Goal: Task Accomplishment & Management: Manage account settings

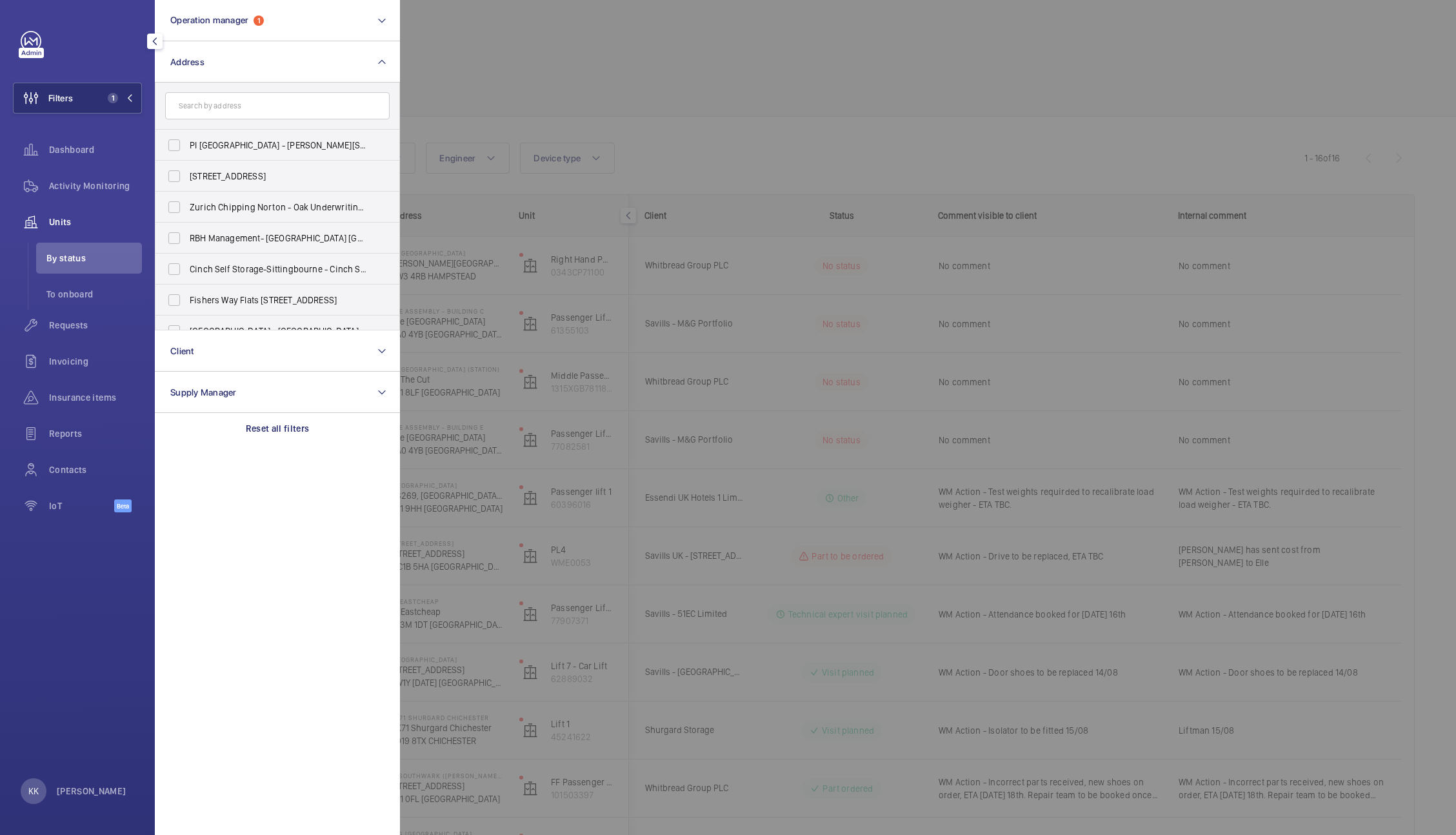
click at [64, 224] on span "Units" at bounding box center [96, 221] width 93 height 13
click at [668, 132] on div at bounding box center [1128, 418] width 1456 height 835
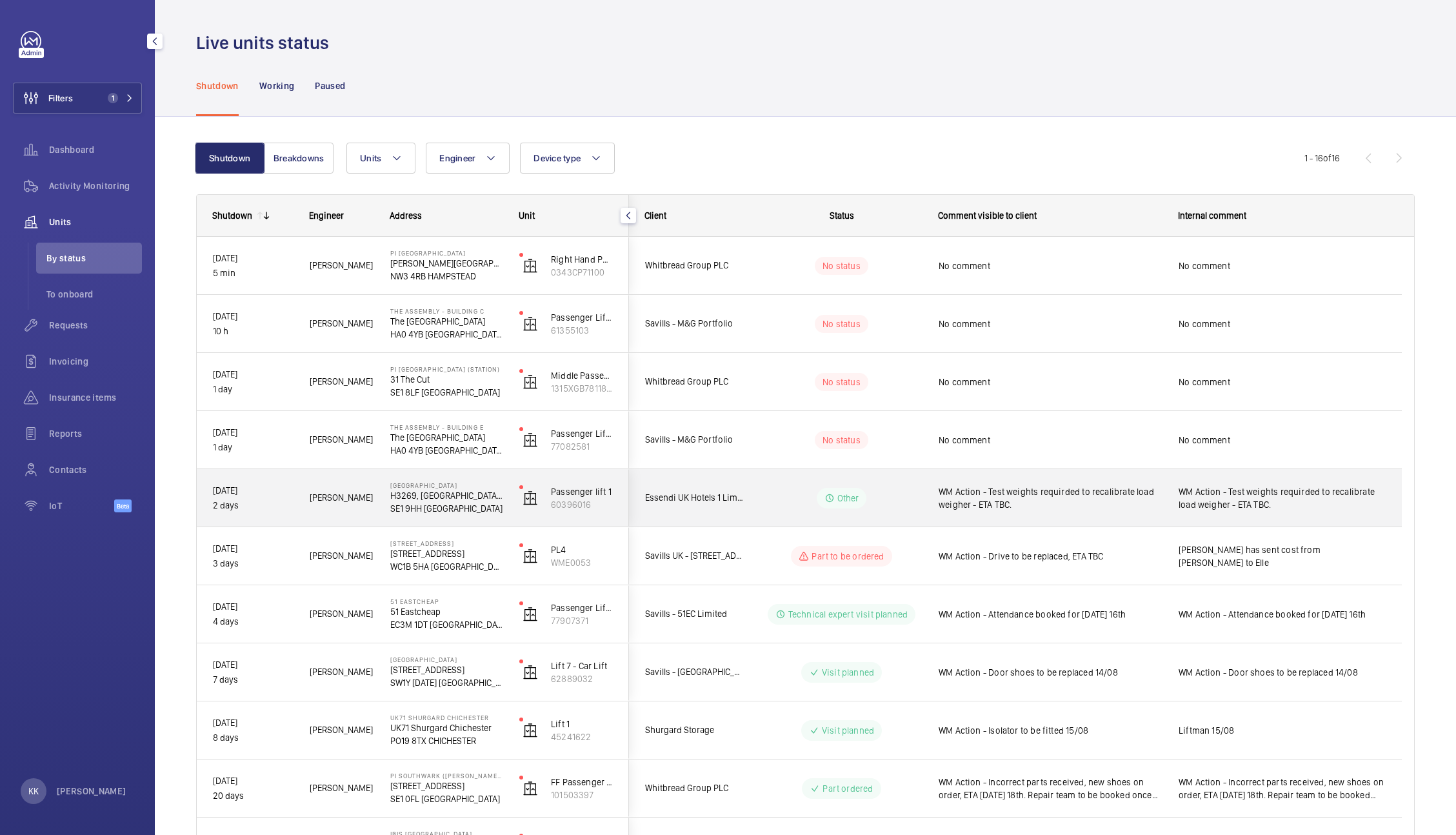
click at [1063, 501] on span "WM Action - Test weights requirded to recalibrate load weigher - ETA TBC." at bounding box center [1050, 498] width 223 height 26
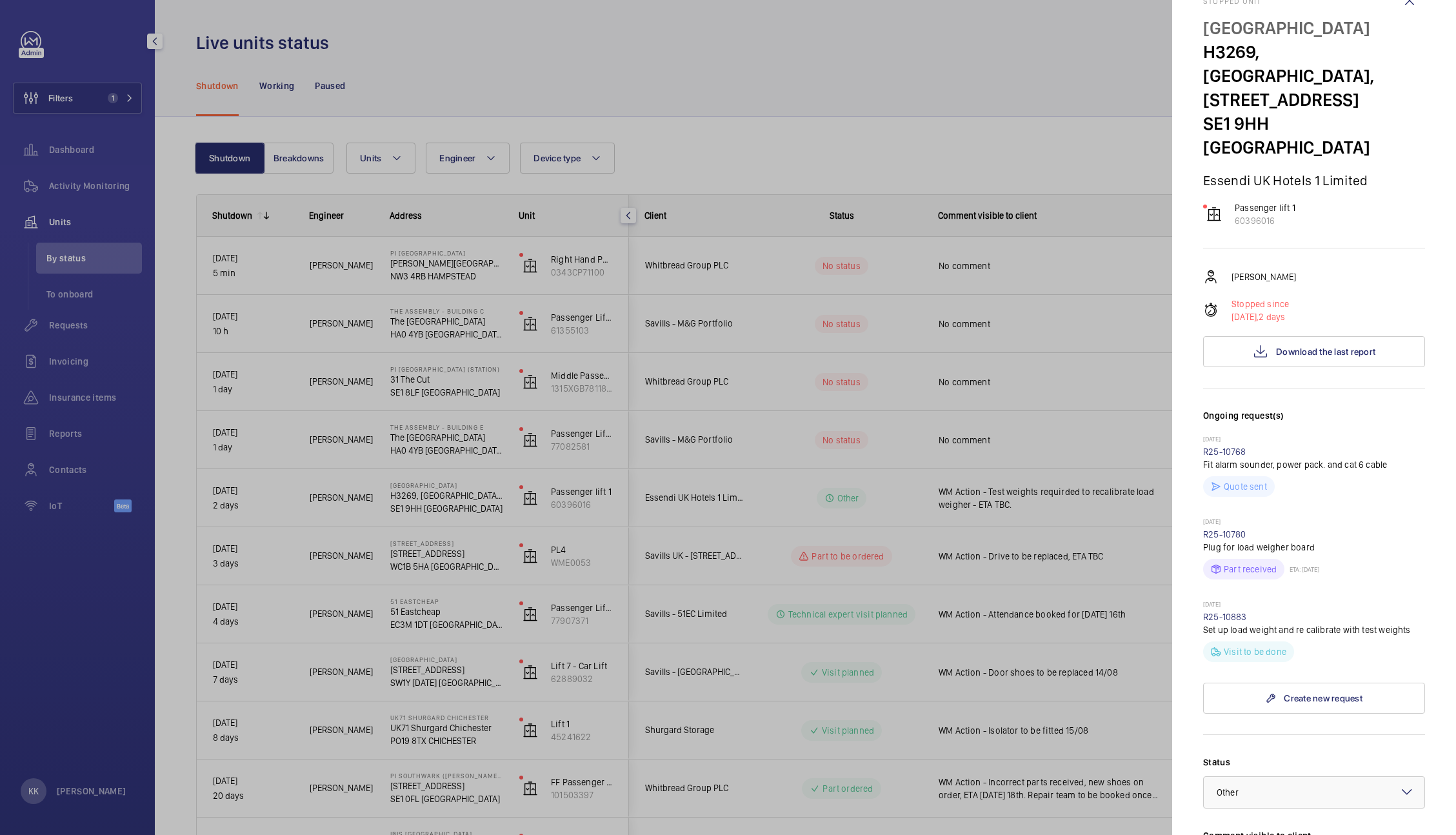
scroll to position [28, 0]
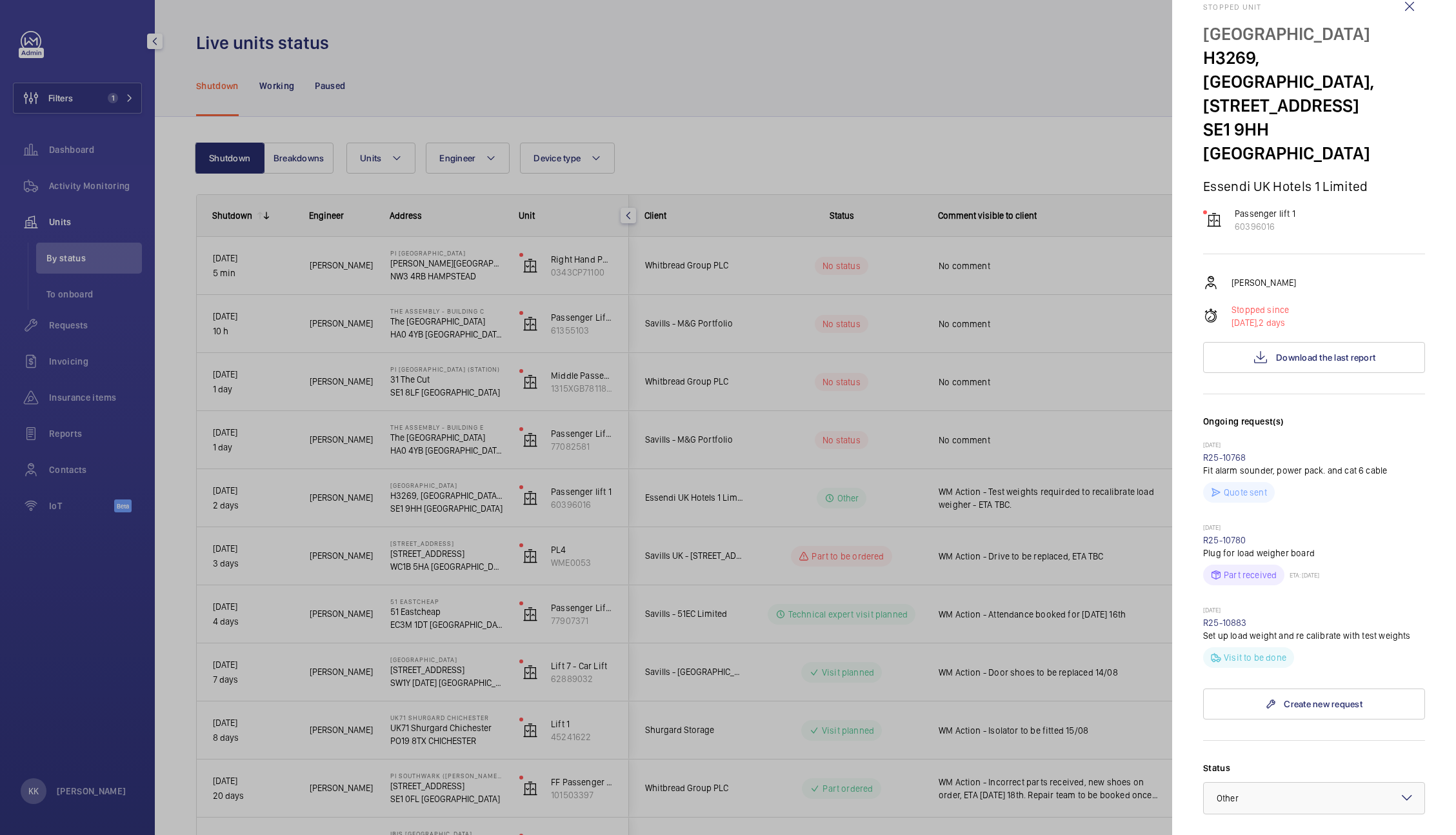
click at [984, 118] on div at bounding box center [728, 418] width 1456 height 835
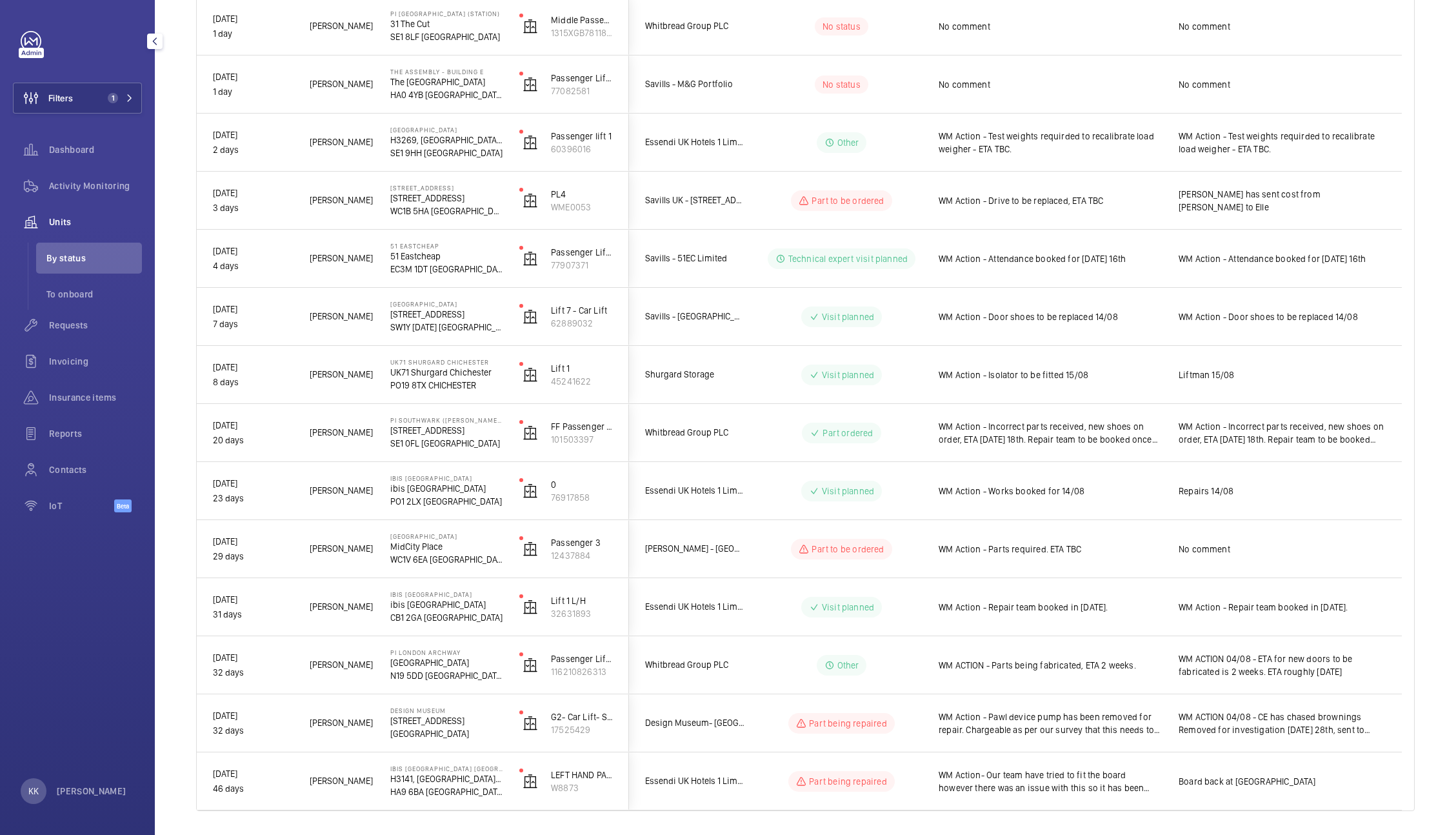
scroll to position [356, 0]
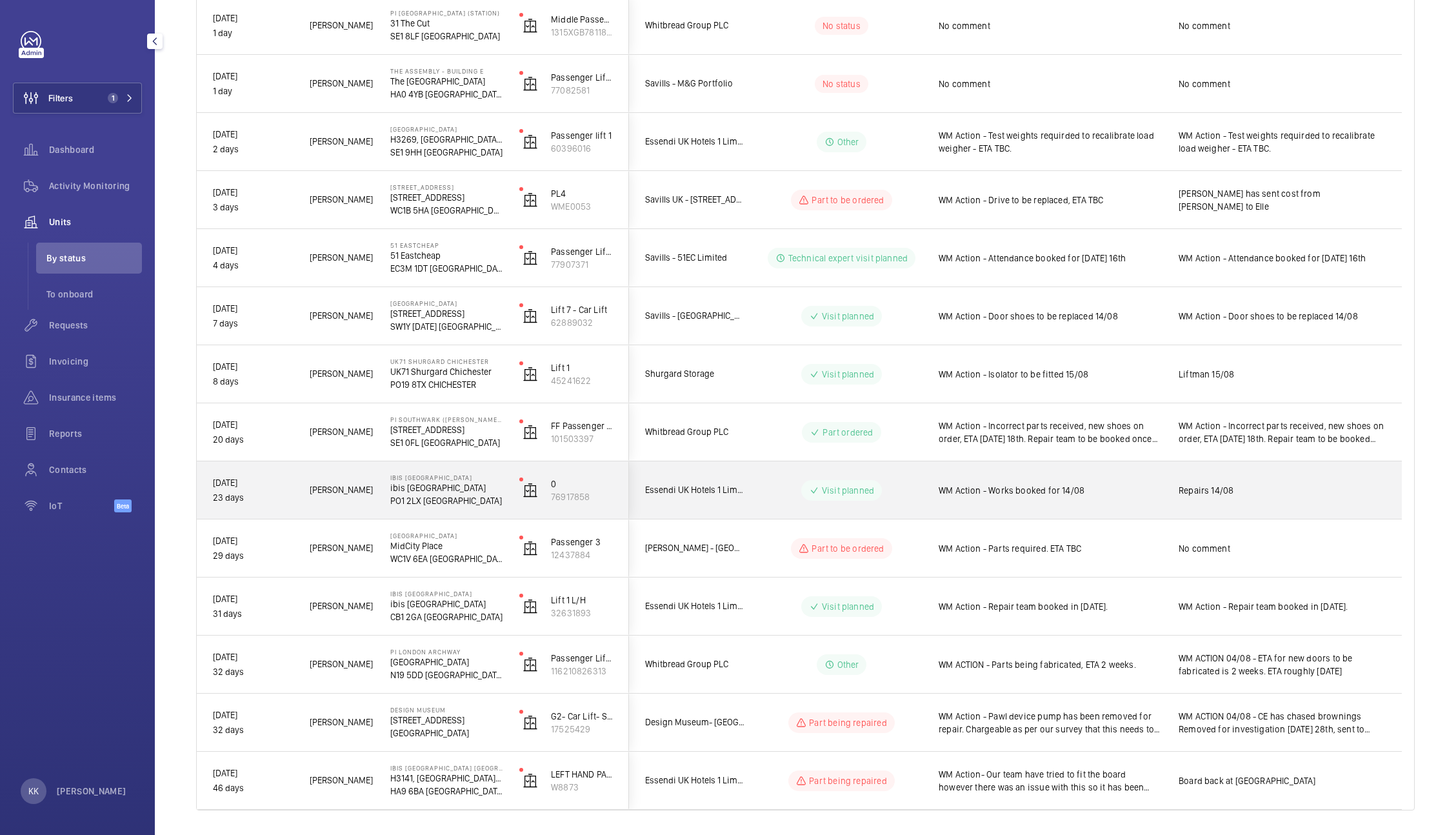
click at [1045, 489] on span "WM Action - Works booked for 14/08" at bounding box center [1050, 490] width 223 height 13
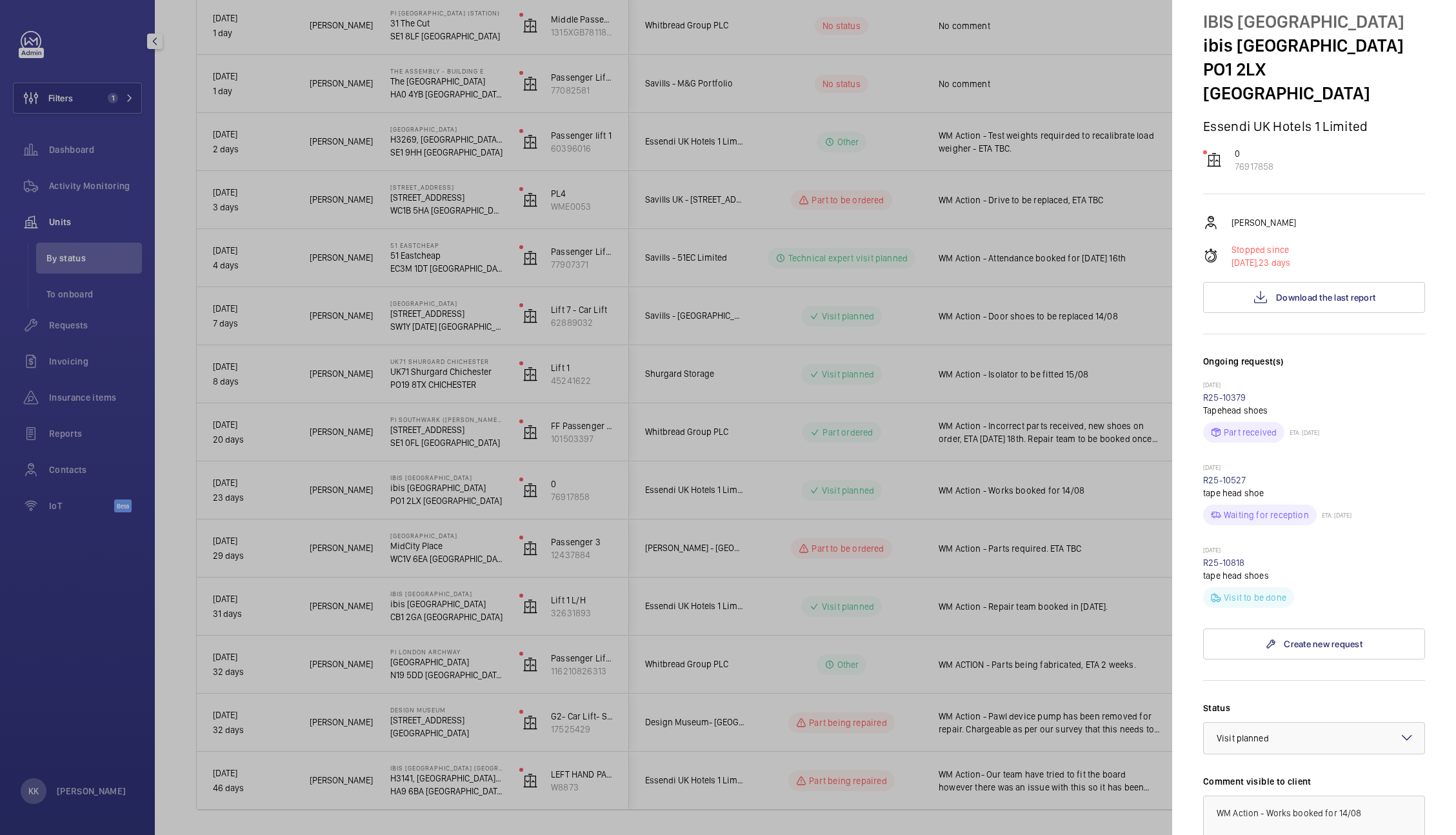
scroll to position [24, 0]
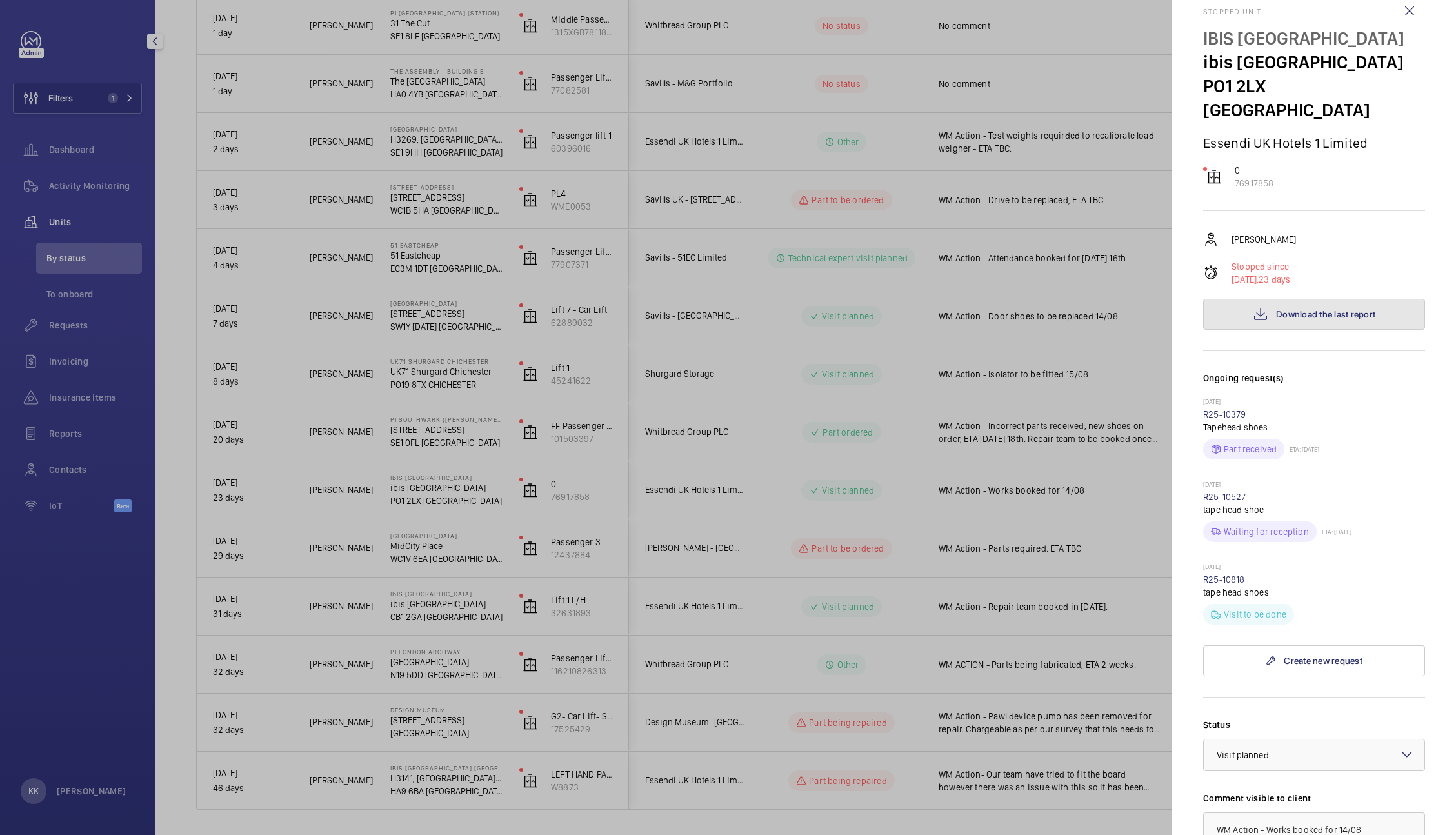
click at [1337, 299] on button "Download the last report" at bounding box center [1314, 313] width 222 height 31
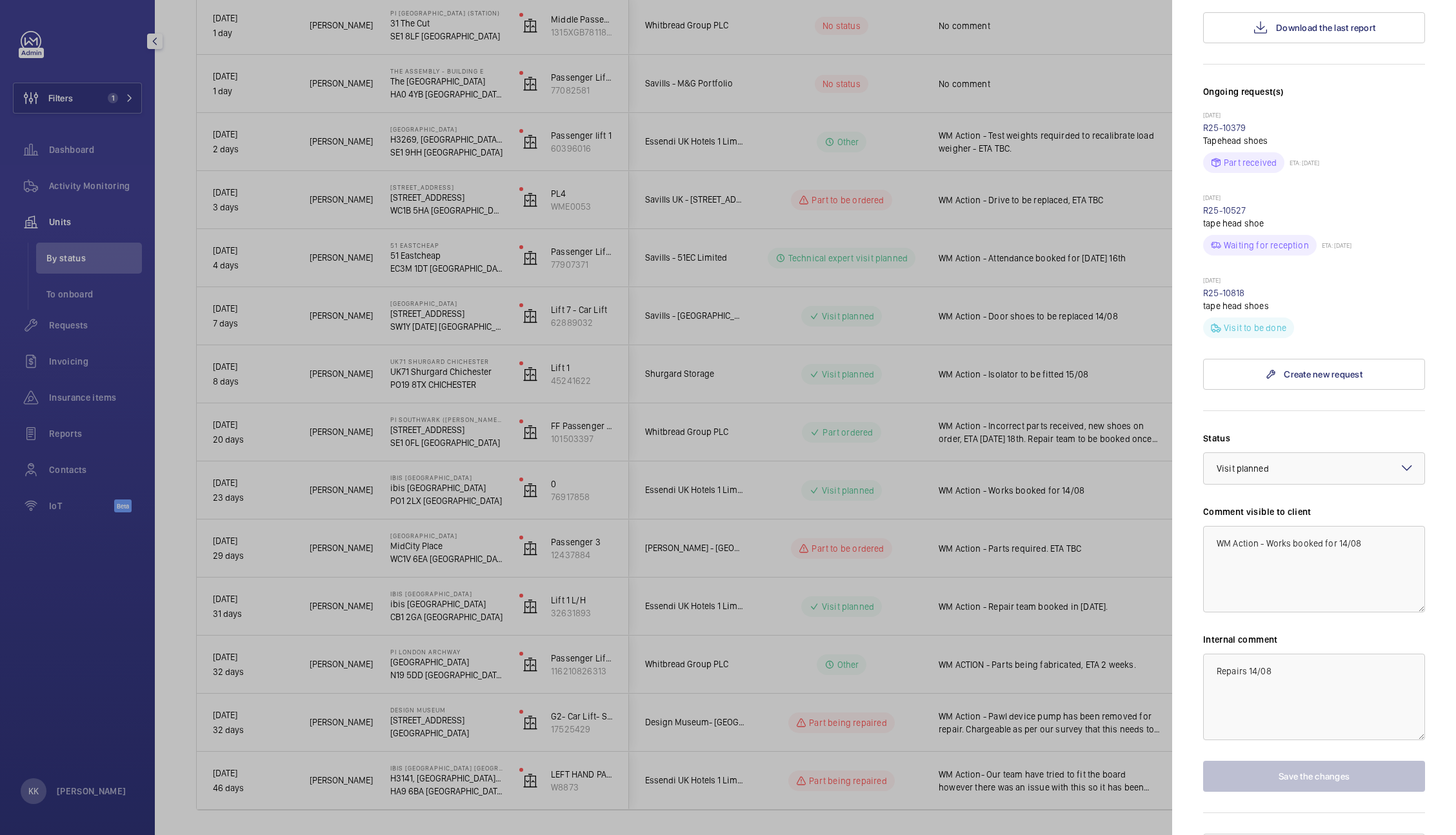
scroll to position [311, 0]
click at [1345, 525] on textarea "WM Action - Works booked for 14/08" at bounding box center [1314, 569] width 222 height 87
type textarea "WM Action - Works booked for 18/08"
click at [1256, 653] on textarea "Repairs 14/08" at bounding box center [1314, 697] width 222 height 87
type textarea "Repairs 18/08"
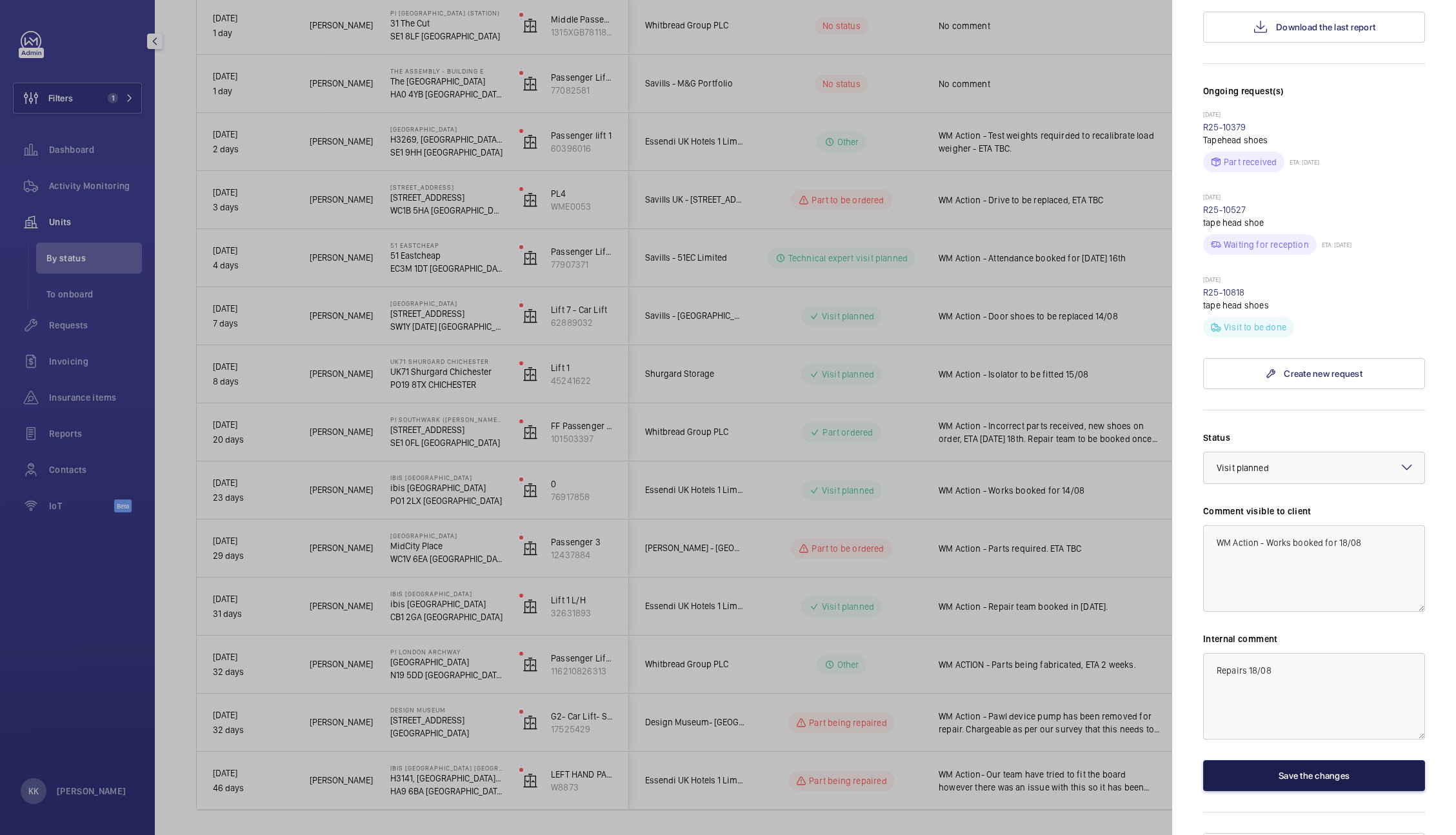
click at [1282, 760] on button "Save the changes" at bounding box center [1314, 775] width 222 height 31
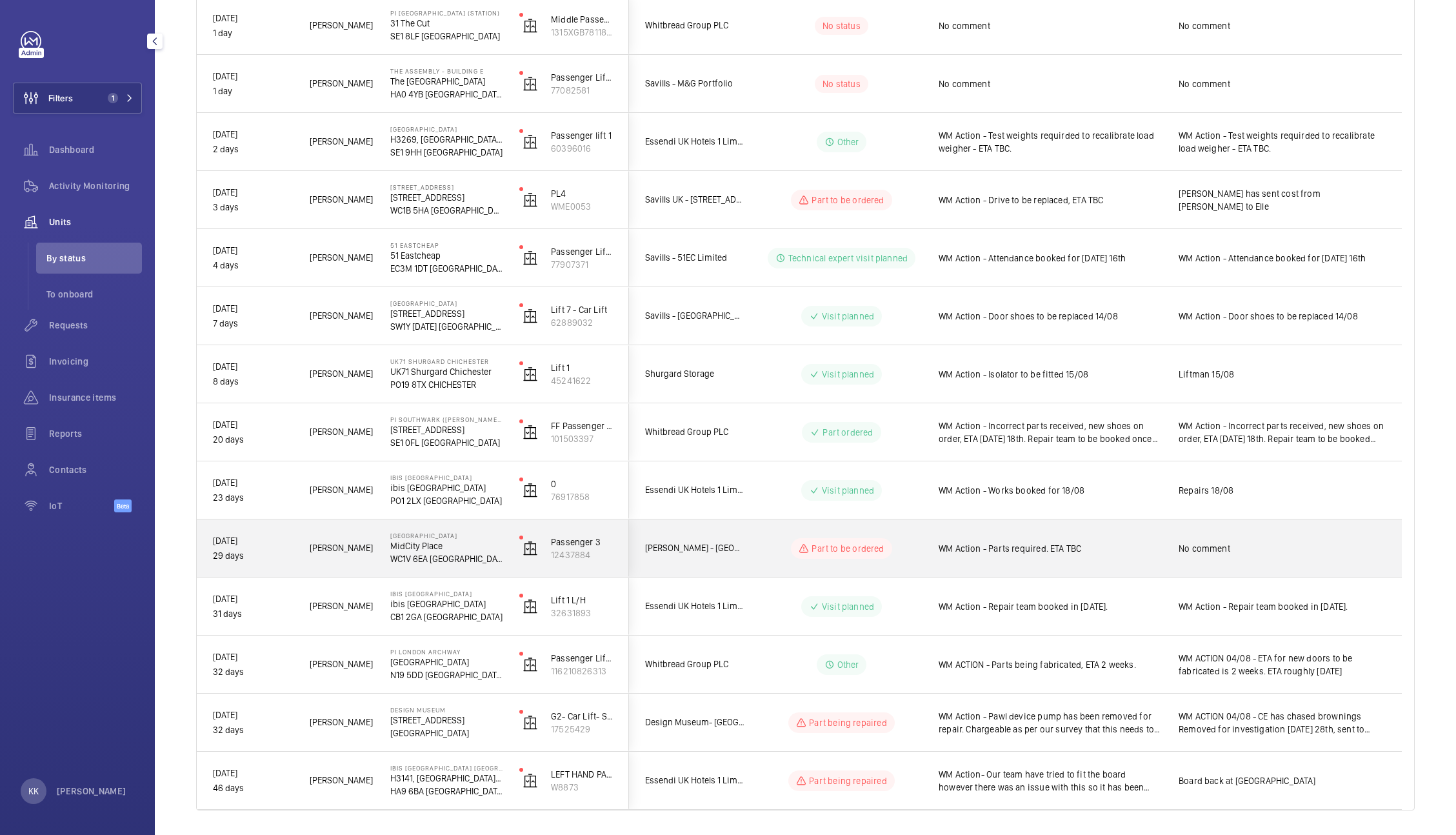
click at [1191, 539] on div "No comment" at bounding box center [1282, 548] width 207 height 30
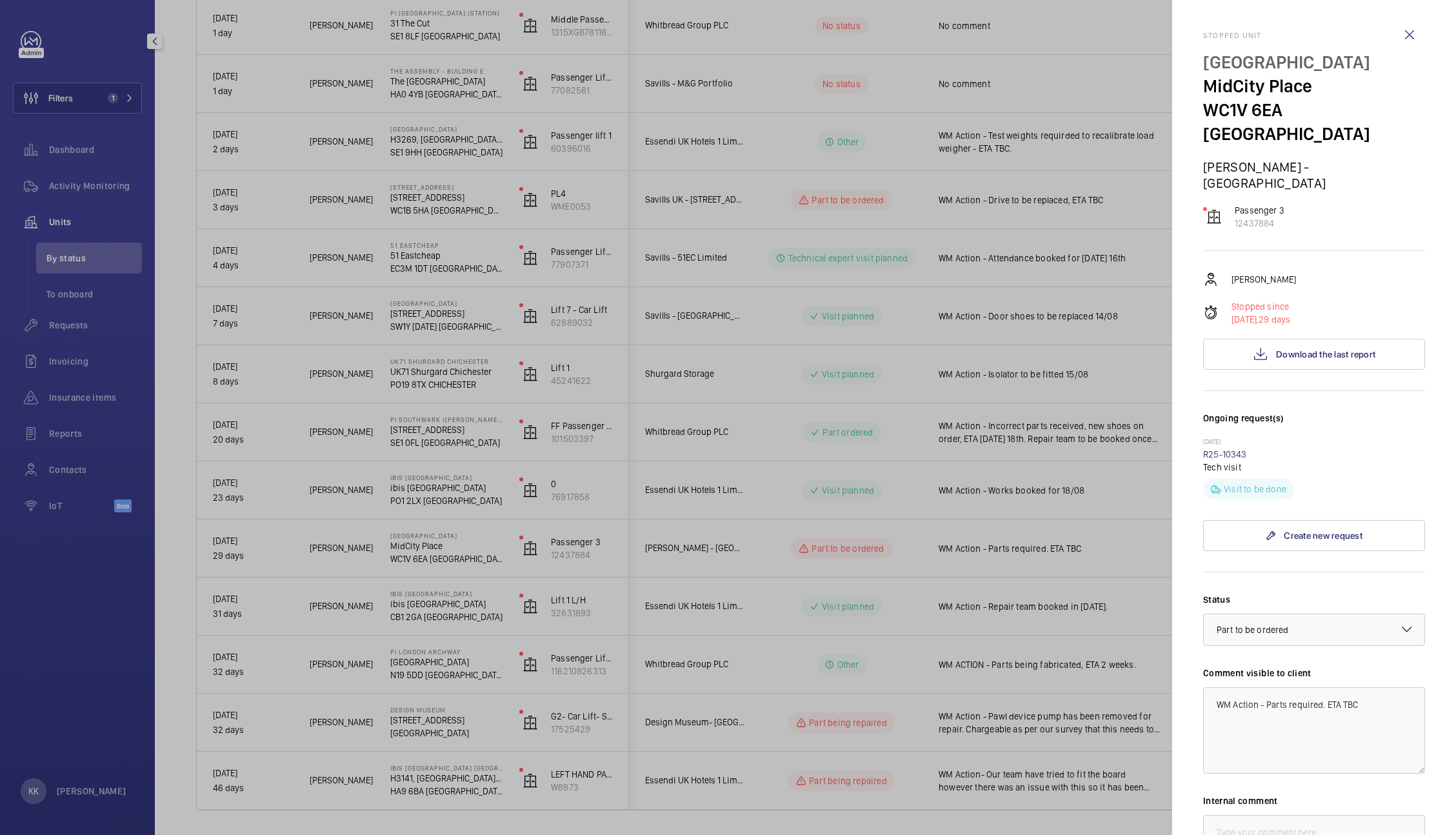
click at [1007, 532] on div at bounding box center [728, 418] width 1456 height 835
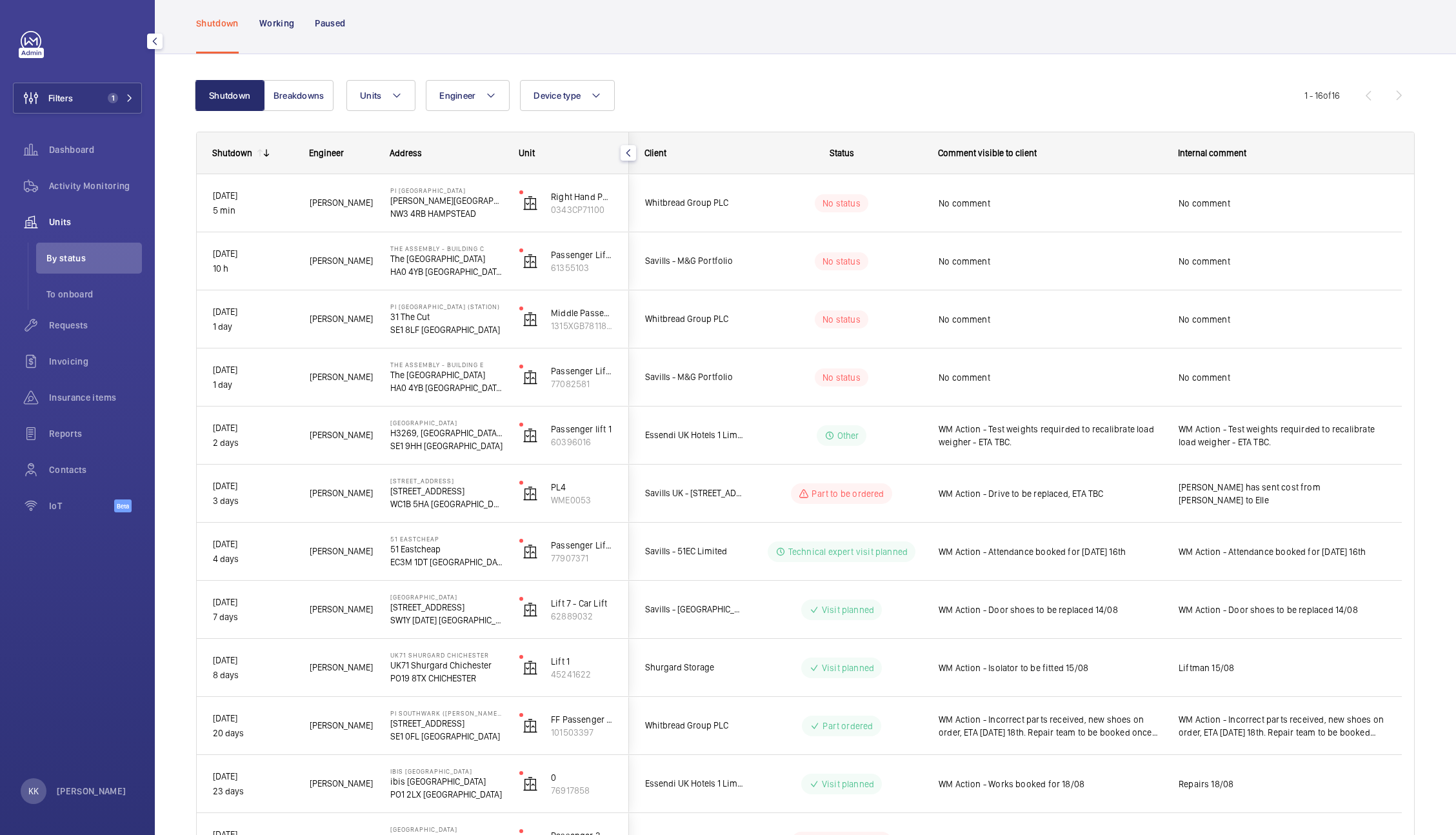
scroll to position [54, 0]
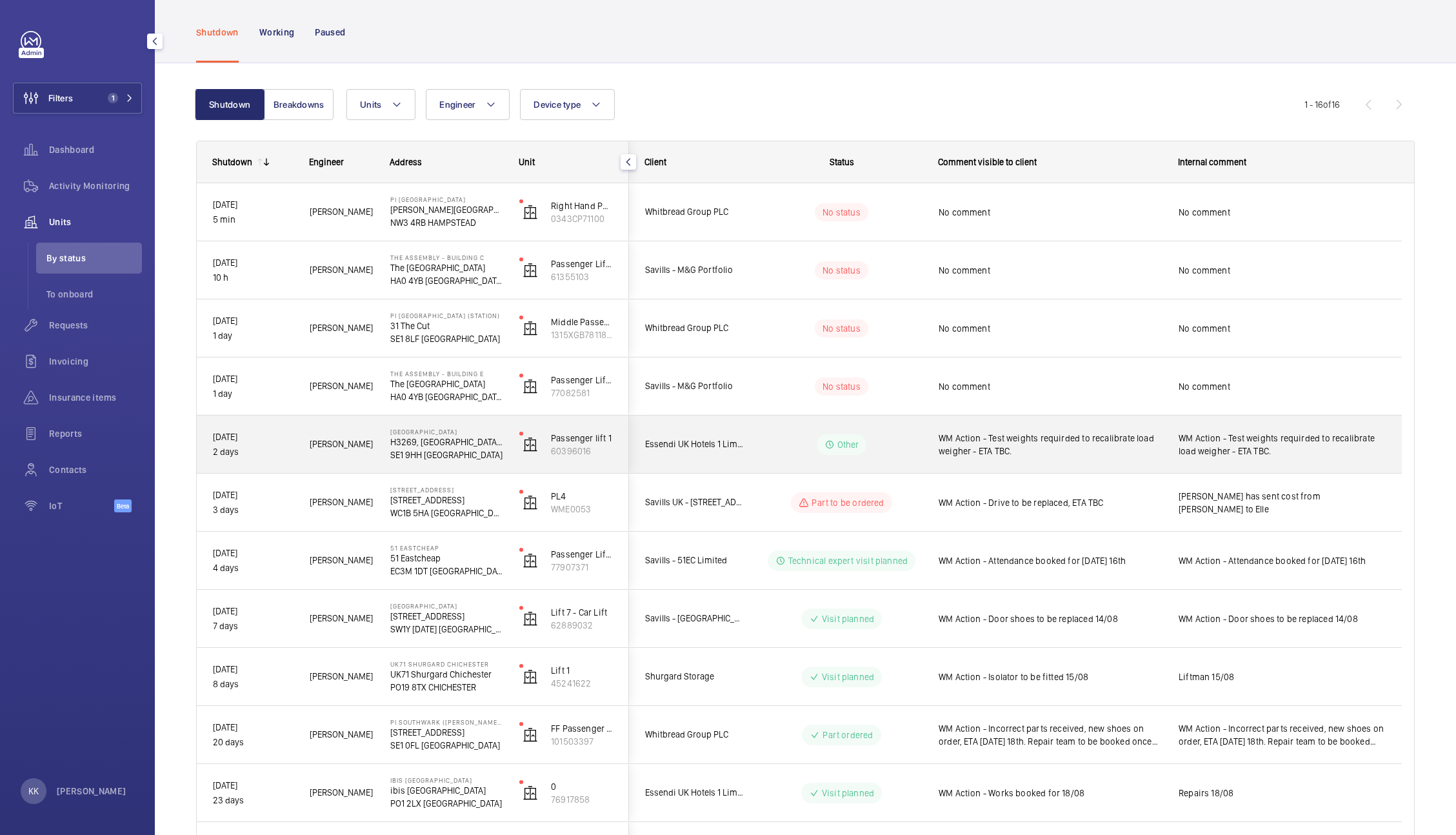
click at [942, 452] on span "WM Action - Test weights requirded to recalibrate load weigher - ETA TBC." at bounding box center [1050, 444] width 223 height 26
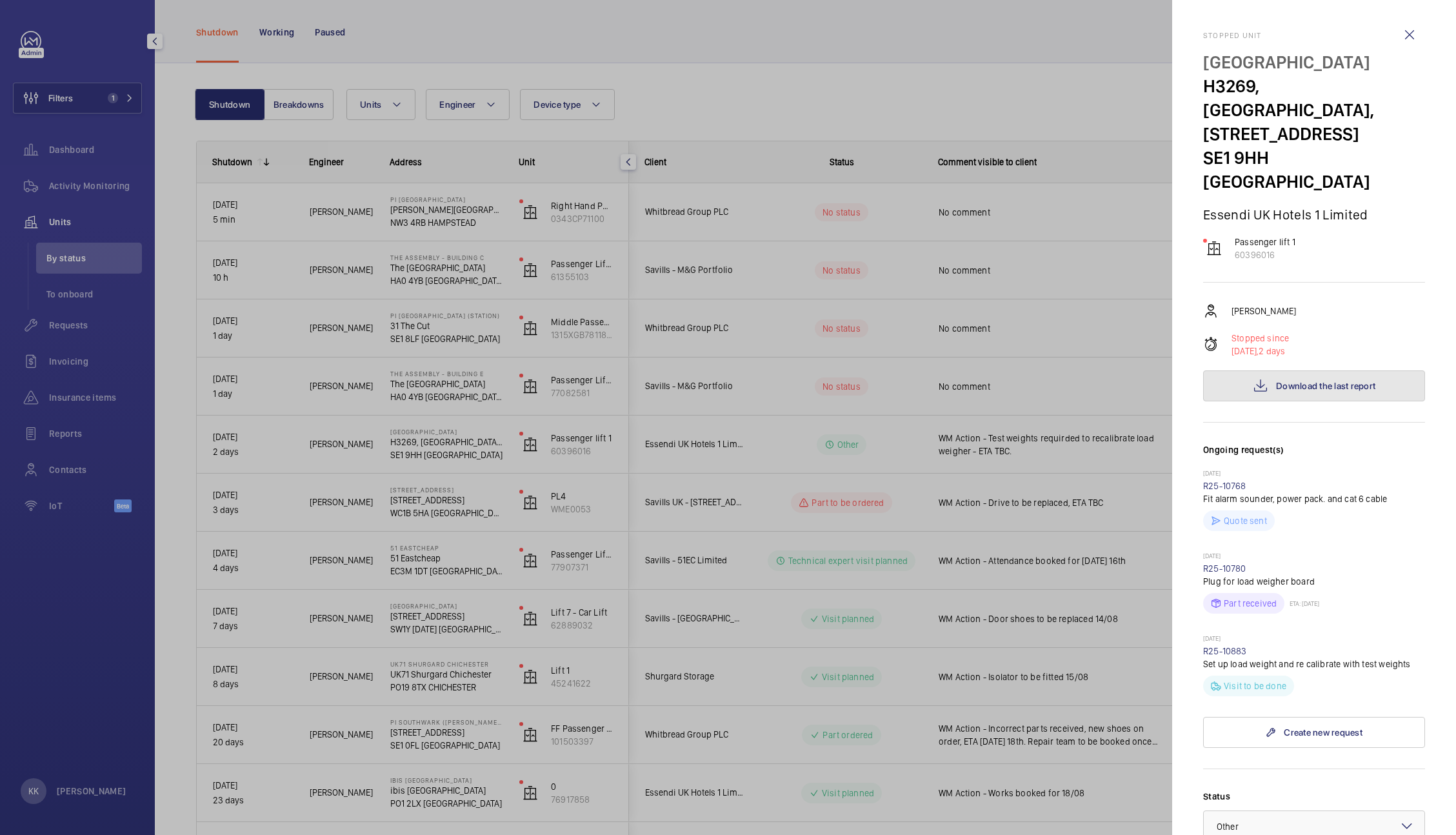
click at [1290, 382] on span "Download the last report" at bounding box center [1325, 386] width 99 height 10
click at [1238, 647] on link "R25-10883" at bounding box center [1225, 652] width 44 height 10
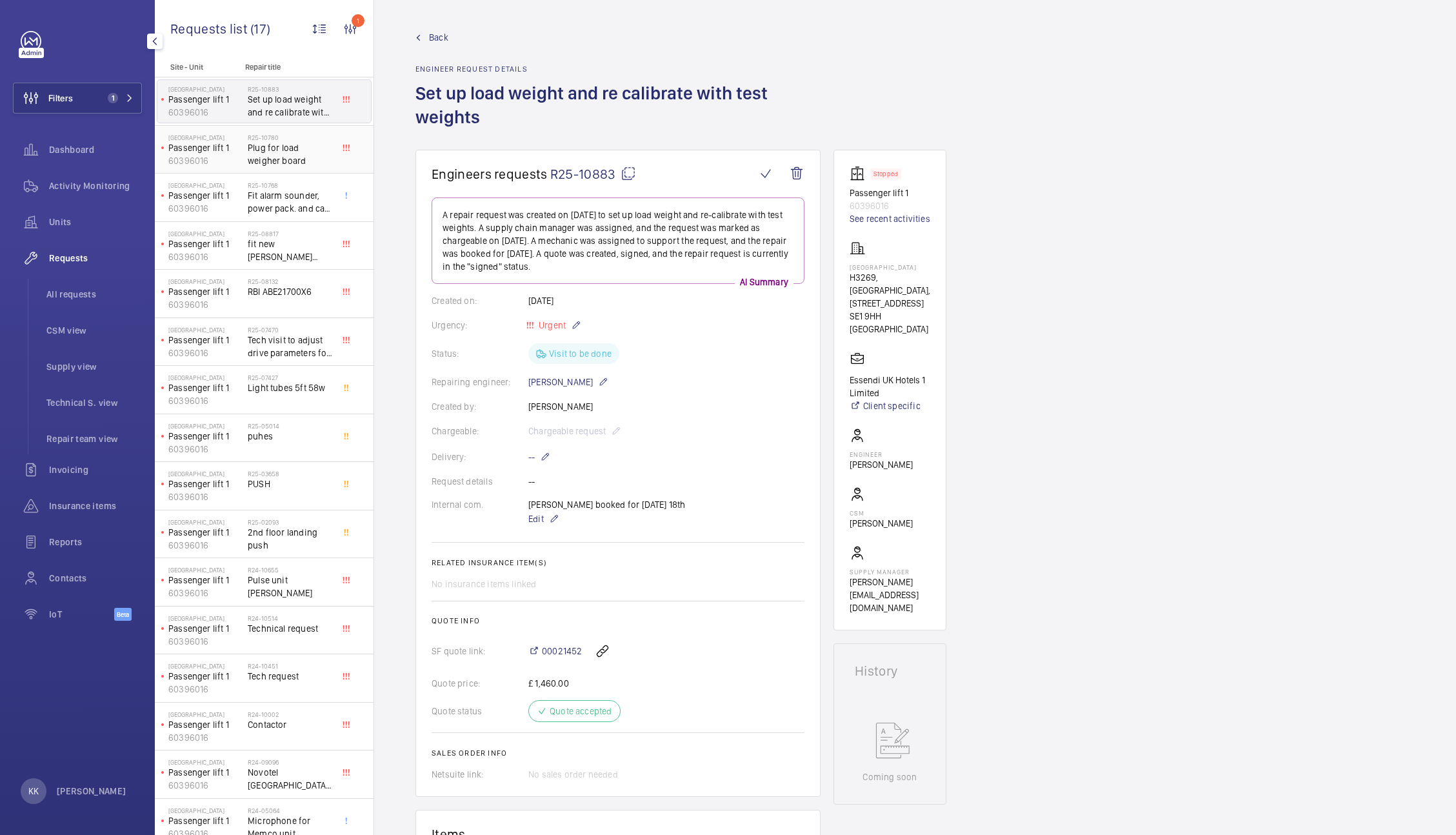
click at [296, 157] on span "Plug for load weigher board" at bounding box center [290, 154] width 85 height 26
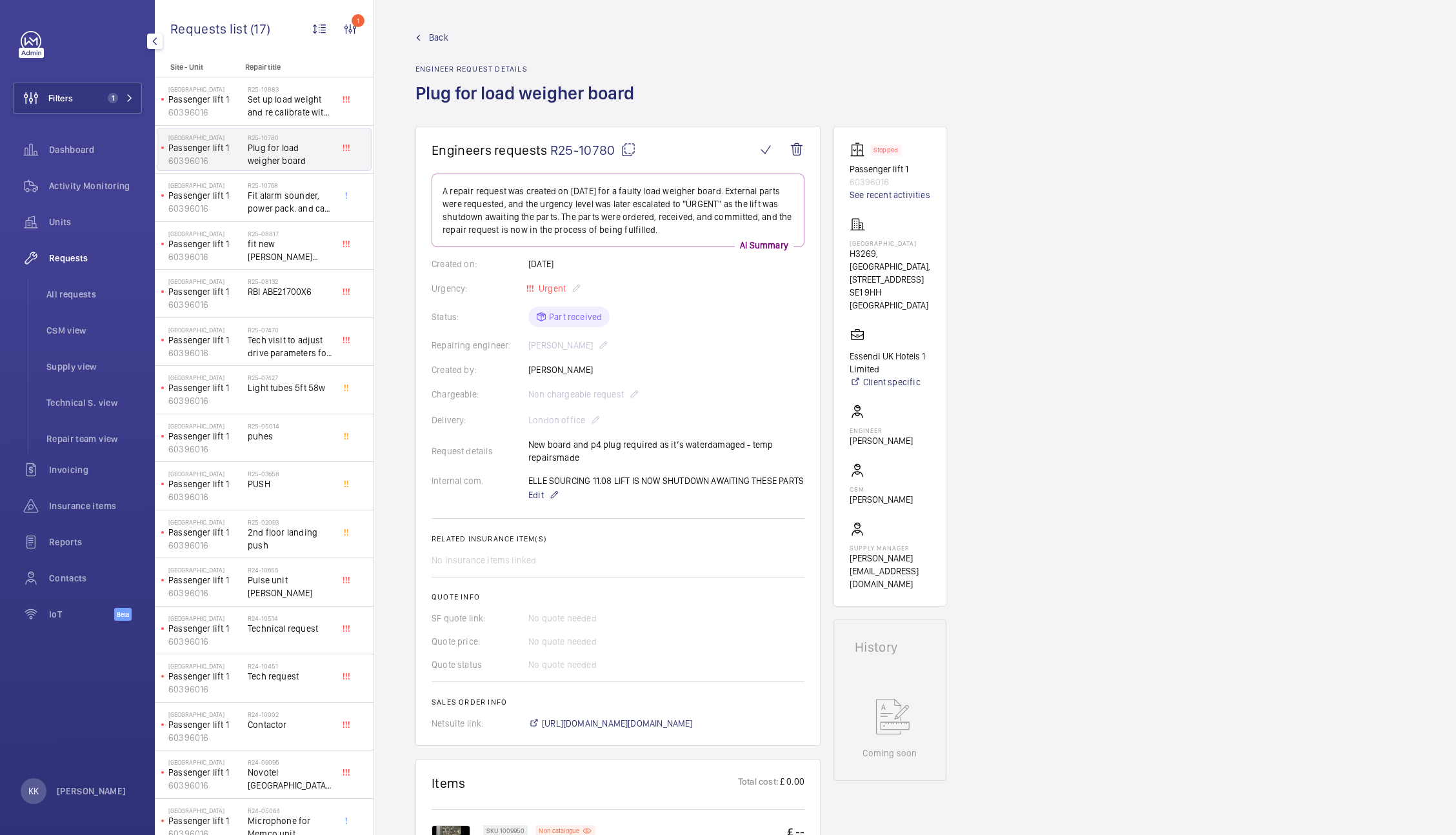
click at [425, 38] on link "Back" at bounding box center [529, 37] width 227 height 13
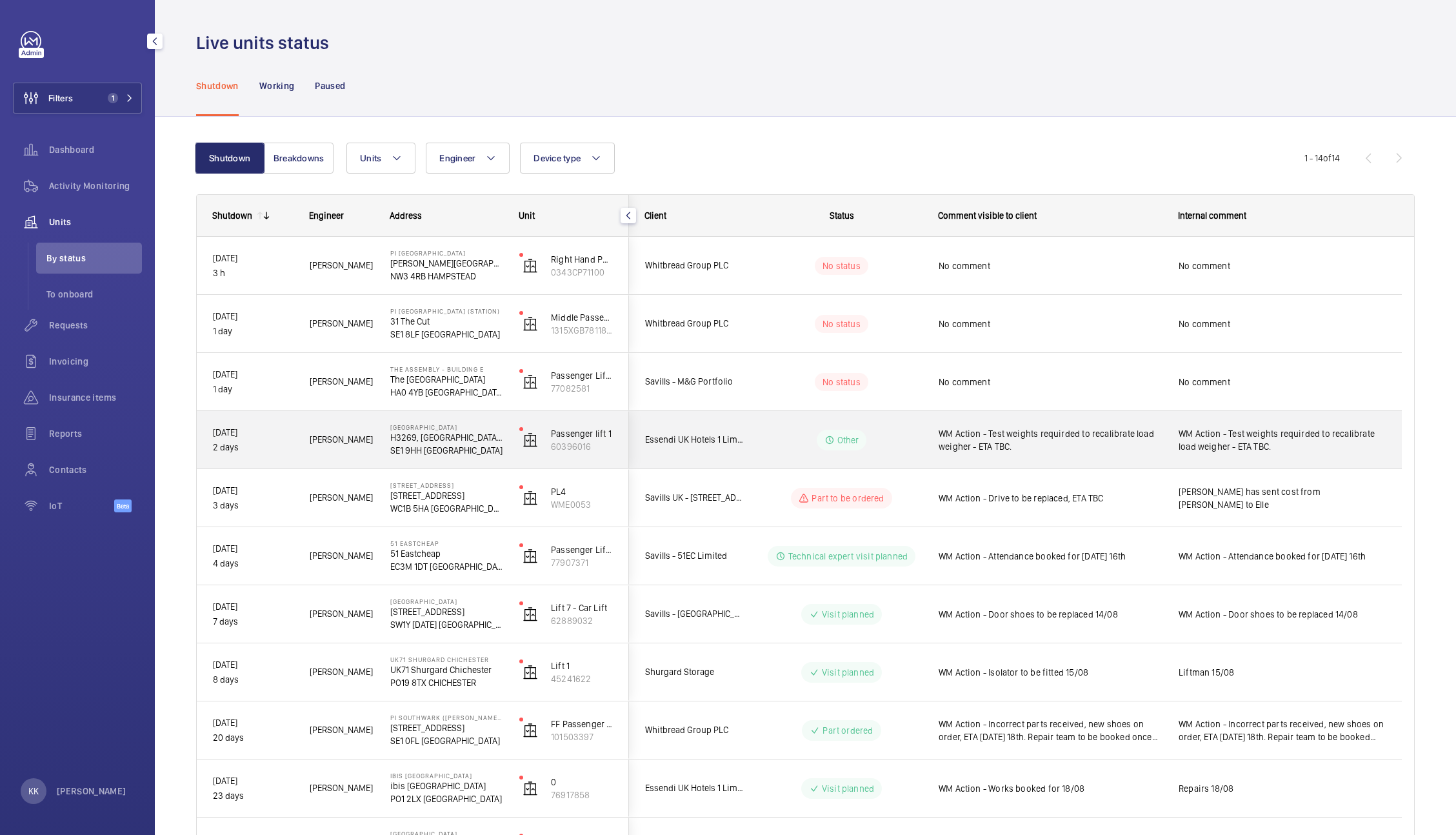
click at [966, 440] on span "WM Action - Test weights requirded to recalibrate load weigher - ETA TBC." at bounding box center [1050, 440] width 223 height 26
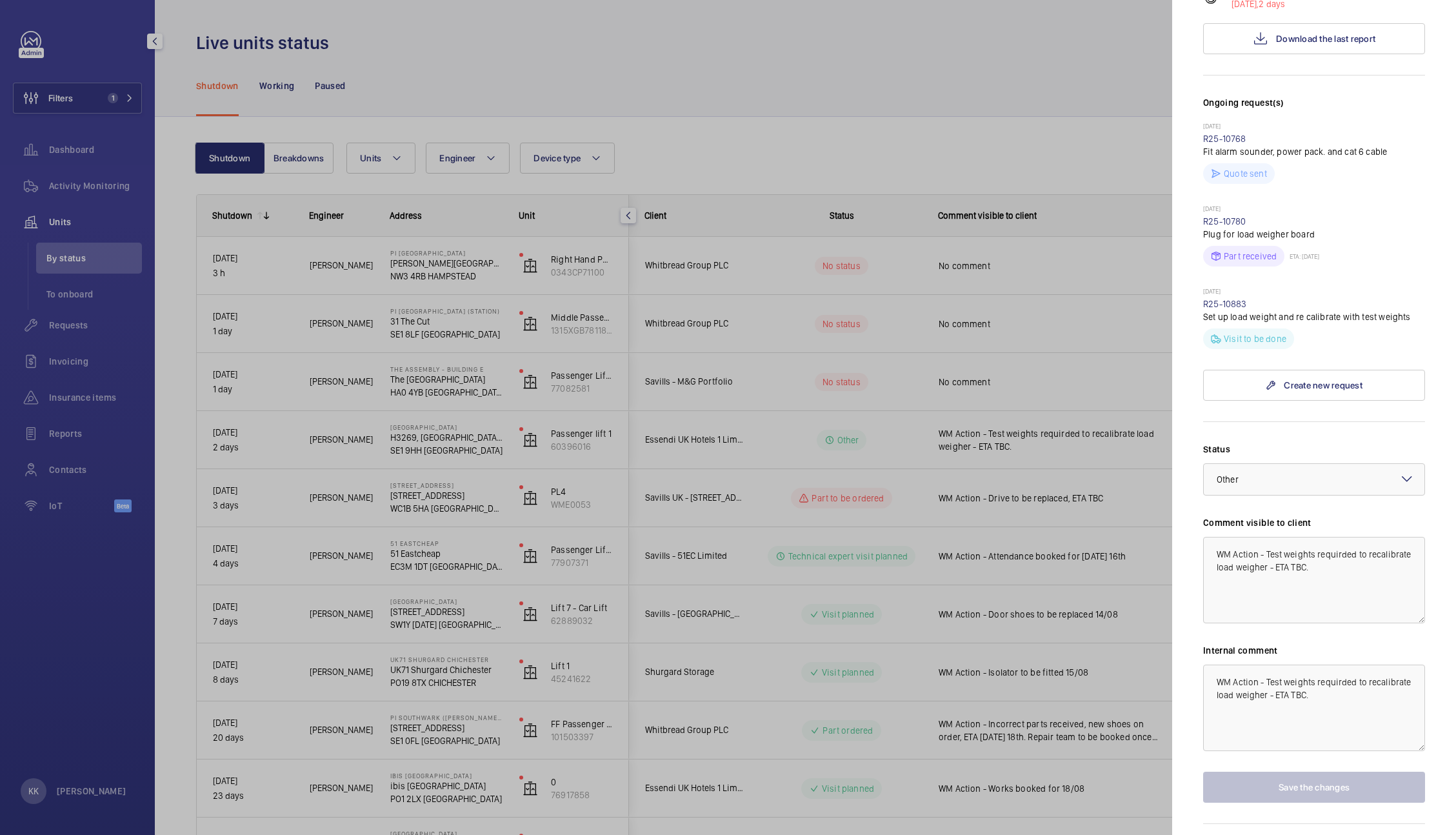
scroll to position [355, 0]
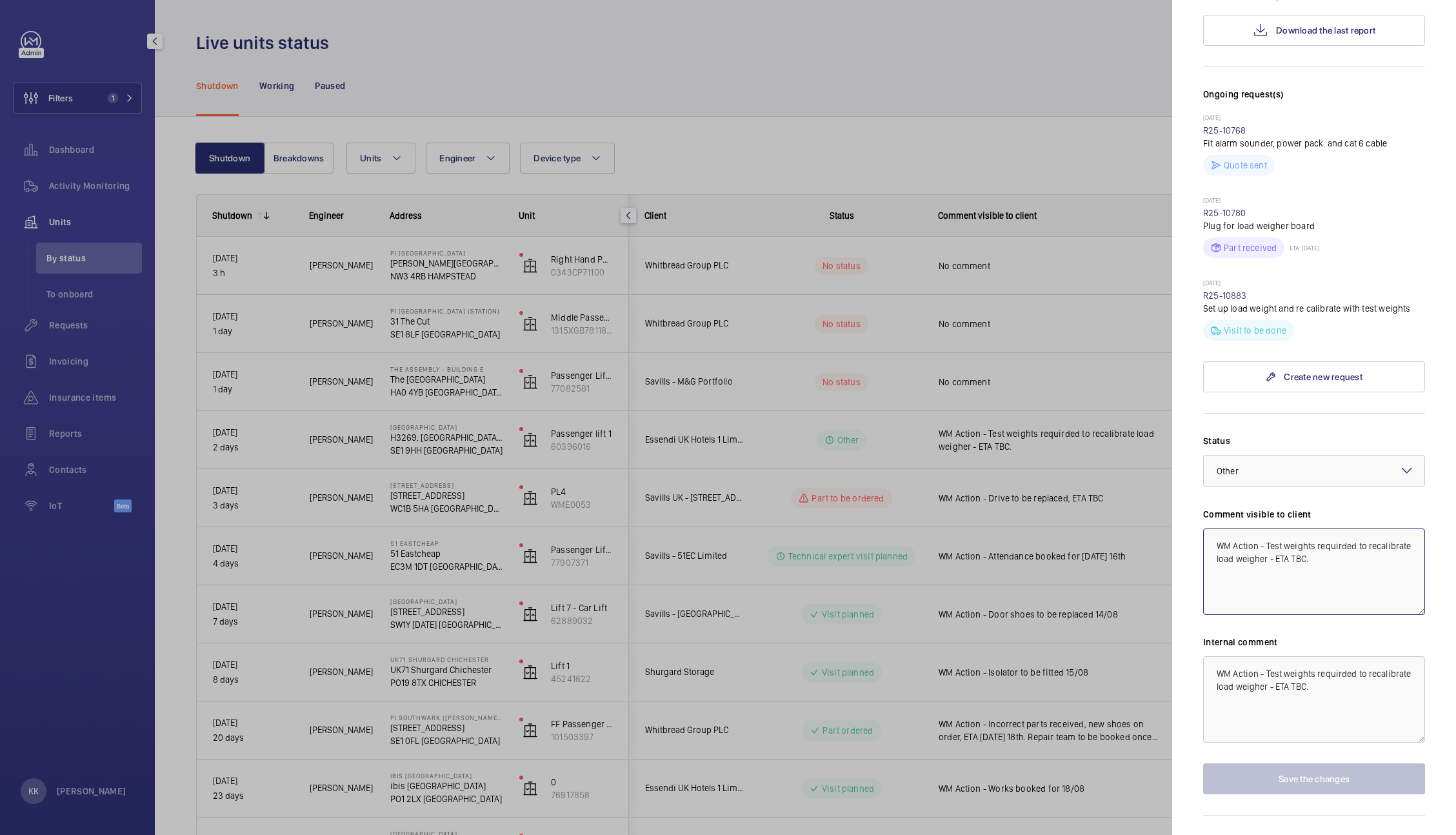
drag, startPoint x: 1315, startPoint y: 557, endPoint x: 1454, endPoint y: 578, distance: 140.6
click at [1454, 578] on mat-sidenav "Stopped unit [GEOGRAPHIC_DATA], [STREET_ADDRESS] Hotels 1 Limited Passenger lif…" at bounding box center [1314, 418] width 284 height 835
drag, startPoint x: 1285, startPoint y: 599, endPoint x: 1156, endPoint y: 506, distance: 159.0
click at [1156, 506] on mat-sidenav-container "Filters 1 Dashboard Activity Monitoring Units By status To onboard Requests Inv…" at bounding box center [728, 418] width 1456 height 835
type textarea "WM Action - Test weights requirded to recalibrate load weigher, works booked fo…"
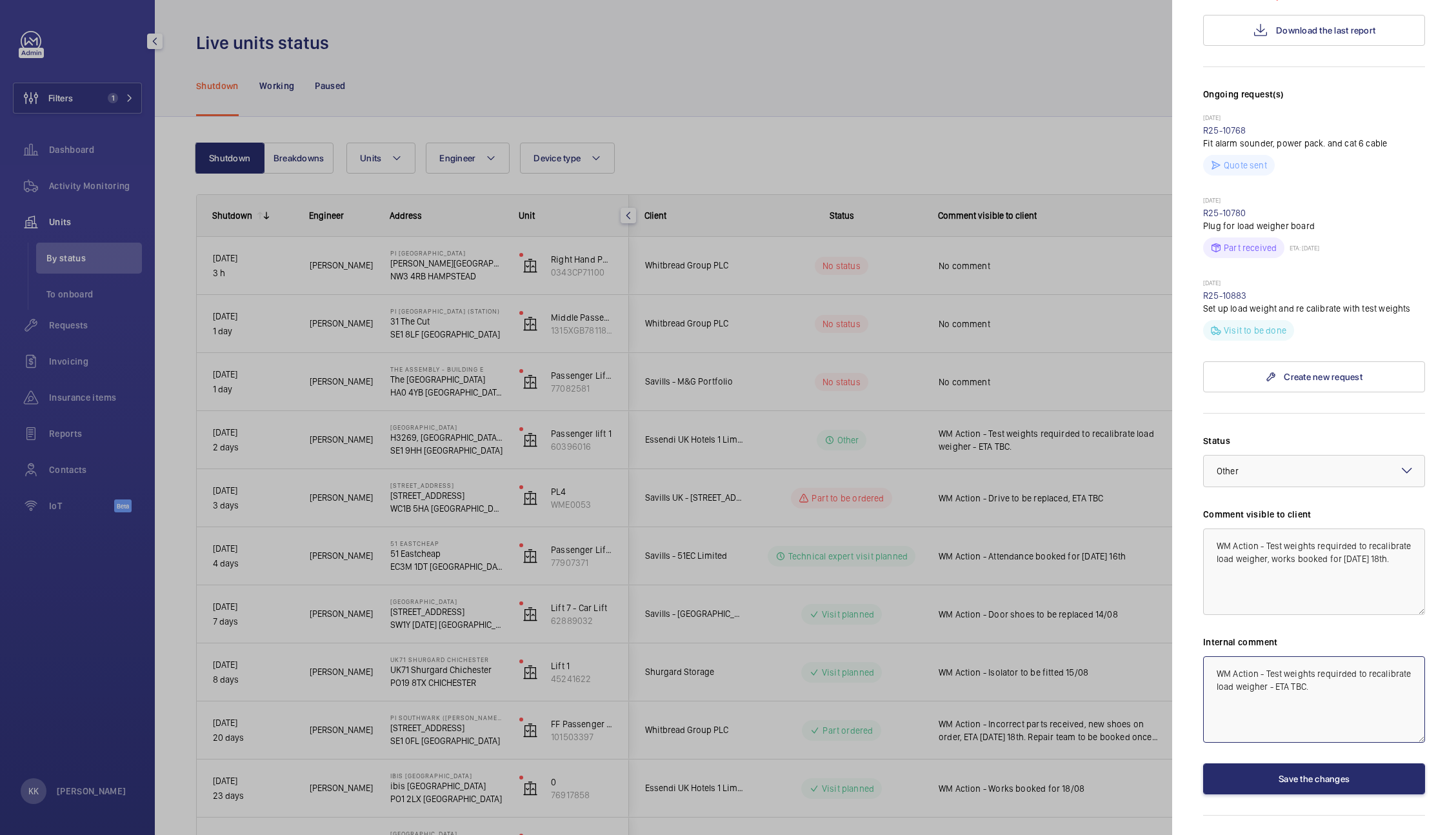
drag, startPoint x: 1364, startPoint y: 696, endPoint x: 1015, endPoint y: 572, distance: 370.4
click at [1015, 572] on mat-sidenav-container "Filters 1 Dashboard Activity Monitoring Units By status To onboard Requests Inv…" at bounding box center [728, 418] width 1456 height 835
paste textarea ", works booked for [DATE] 18th"
click at [1239, 474] on div "× Other" at bounding box center [1244, 471] width 54 height 13
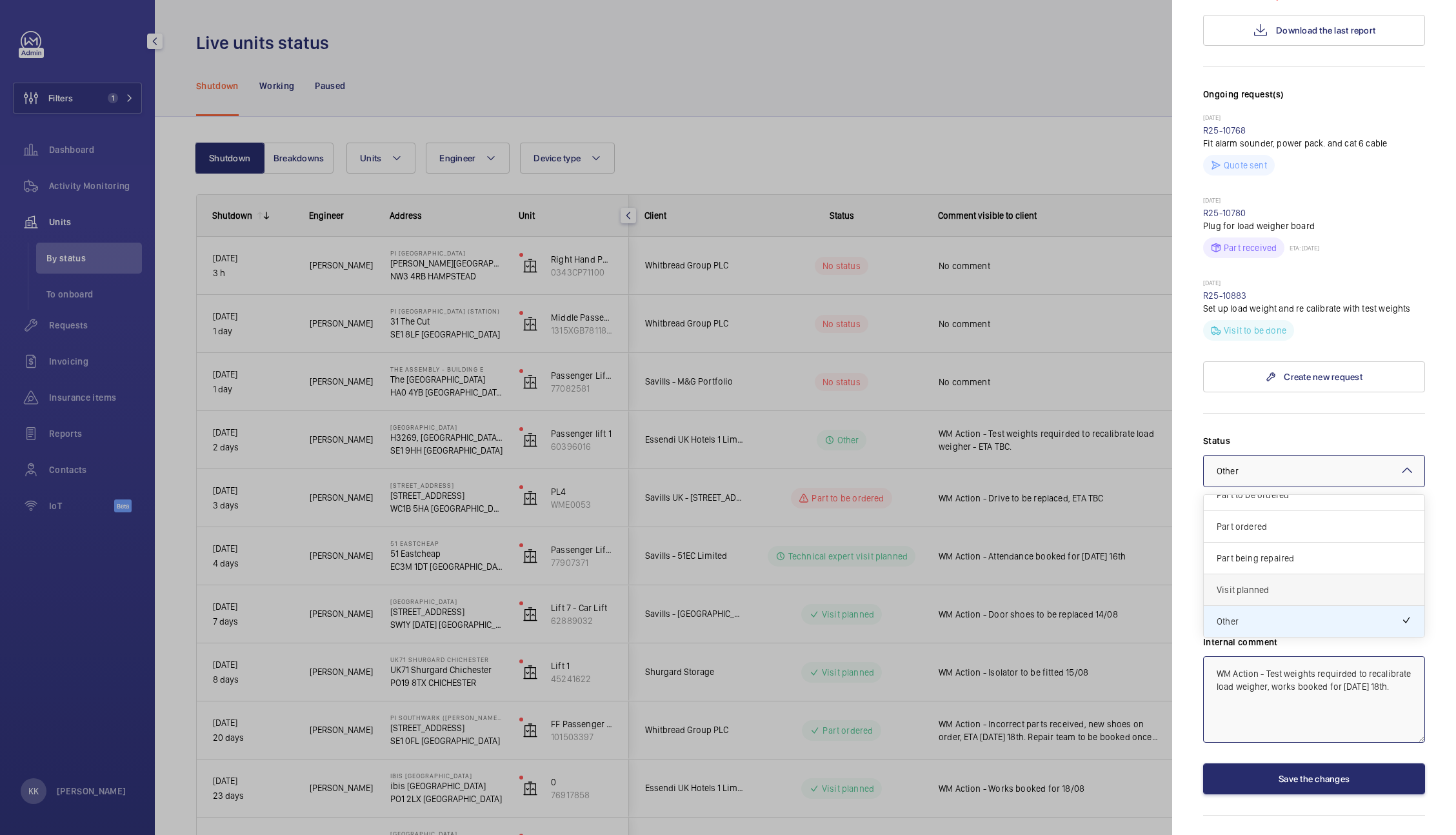
click at [1267, 585] on span "Visit planned" at bounding box center [1314, 590] width 195 height 13
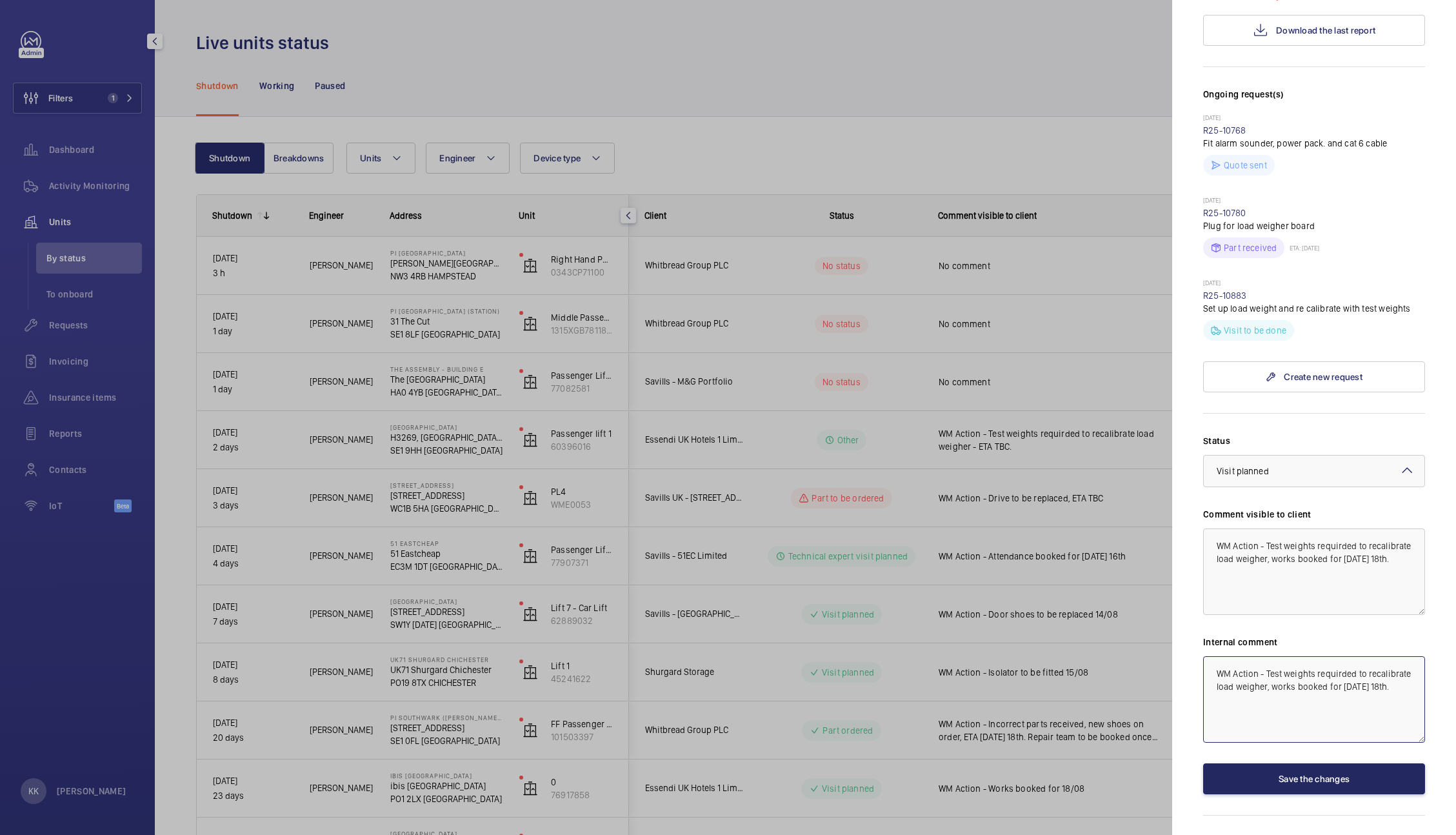
type textarea "WM Action - Test weights requirded to recalibrate load weigher, works booked fo…"
click at [1283, 771] on button "Save the changes" at bounding box center [1314, 779] width 222 height 31
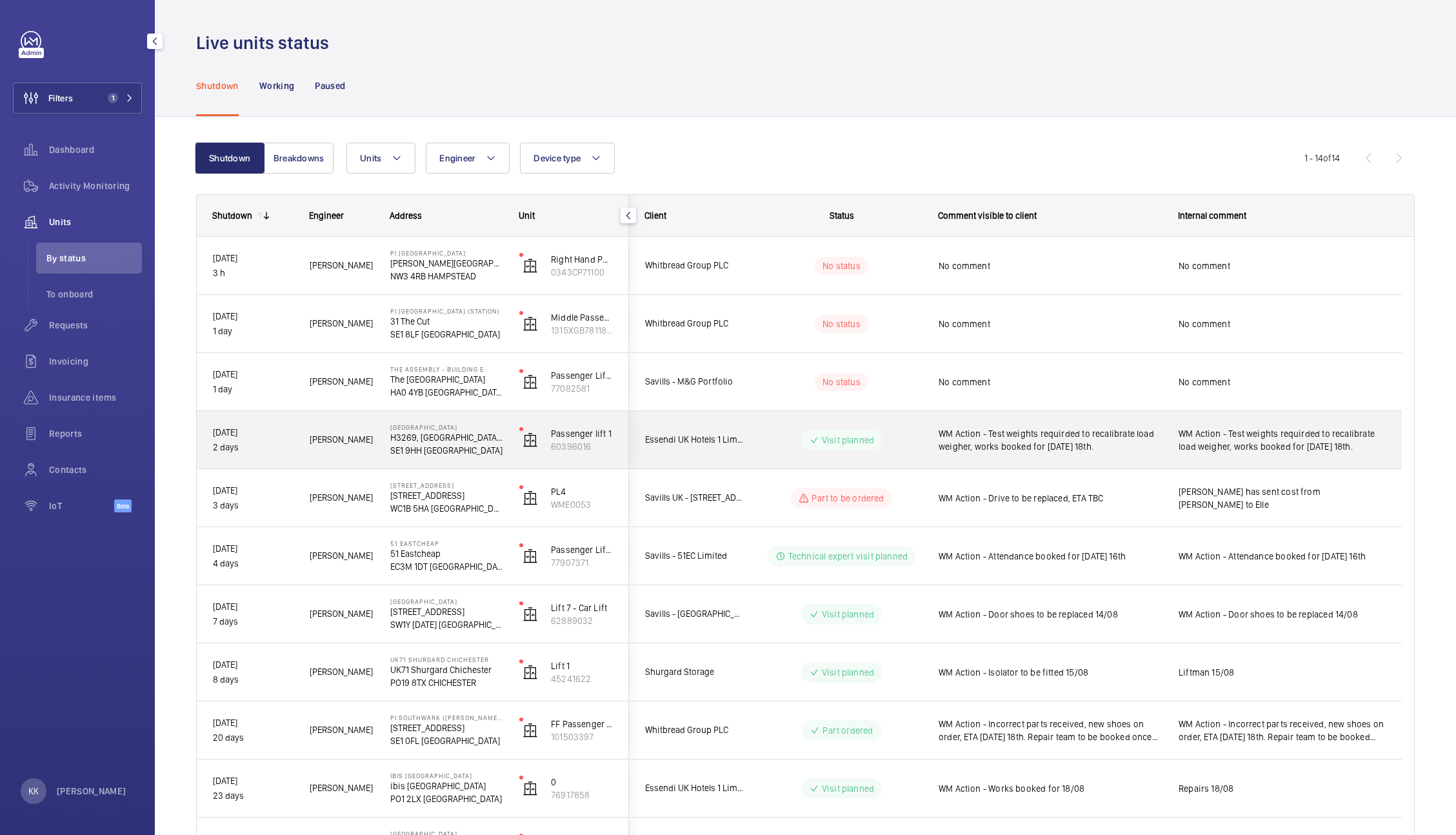
click at [1143, 432] on span "WM Action - Test weights requirded to recalibrate load weigher, works booked fo…" at bounding box center [1050, 440] width 223 height 26
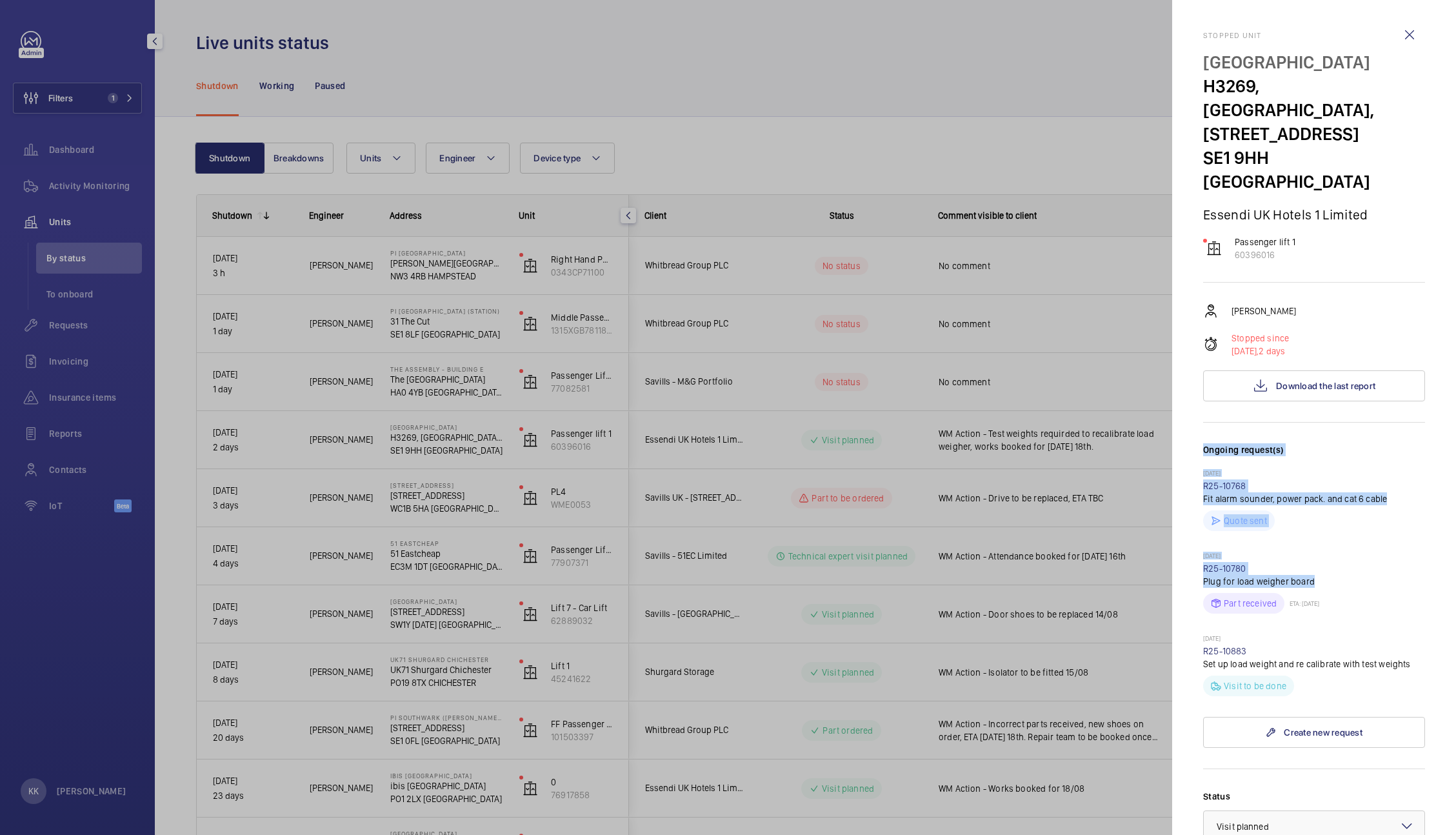
drag, startPoint x: 1443, startPoint y: 370, endPoint x: 1425, endPoint y: 586, distance: 216.7
click at [1425, 586] on mat-sidenav "Stopped unit [GEOGRAPHIC_DATA], [STREET_ADDRESS] Hotels 1 Limited Passenger lif…" at bounding box center [1314, 418] width 284 height 835
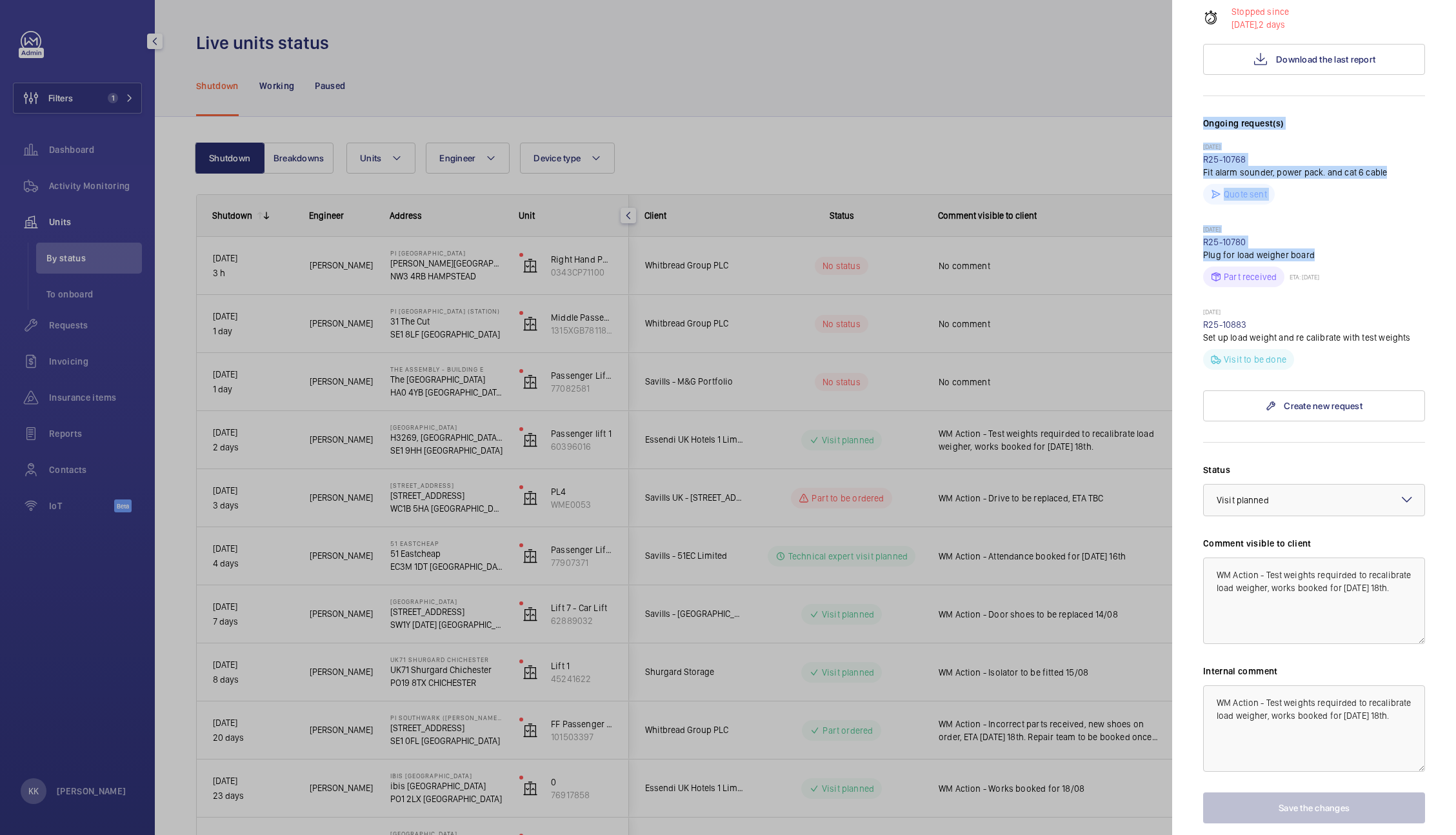
scroll to position [331, 0]
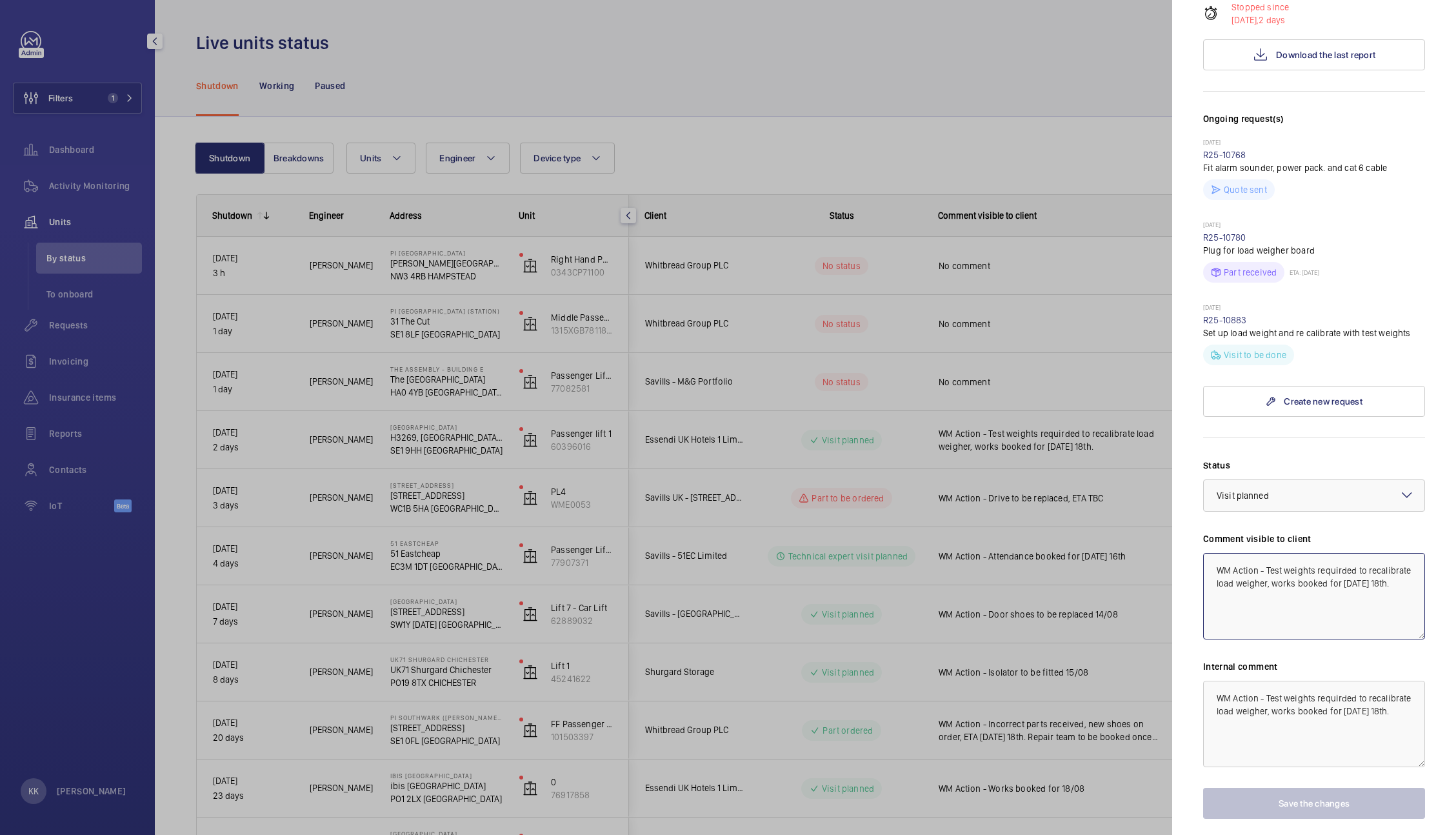
click at [1353, 569] on textarea "WM Action - Test weights requirded to recalibrate load weigher, works booked fo…" at bounding box center [1314, 596] width 222 height 87
click at [1333, 568] on textarea "WM Action - Test weights requirded to recalibrate load weigher, works booked fo…" at bounding box center [1314, 596] width 222 height 87
type textarea "WM Action - Test weights required to recalibrate load weigher, works booked for…"
click at [1332, 699] on textarea "WM Action - Test weights requirded to recalibrate load weigher, works booked fo…" at bounding box center [1314, 724] width 222 height 87
type textarea "WM Action - Test weights required to recalibrate load weigher, works booked for…"
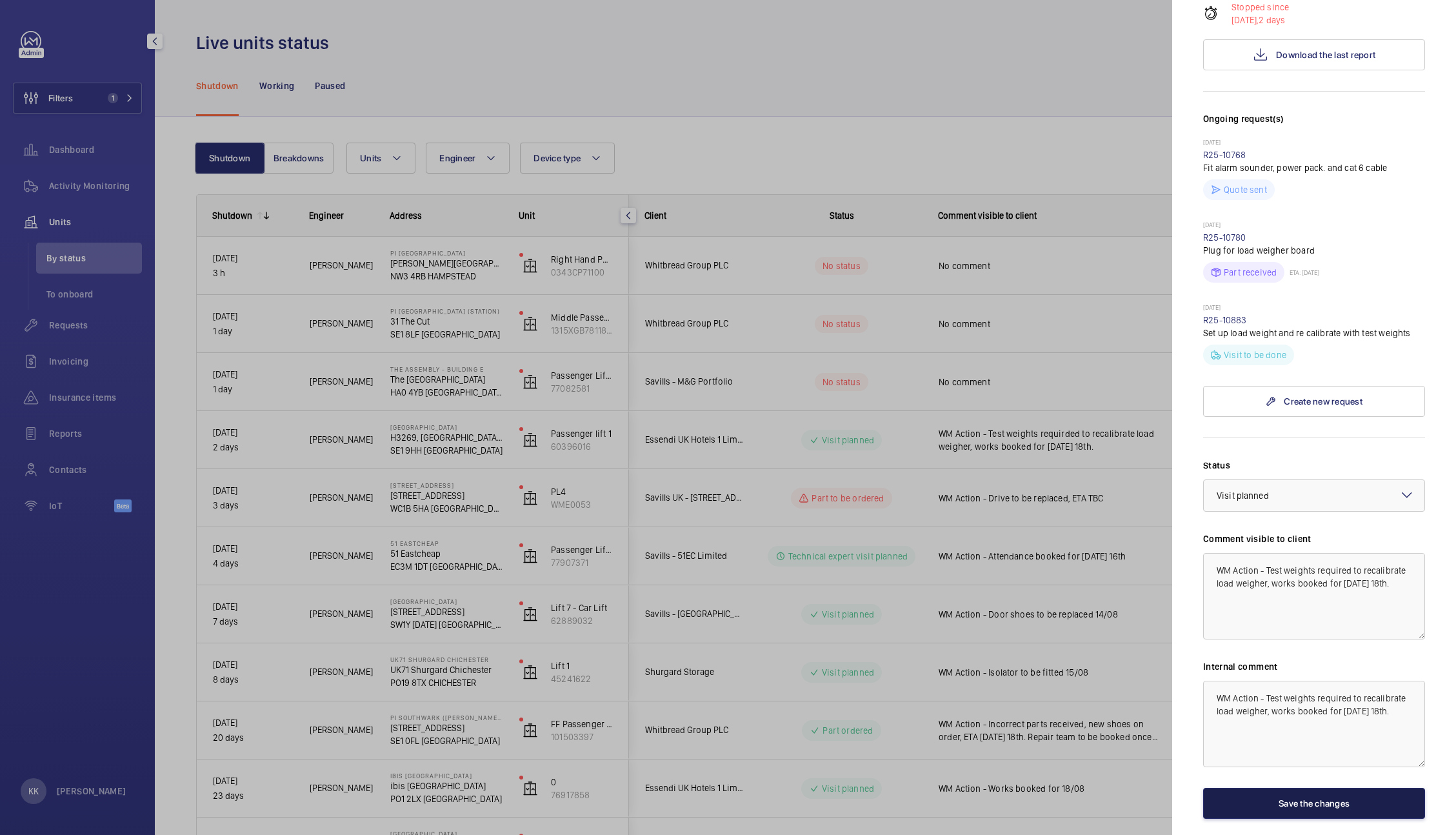
click at [1254, 801] on button "Save the changes" at bounding box center [1314, 803] width 222 height 31
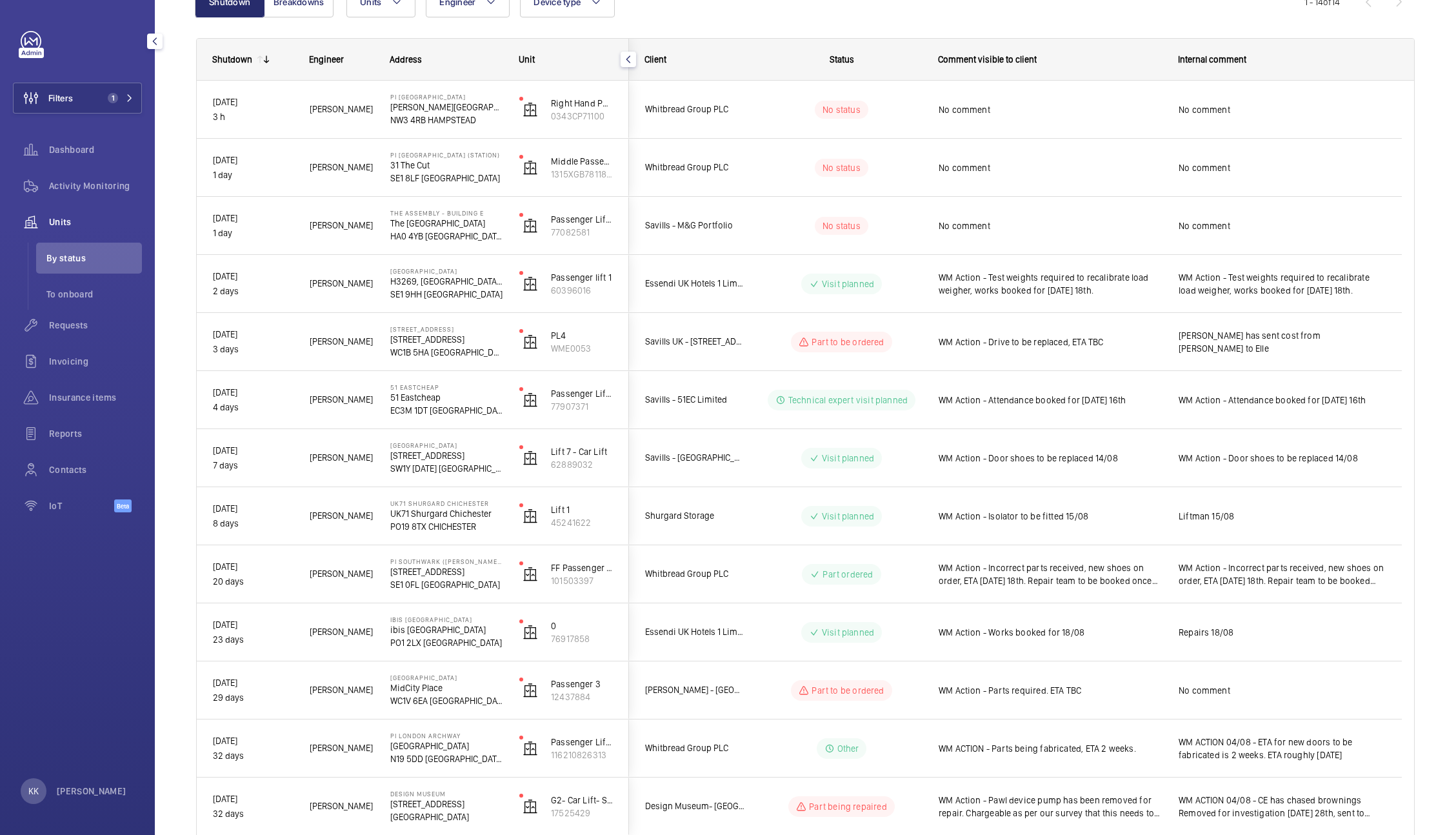
scroll to position [146, 0]
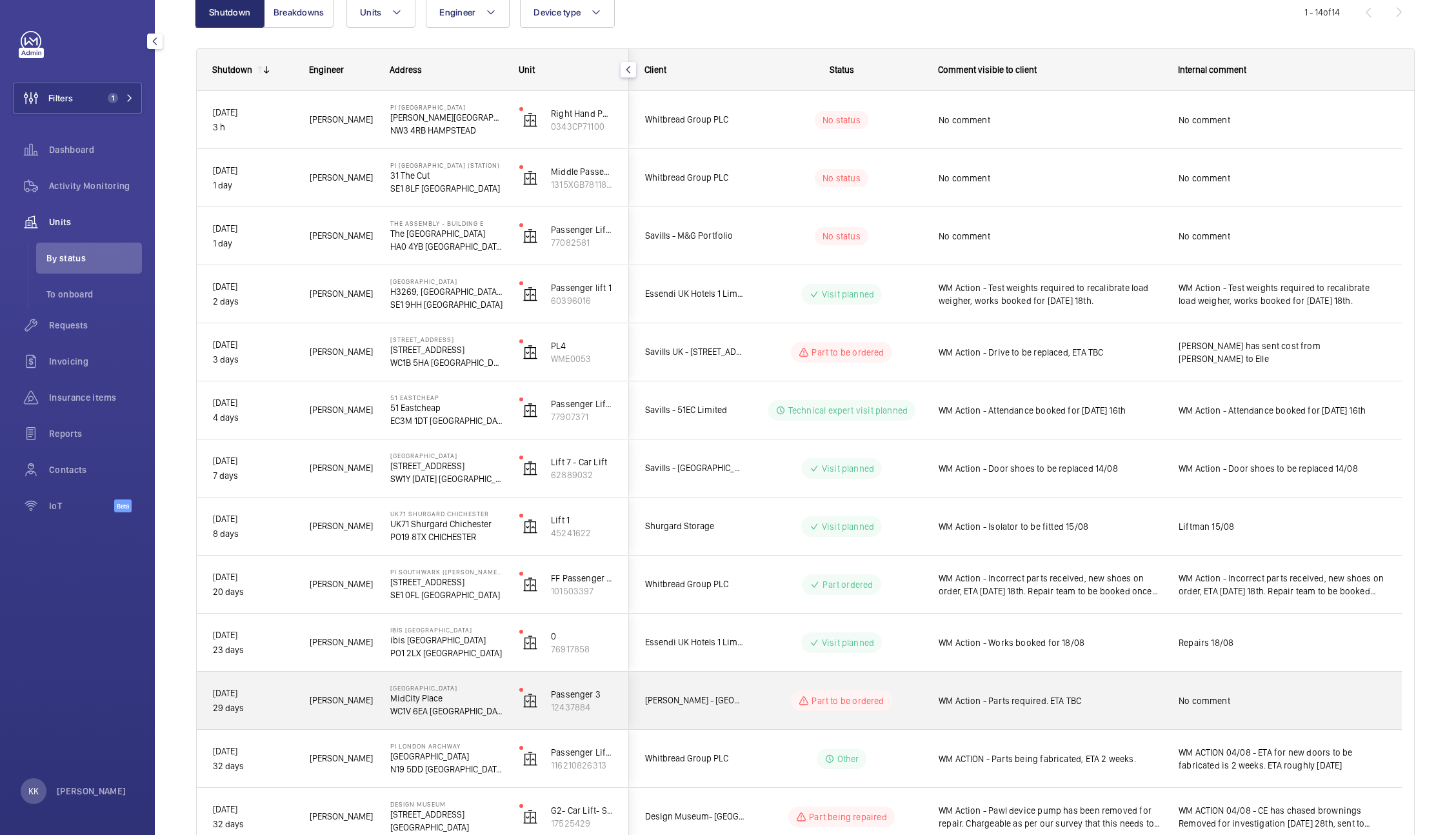
click at [1097, 691] on div "WM Action - Parts required. ETA TBC" at bounding box center [1050, 701] width 223 height 30
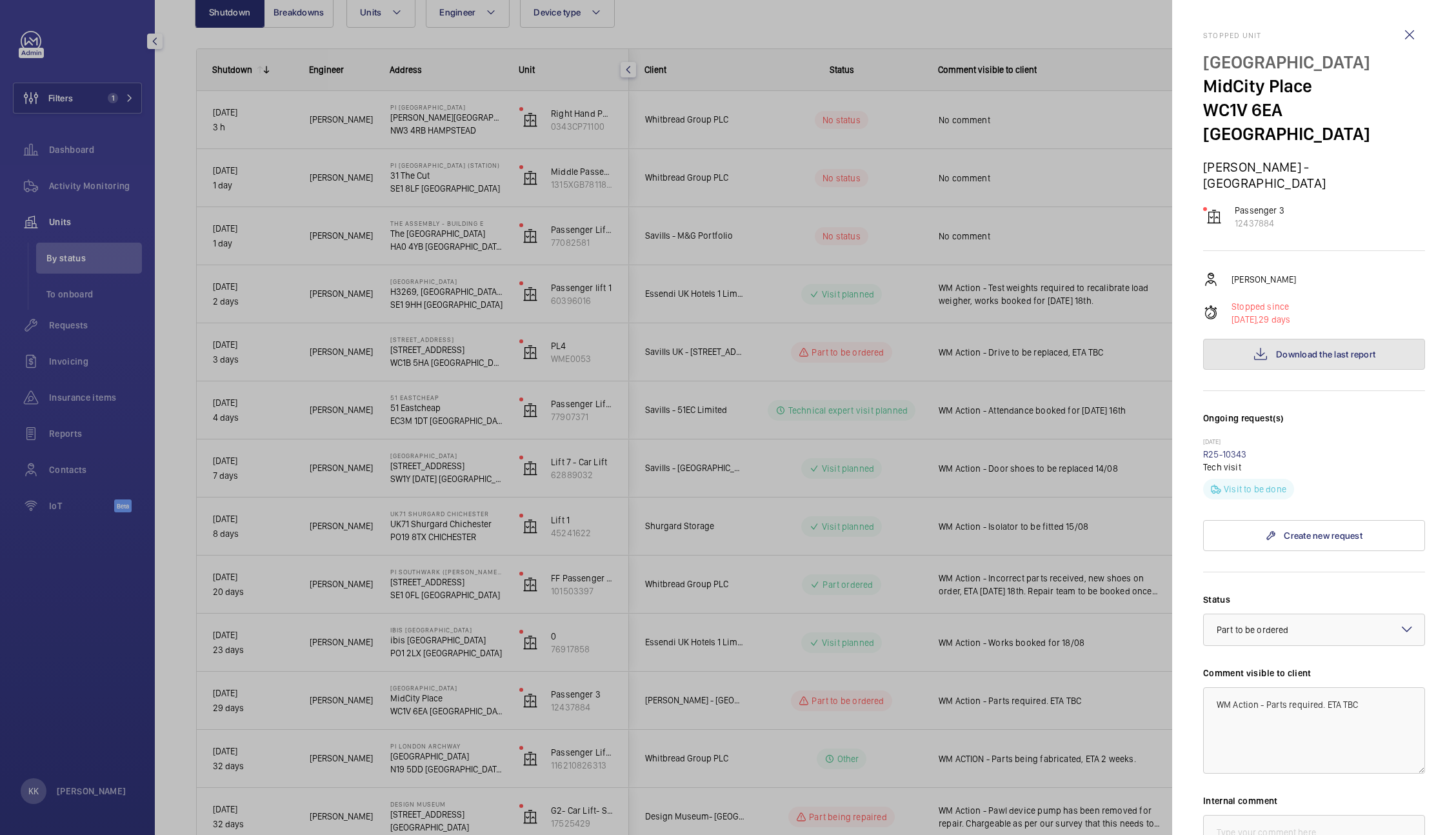
click at [1317, 339] on button "Download the last report" at bounding box center [1314, 354] width 222 height 31
click at [1227, 449] on link "R25-10343" at bounding box center [1225, 454] width 44 height 10
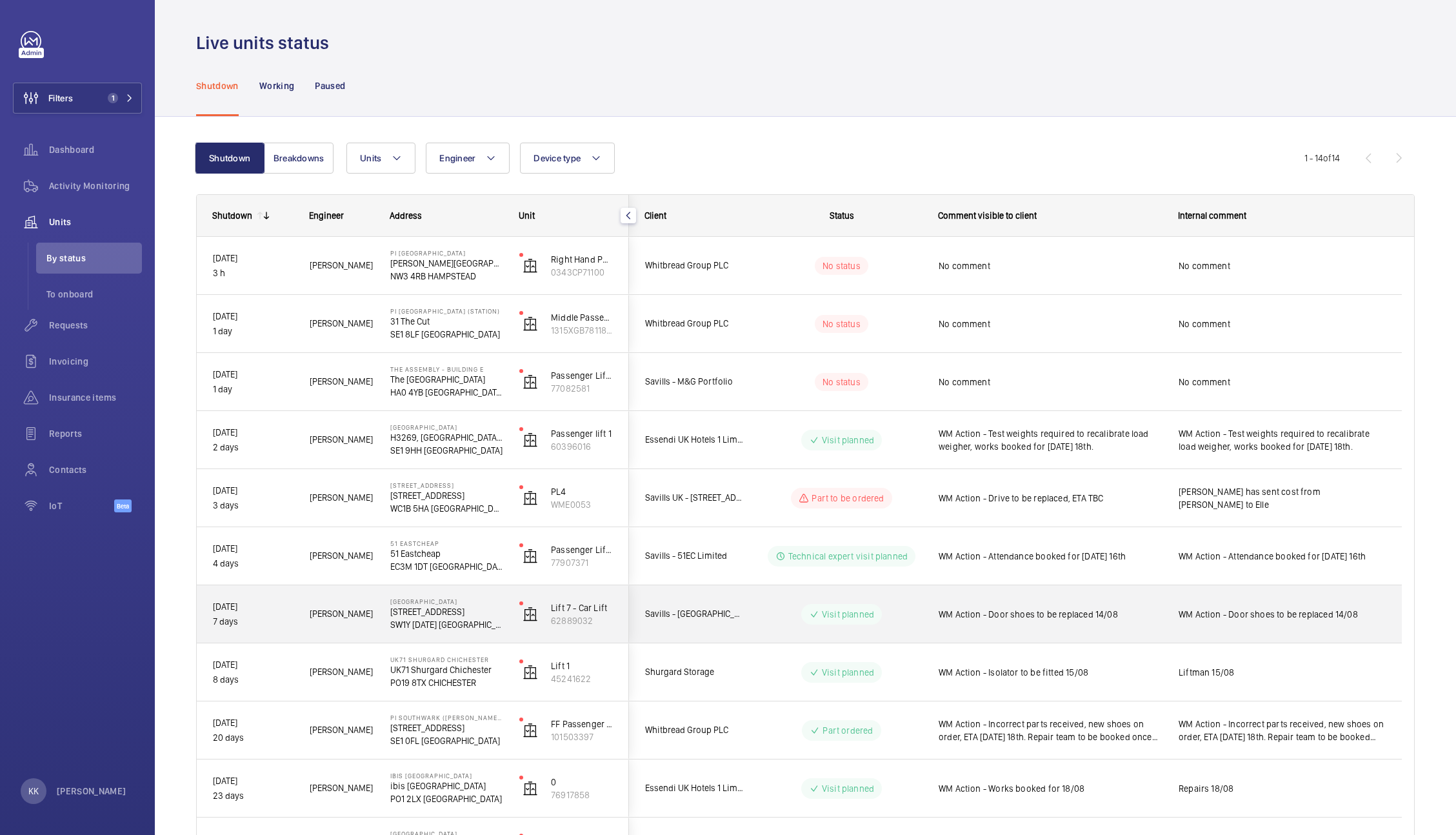
click at [1238, 599] on div "WM Action - Door shoes to be replaced 14/08" at bounding box center [1282, 614] width 207 height 30
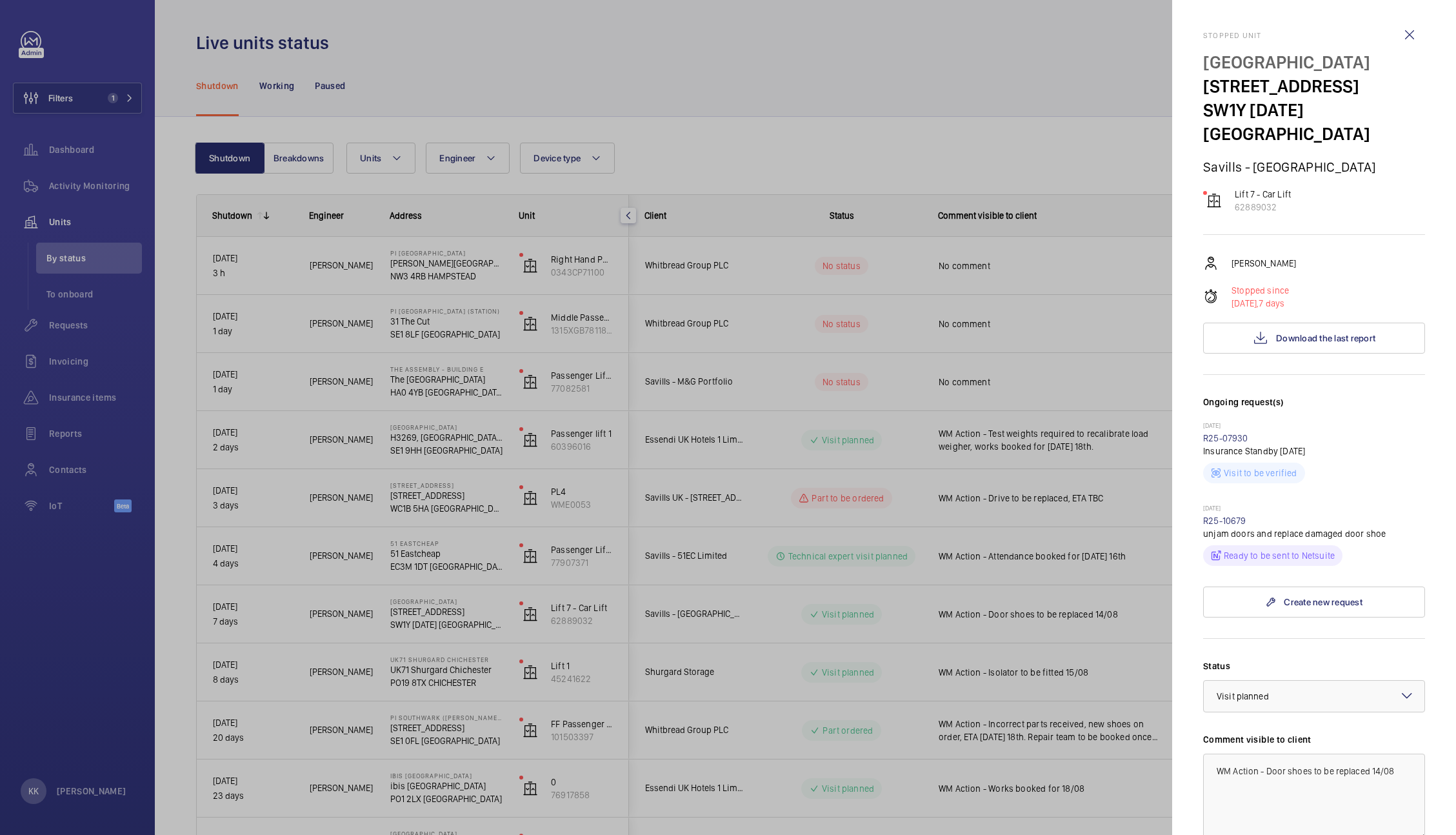
scroll to position [233, 0]
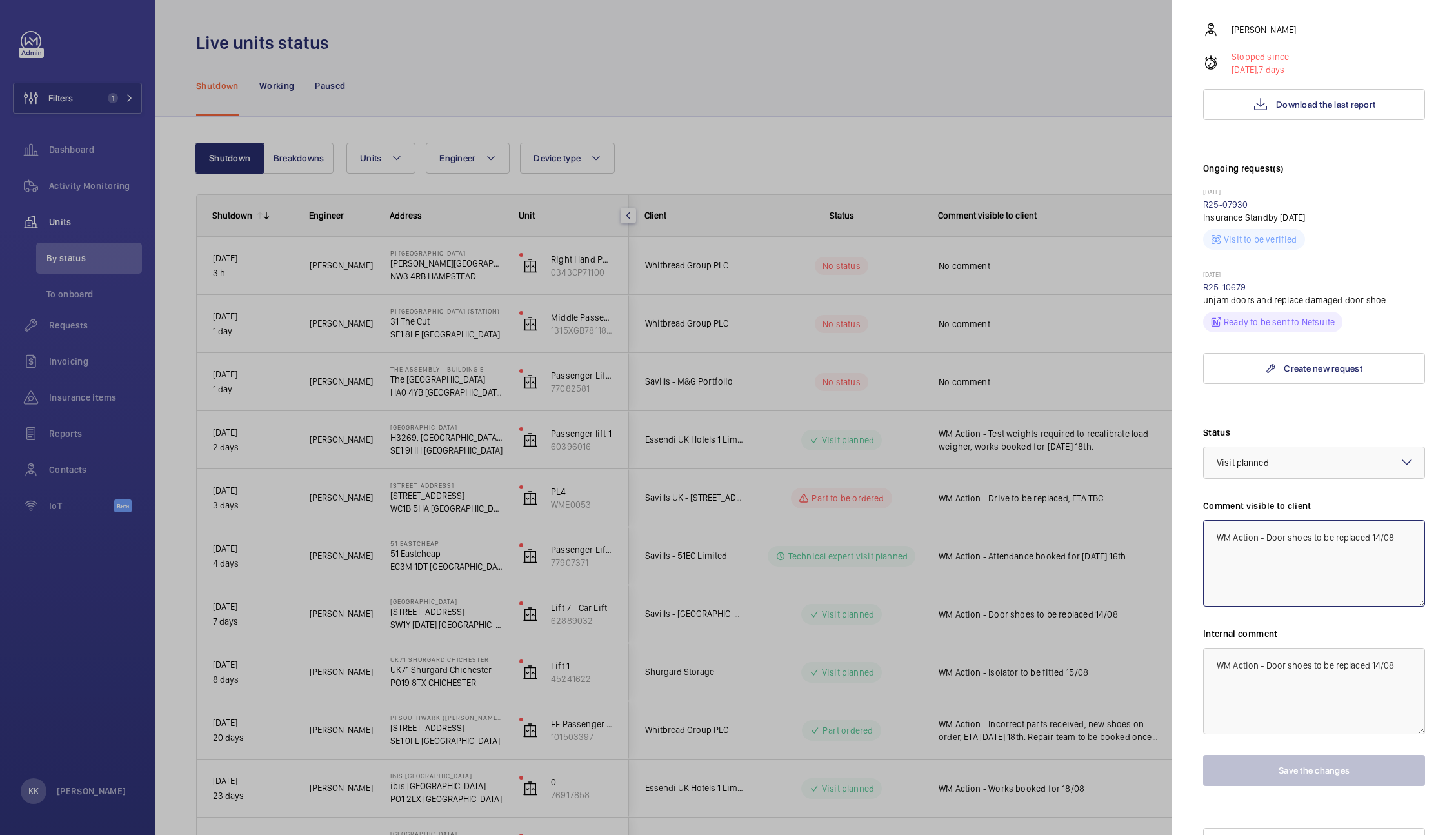
drag, startPoint x: 1265, startPoint y: 507, endPoint x: 1455, endPoint y: 529, distance: 191.3
click at [1455, 529] on mat-sidenav "Stopped unit [GEOGRAPHIC_DATA] [STREET_ADDRESS][DATE] Savills - [GEOGRAPHIC_DAT…" at bounding box center [1314, 418] width 284 height 835
drag, startPoint x: 1247, startPoint y: 542, endPoint x: 1110, endPoint y: 456, distance: 161.8
click at [1110, 456] on mat-sidenav-container "Filters 1 Dashboard Activity Monitoring Units By status To onboard Requests Inv…" at bounding box center [728, 418] width 1456 height 835
type textarea "WM Action - Works to be rebooked, works date TBC"
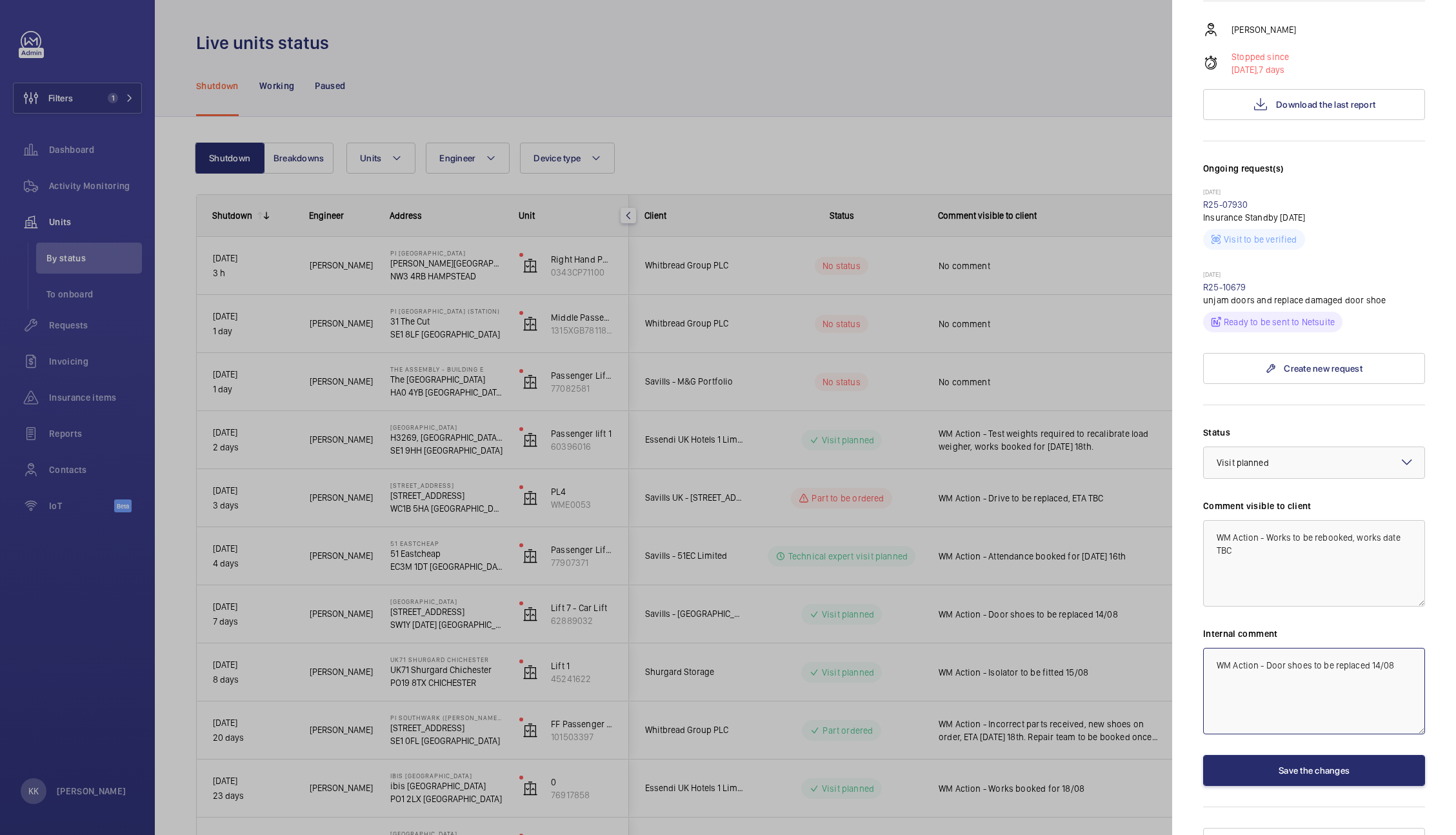
drag, startPoint x: 1396, startPoint y: 637, endPoint x: 1089, endPoint y: 572, distance: 313.8
click at [1089, 572] on mat-sidenav-container "Filters 1 Dashboard Activity Monitoring Units By status To onboard Requests Inv…" at bounding box center [728, 418] width 1456 height 835
paste textarea "Works to be rebooked, works date TBC"
click at [1238, 447] on div at bounding box center [1314, 462] width 221 height 31
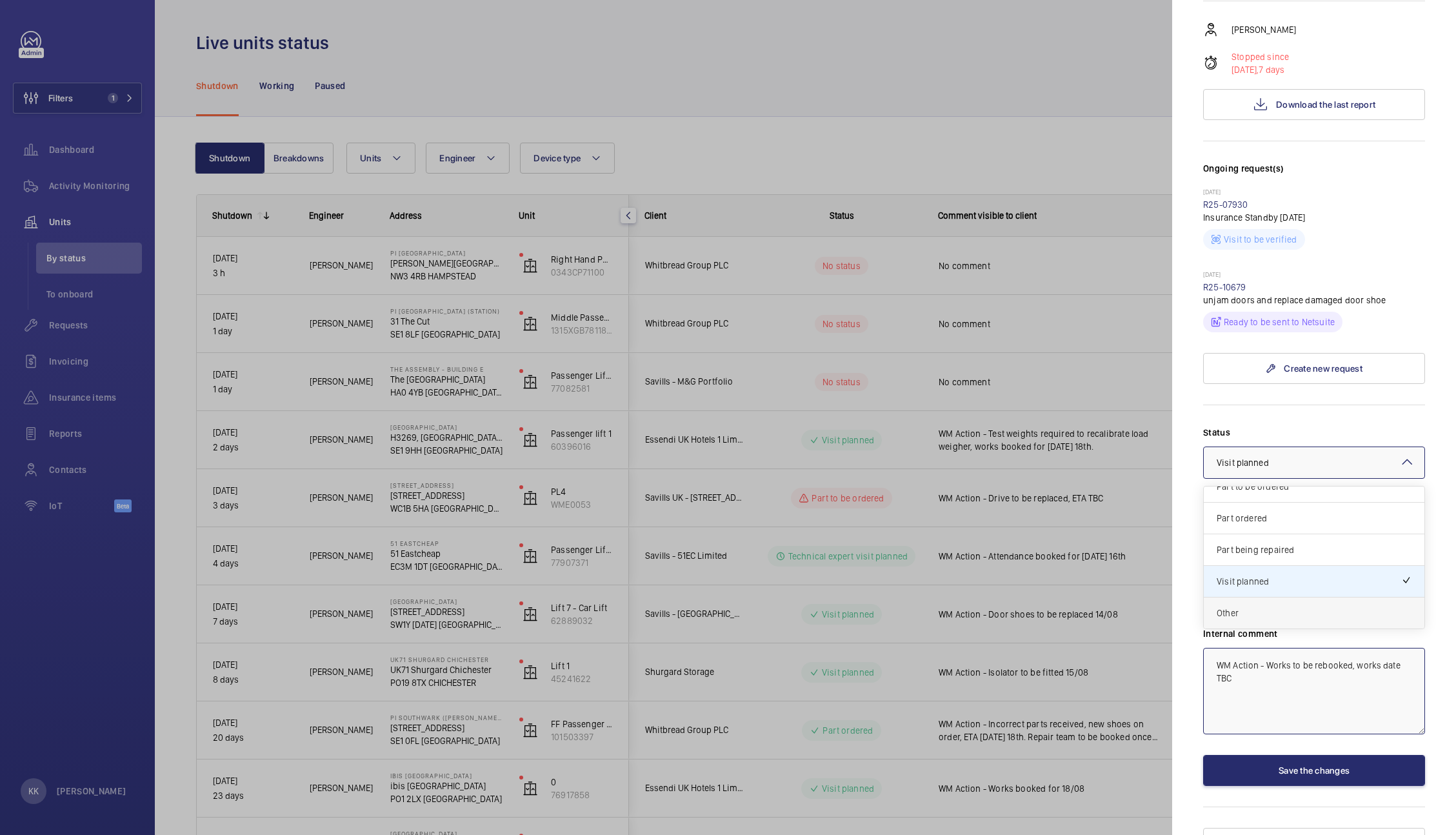
click at [1237, 607] on span "Other" at bounding box center [1314, 613] width 195 height 13
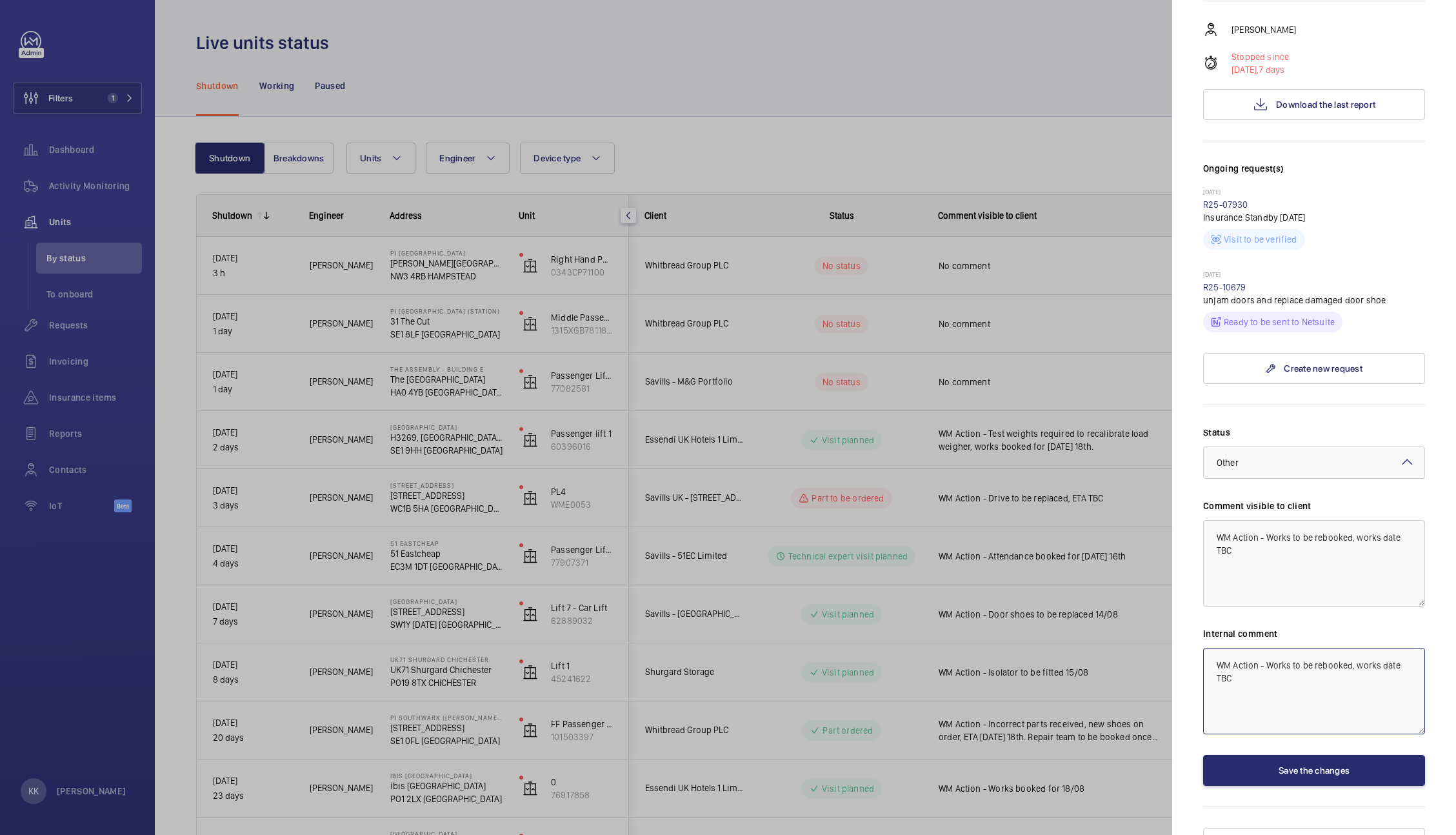
type textarea "WM Action - Works to be rebooked, works date TBC"
click at [1281, 768] on div "Stopped unit [GEOGRAPHIC_DATA] [STREET_ADDRESS][DATE] Savills - [GEOGRAPHIC_DAT…" at bounding box center [1314, 328] width 222 height 1062
click at [1280, 755] on button "Save the changes" at bounding box center [1314, 770] width 222 height 31
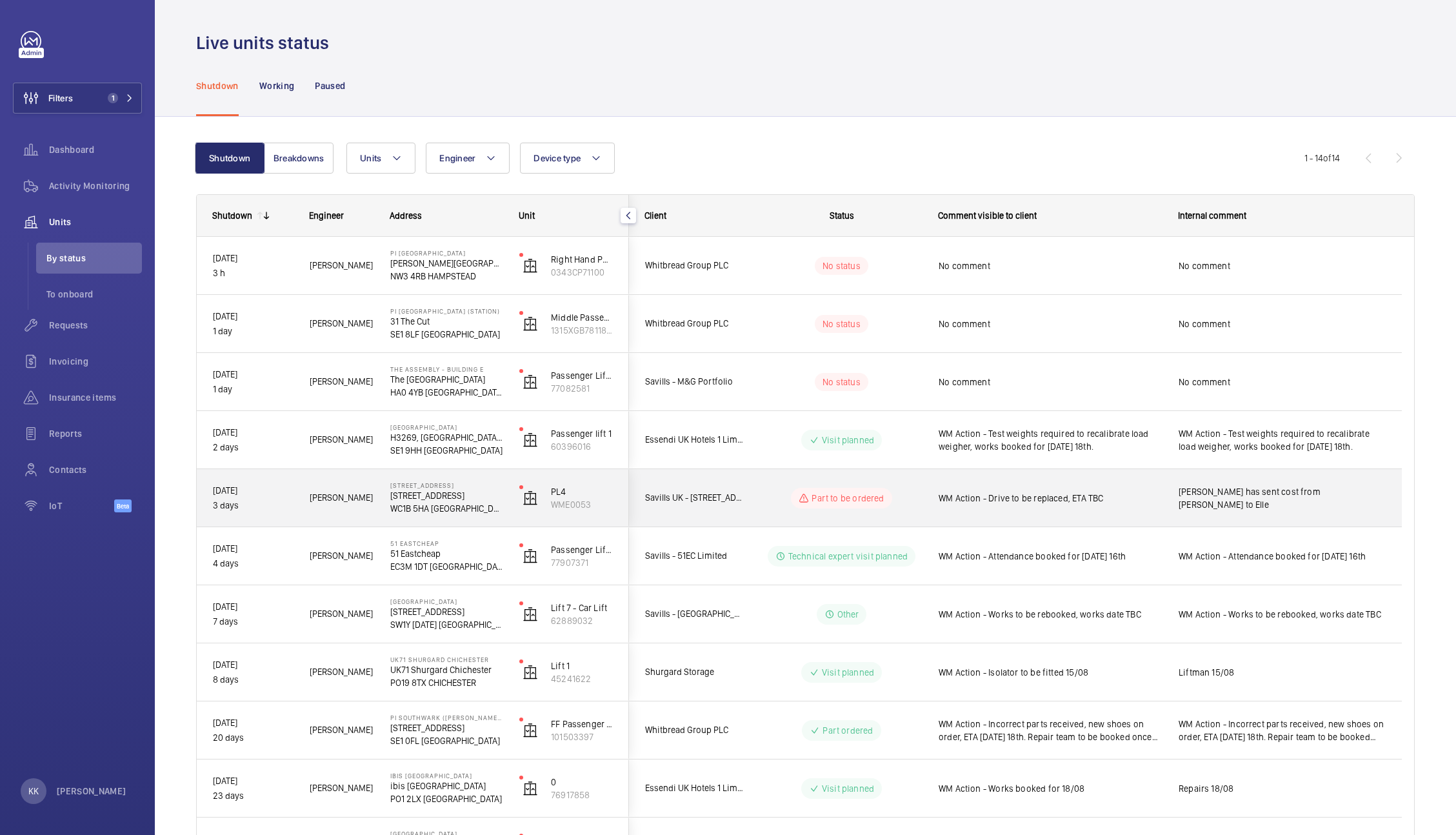
click at [1108, 501] on span "WM Action - Drive to be replaced, ETA TBC" at bounding box center [1050, 498] width 223 height 13
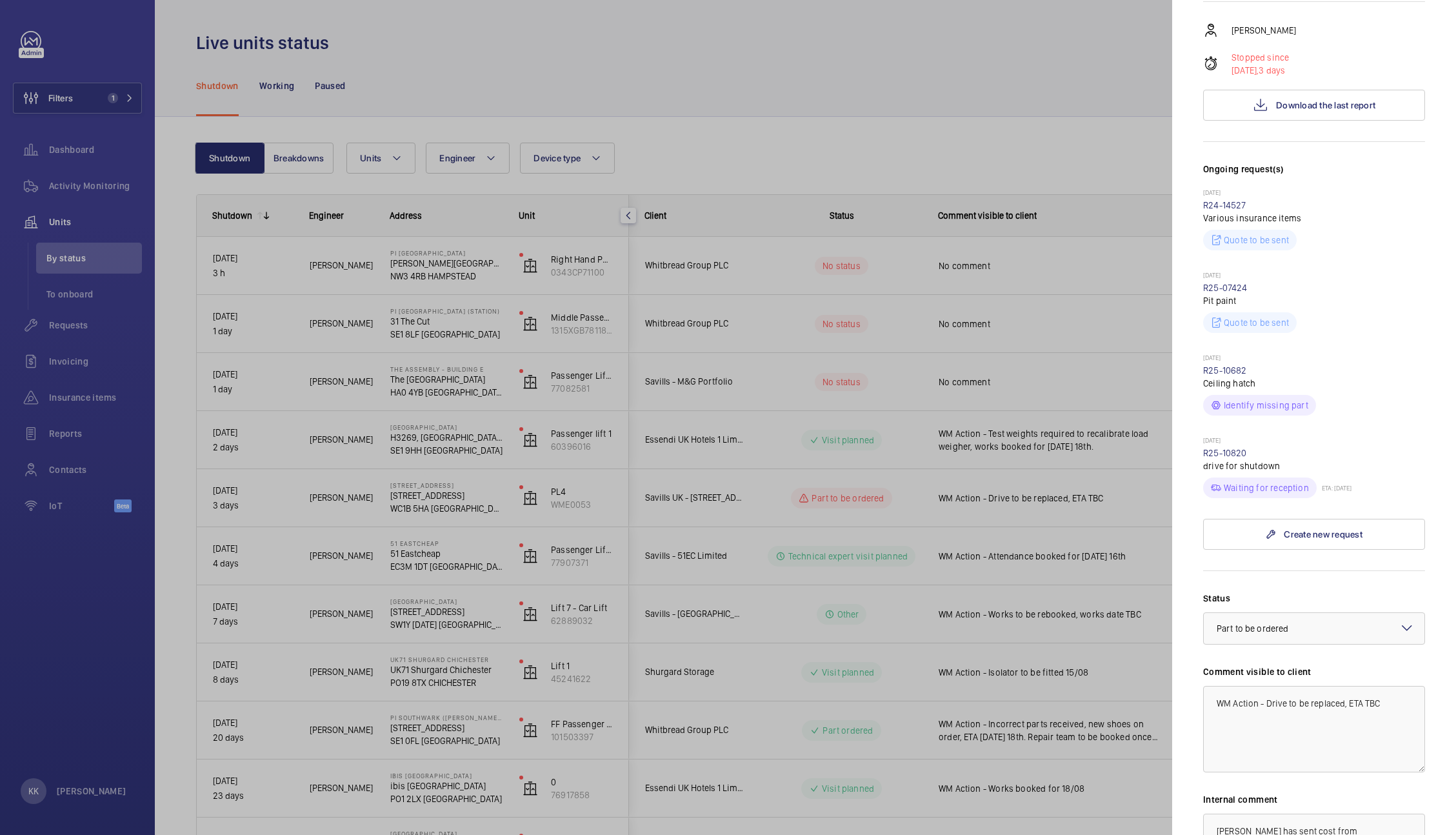
scroll to position [235, 0]
click at [1057, 68] on div at bounding box center [728, 418] width 1456 height 835
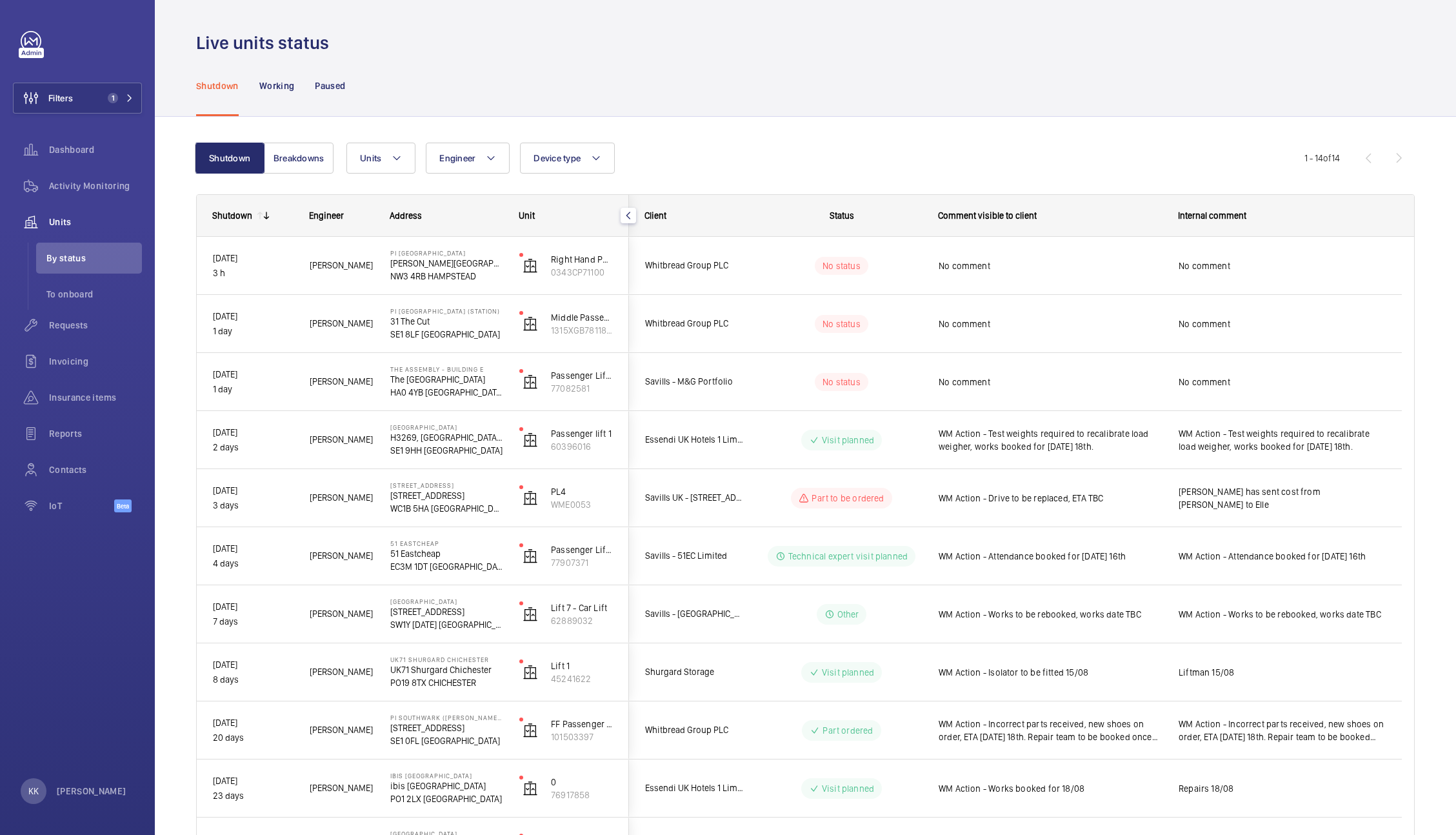
scroll to position [0, 0]
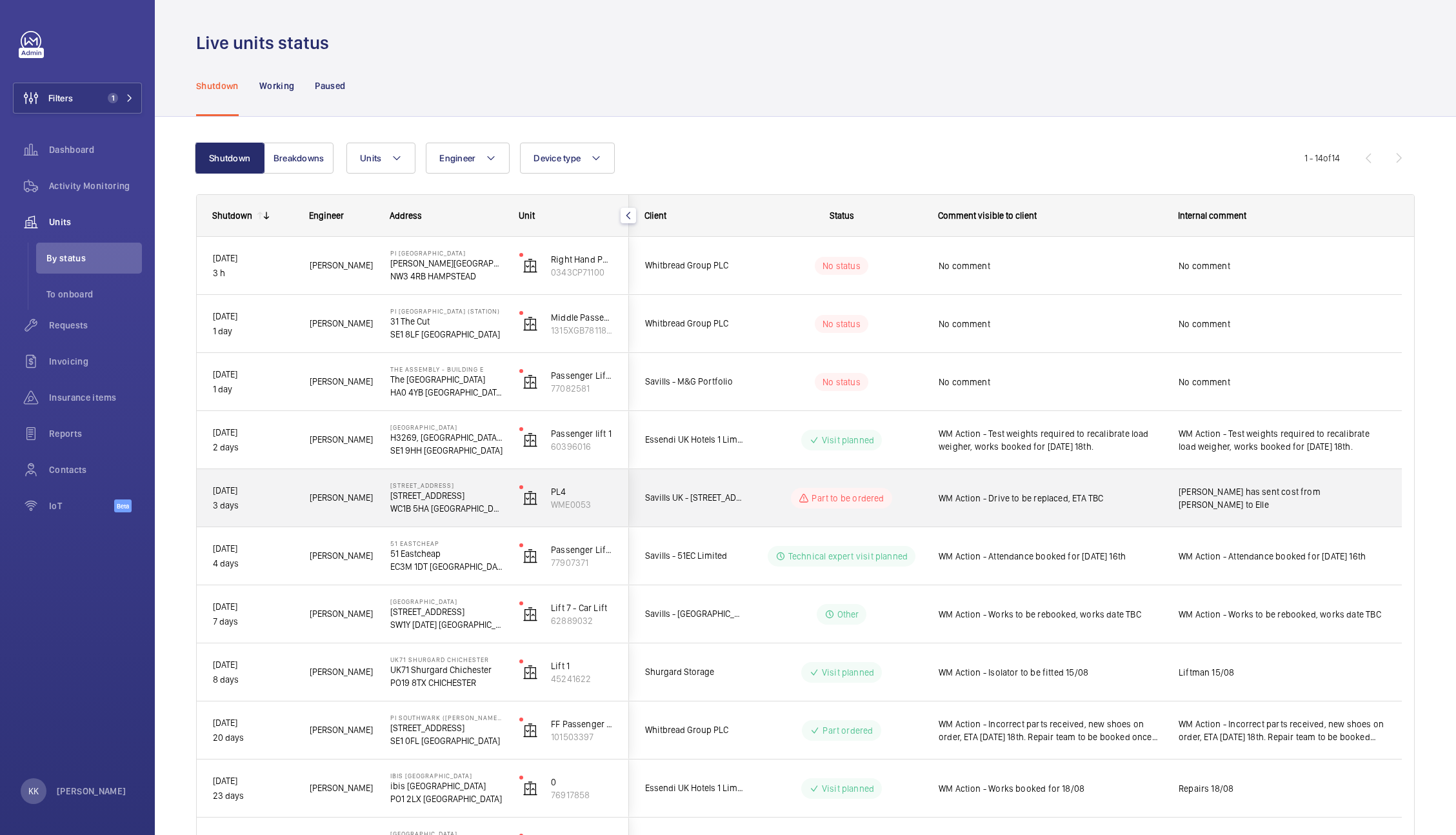
click at [1203, 492] on span "[PERSON_NAME] has sent cost from [PERSON_NAME] to Elle" at bounding box center [1282, 498] width 207 height 26
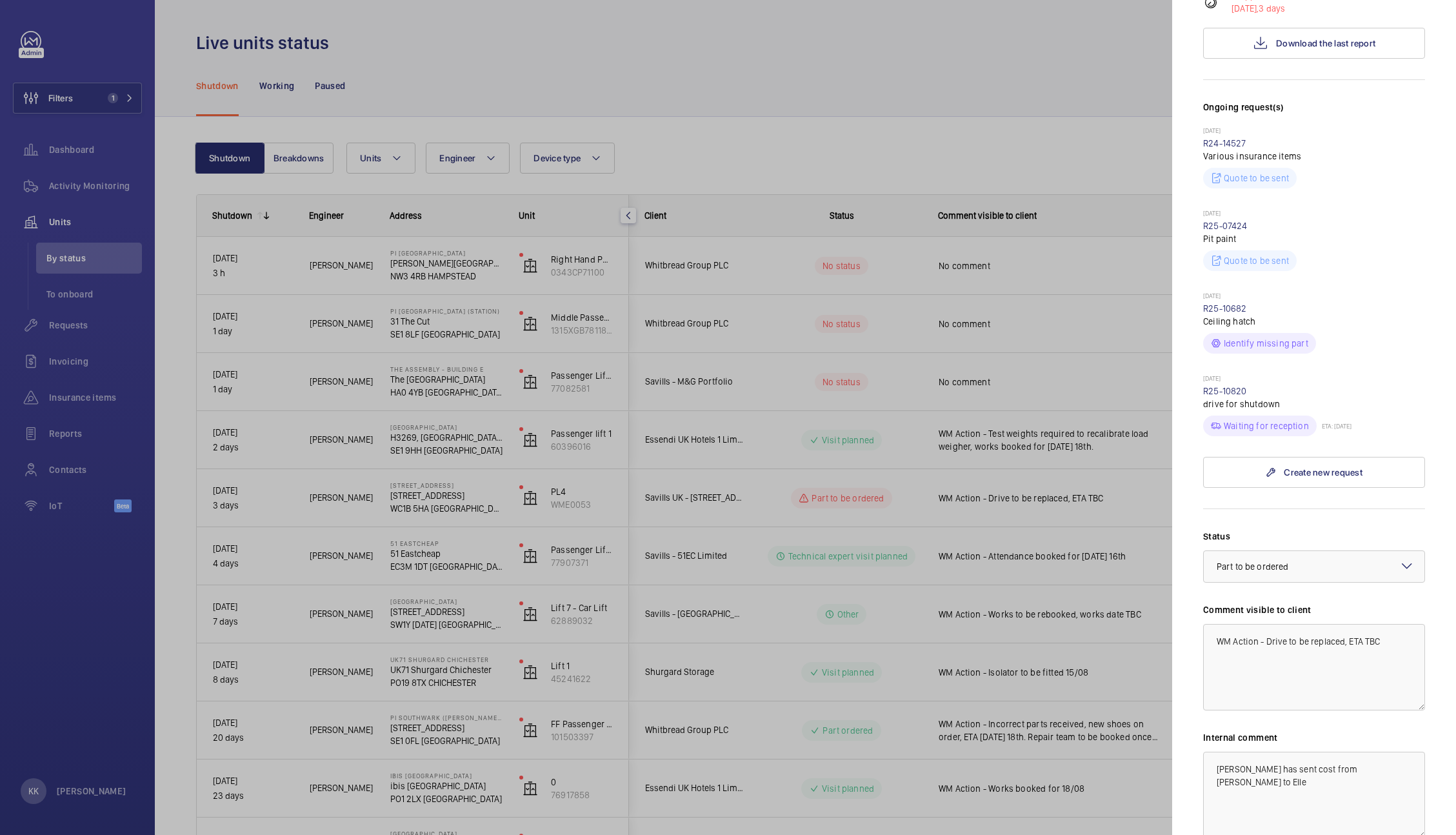
scroll to position [319, 0]
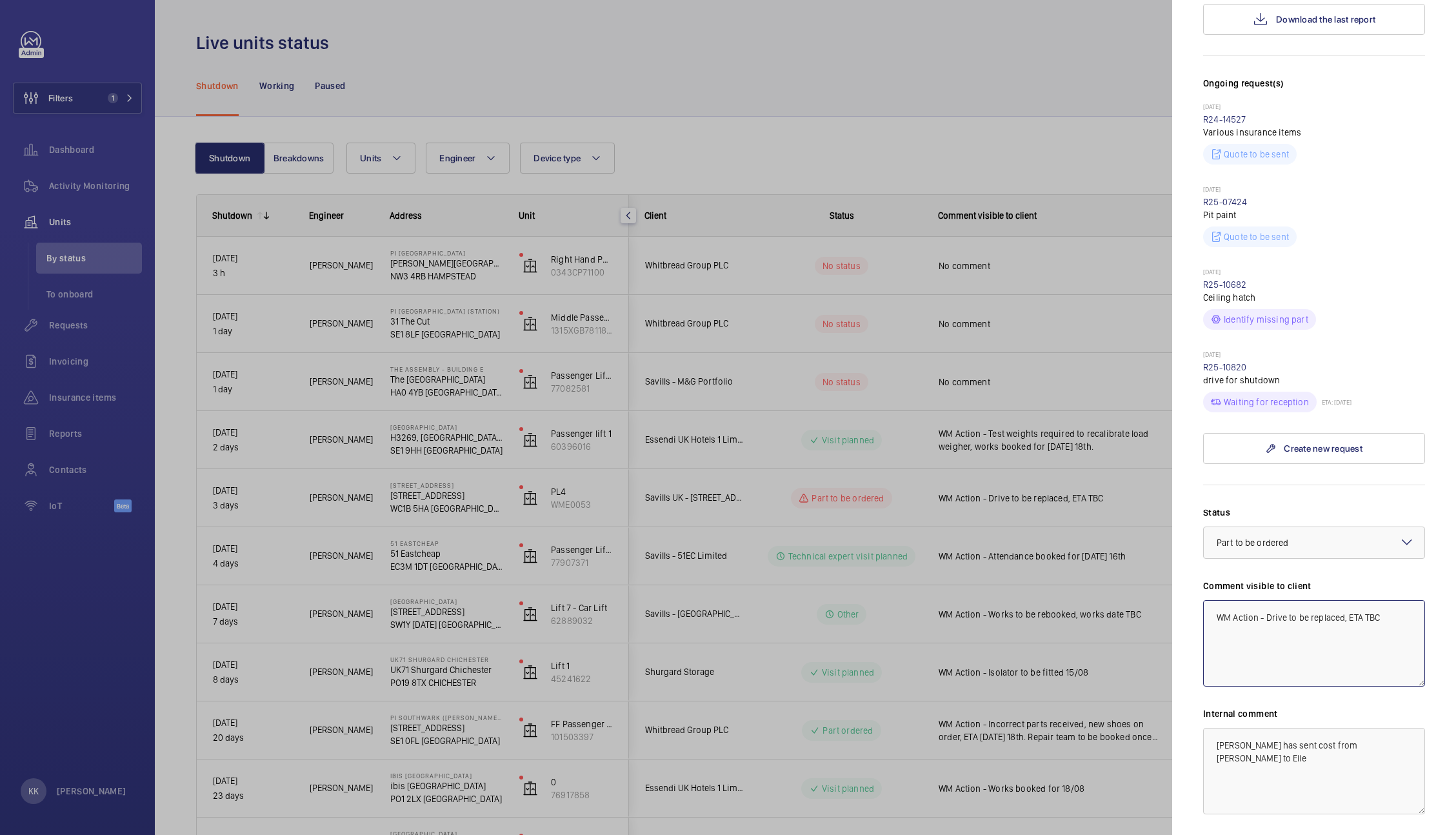
drag, startPoint x: 1366, startPoint y: 590, endPoint x: 1443, endPoint y: 602, distance: 77.9
click at [1443, 602] on mat-sidenav "Stopped [STREET_ADDRESS] Savills [GEOGRAPHIC_DATA] - [STREET_ADDRESS] WME0053 […" at bounding box center [1314, 418] width 284 height 835
type textarea "WM Action - Drive to be replaced, ETA 20/08"
click at [1413, 590] on mat-sidenav "Stopped [STREET_ADDRESS] Savills [GEOGRAPHIC_DATA] - [STREET_ADDRESS] WME0053 […" at bounding box center [1314, 418] width 284 height 835
drag, startPoint x: 1398, startPoint y: 598, endPoint x: 1092, endPoint y: 555, distance: 309.0
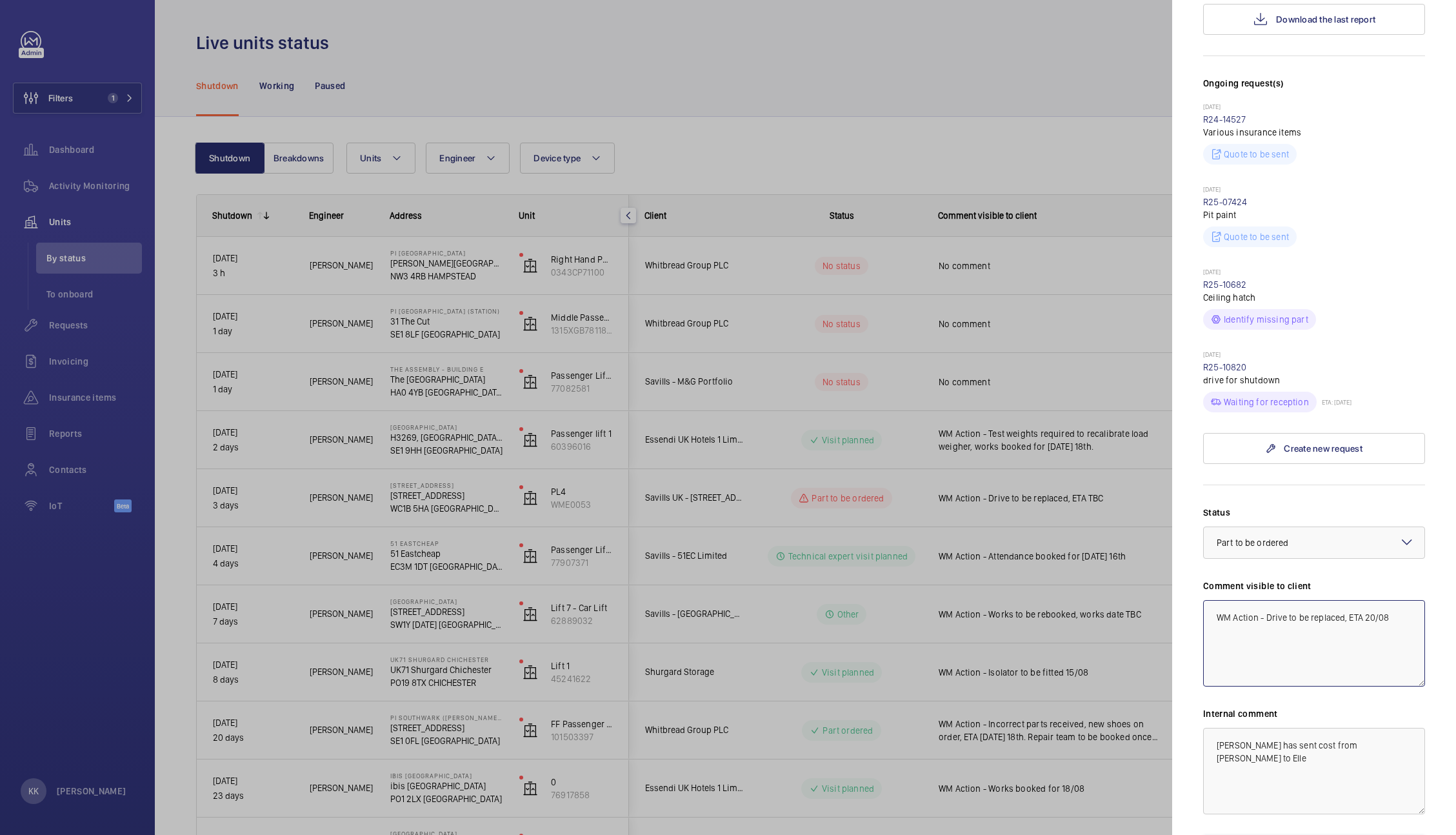
click at [1092, 555] on mat-sidenav-container "Filters 1 Dashboard Activity Monitoring Units By status To onboard Requests Inv…" at bounding box center [728, 418] width 1456 height 835
drag, startPoint x: 1385, startPoint y: 731, endPoint x: 924, endPoint y: 646, distance: 468.8
click at [924, 646] on mat-sidenav-container "Filters 1 Dashboard Activity Monitoring Units By status To onboard Requests Inv…" at bounding box center [728, 418] width 1456 height 835
paste textarea "WM Action - Drive to be replaced, ETA 20/08"
click at [1253, 536] on div "× Part to be ordered" at bounding box center [1268, 542] width 104 height 13
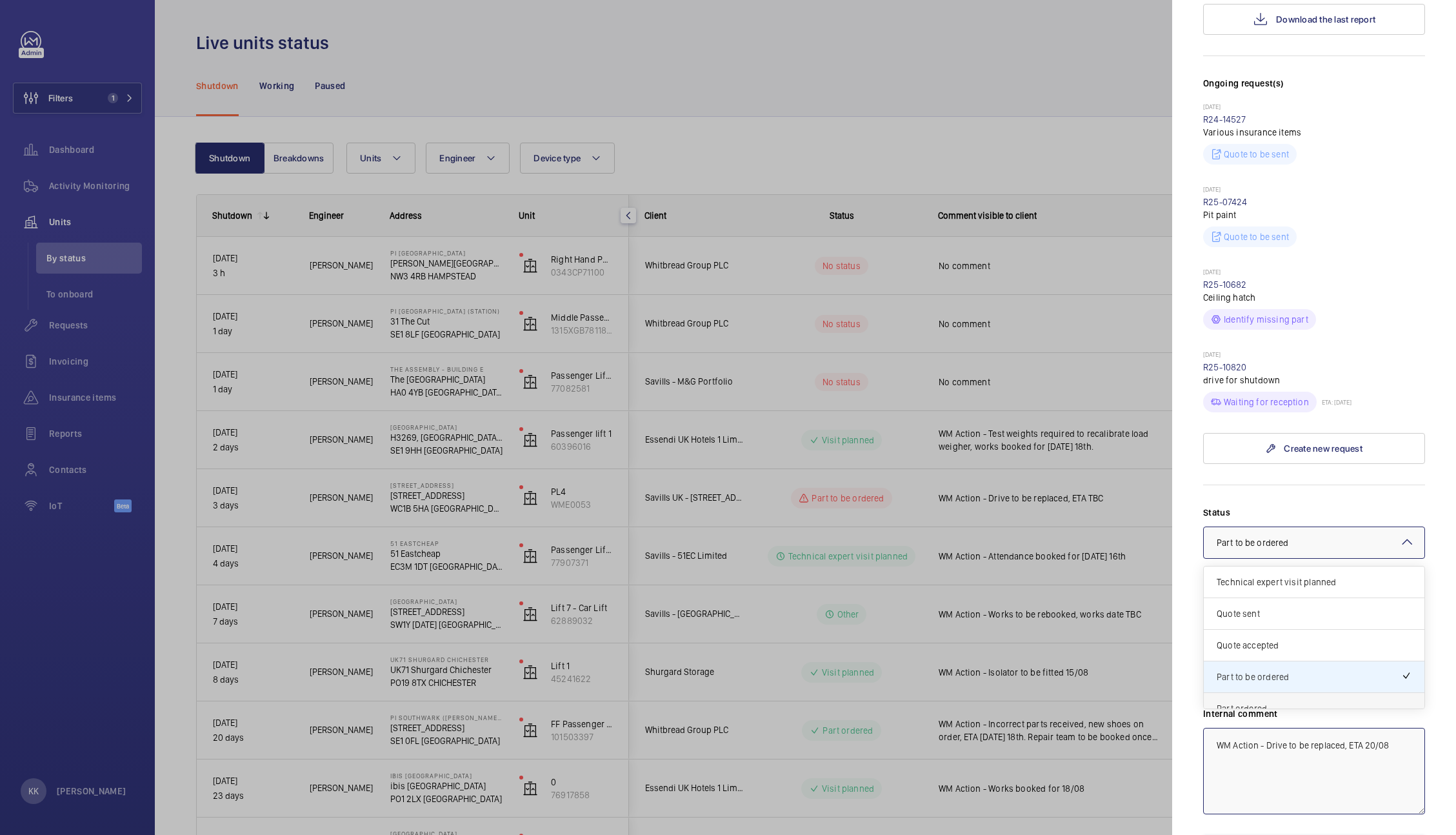
click at [1270, 693] on div "Part ordered" at bounding box center [1314, 709] width 221 height 31
type textarea "WM Action - Drive to be replaced, ETA 20/08"
click at [1289, 834] on button "Save the changes" at bounding box center [1314, 850] width 222 height 31
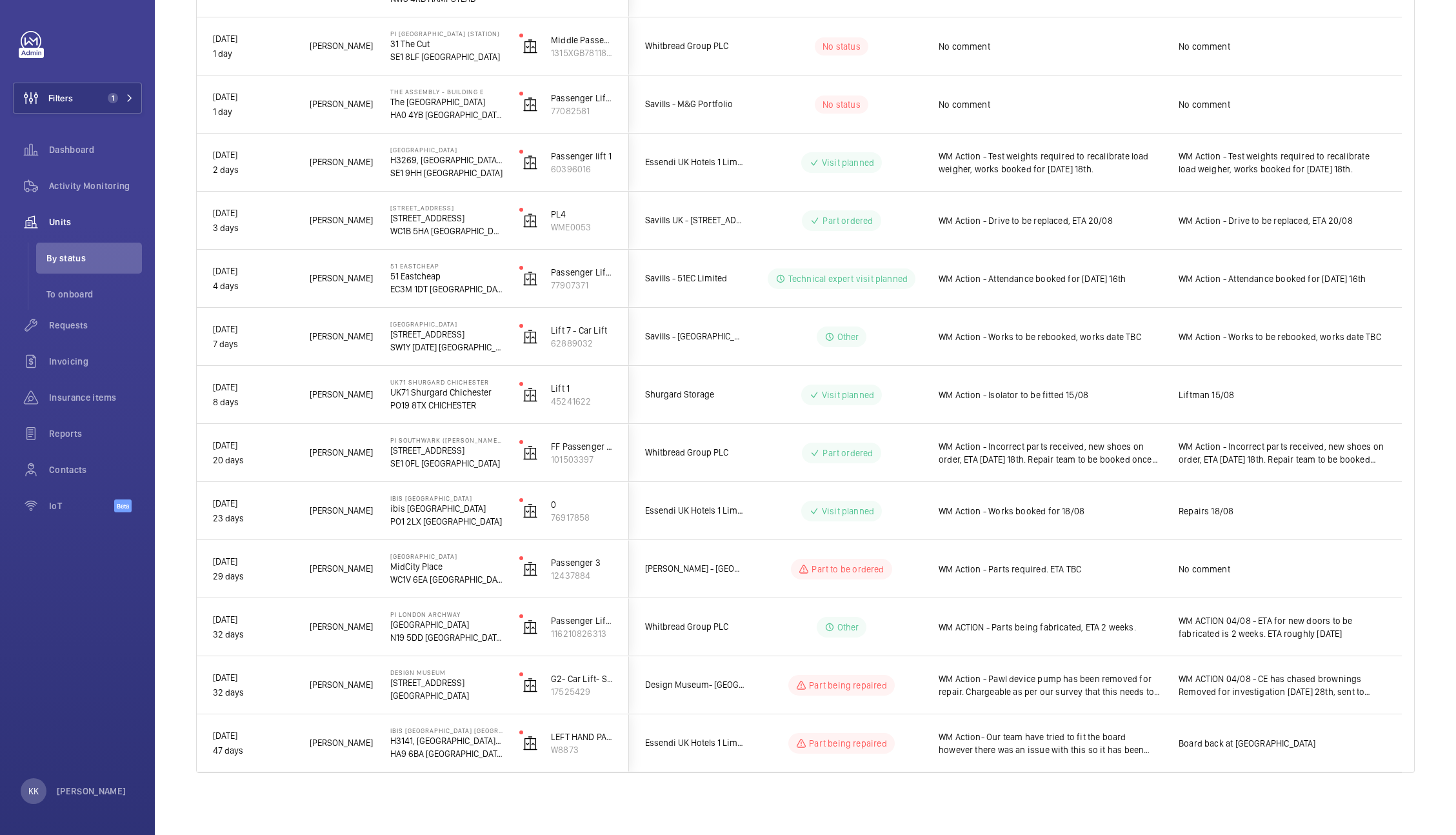
scroll to position [0, 0]
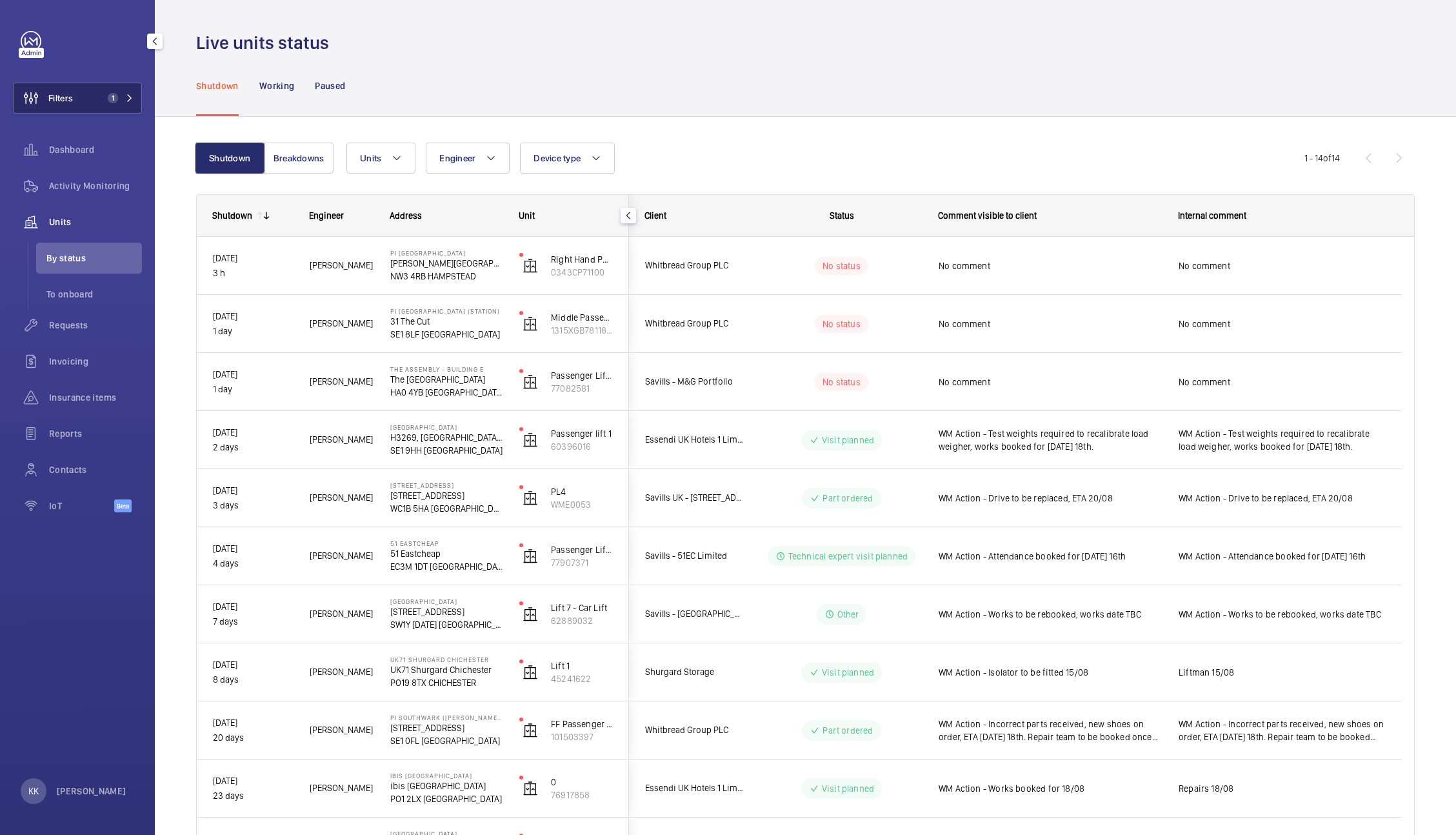
click at [104, 100] on span "1" at bounding box center [110, 98] width 16 height 10
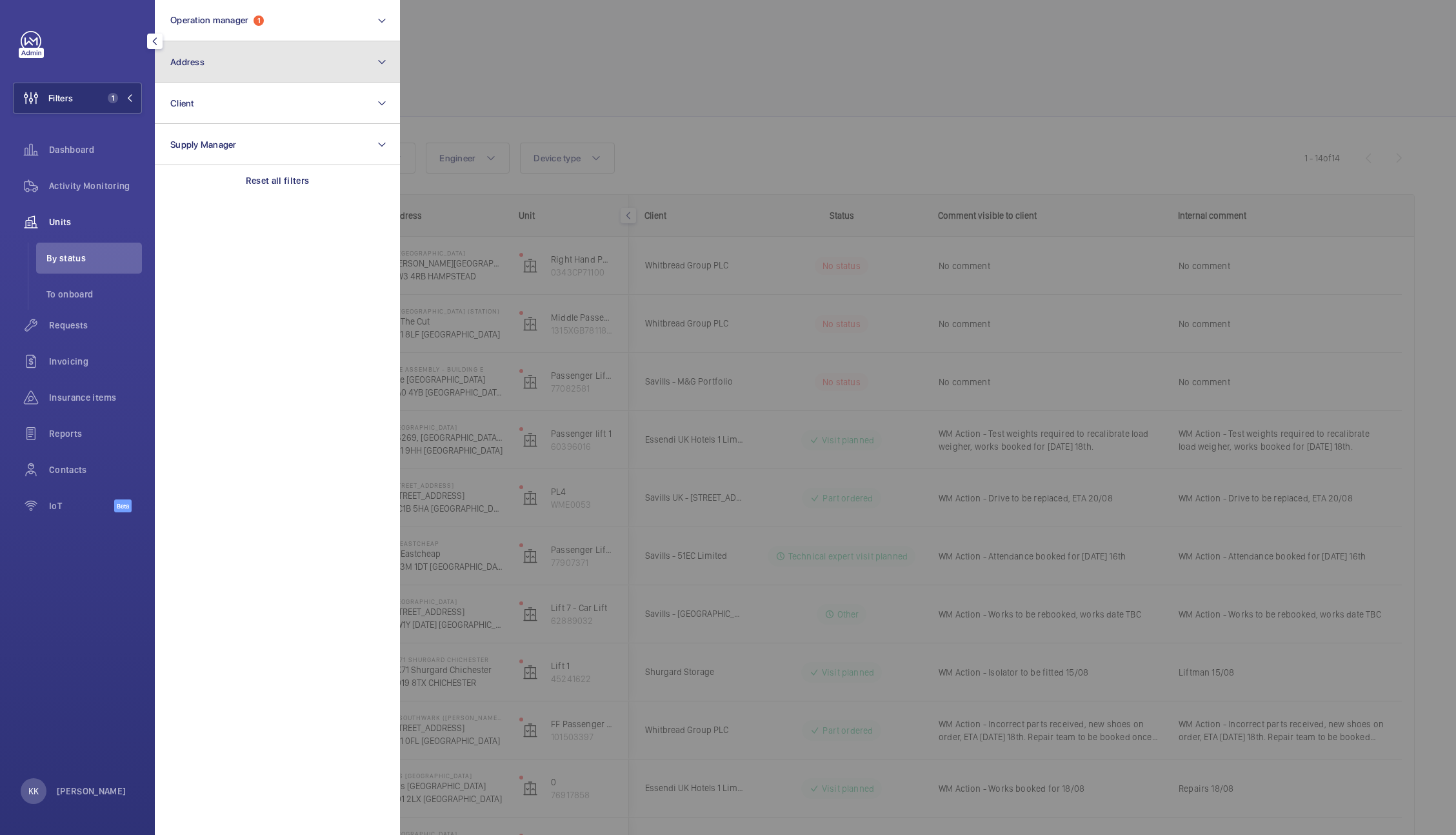
click at [280, 77] on button "Address" at bounding box center [277, 61] width 245 height 41
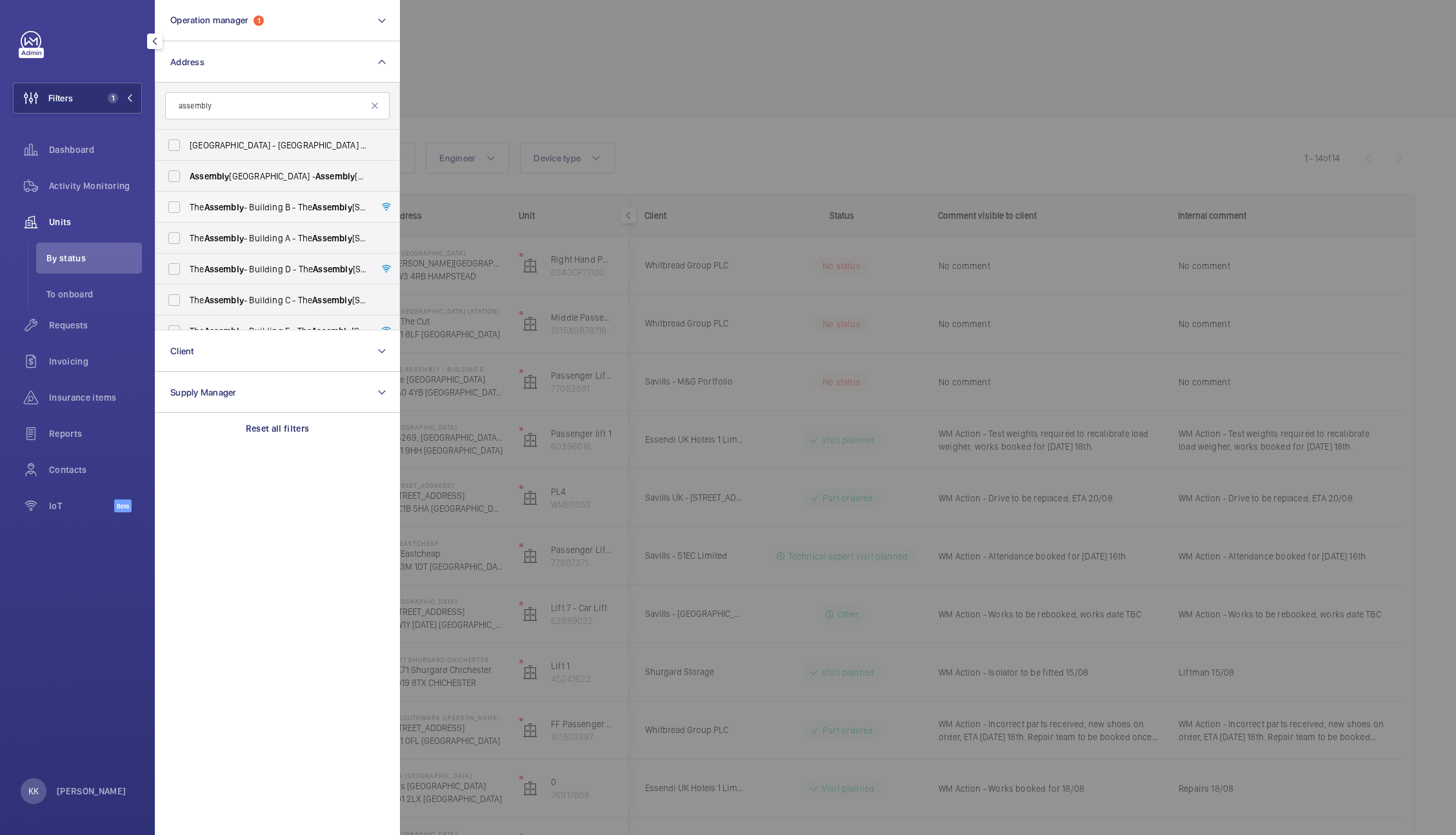
type input "assembly"
click at [280, 198] on label "The Assembly - Building [STREET_ADDRESS]" at bounding box center [268, 207] width 224 height 31
click at [187, 198] on input "The Assembly - Building [STREET_ADDRESS]" at bounding box center [174, 207] width 26 height 26
checkbox input "true"
click at [283, 232] on span "The Assembly - Building A - [STREET_ADDRESS]" at bounding box center [278, 238] width 177 height 13
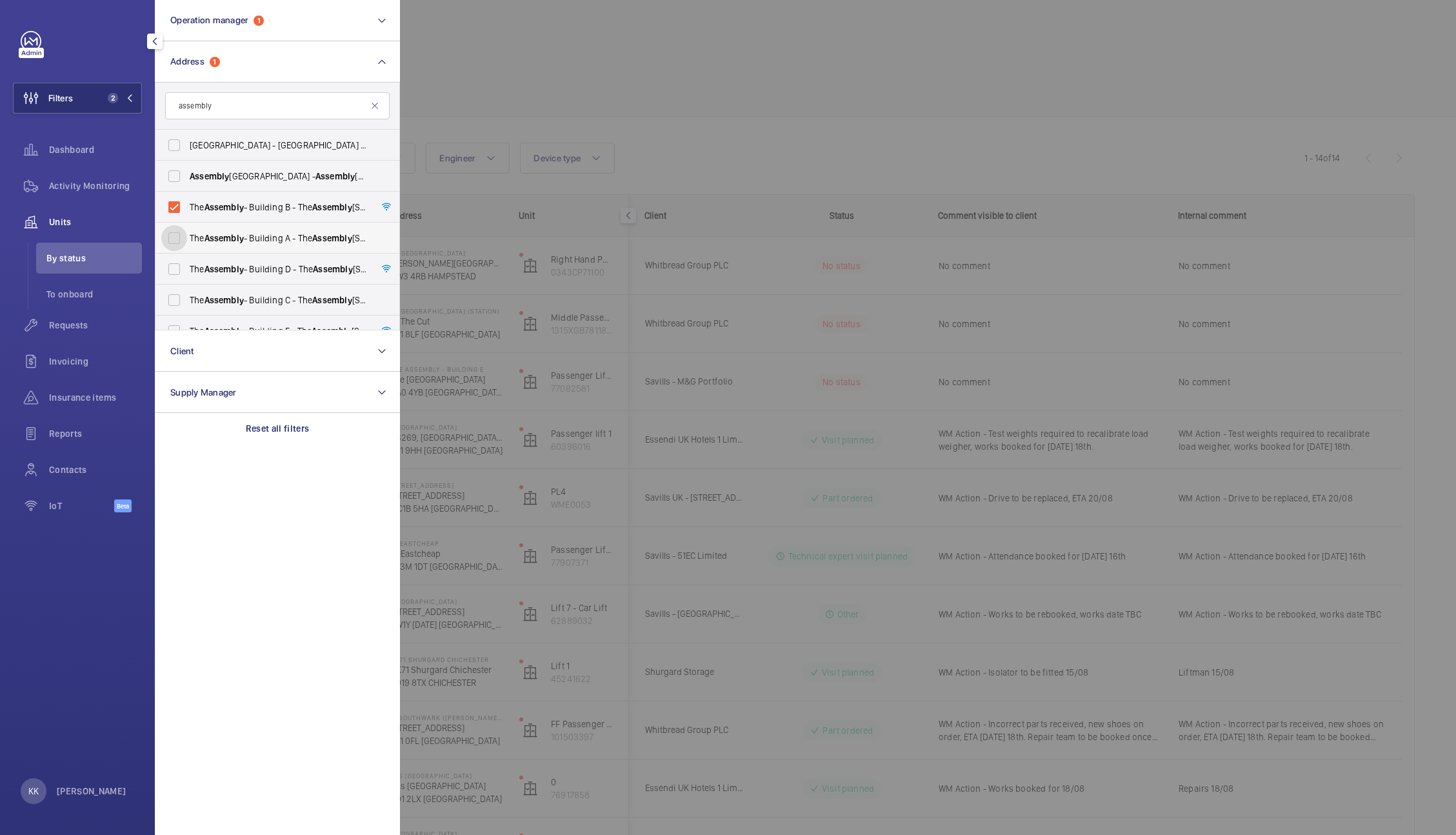
click at [187, 231] on input "The Assembly - Building A - [STREET_ADDRESS]" at bounding box center [174, 238] width 26 height 26
click at [283, 251] on label "The Assembly - Building A - [STREET_ADDRESS]" at bounding box center [268, 238] width 224 height 31
click at [187, 251] on input "The Assembly - Building A - [STREET_ADDRESS]" at bounding box center [174, 238] width 26 height 26
checkbox input "false"
click at [294, 277] on label "The Assembly - Building D - [GEOGRAPHIC_DATA][STREET_ADDRESS]" at bounding box center [268, 269] width 224 height 31
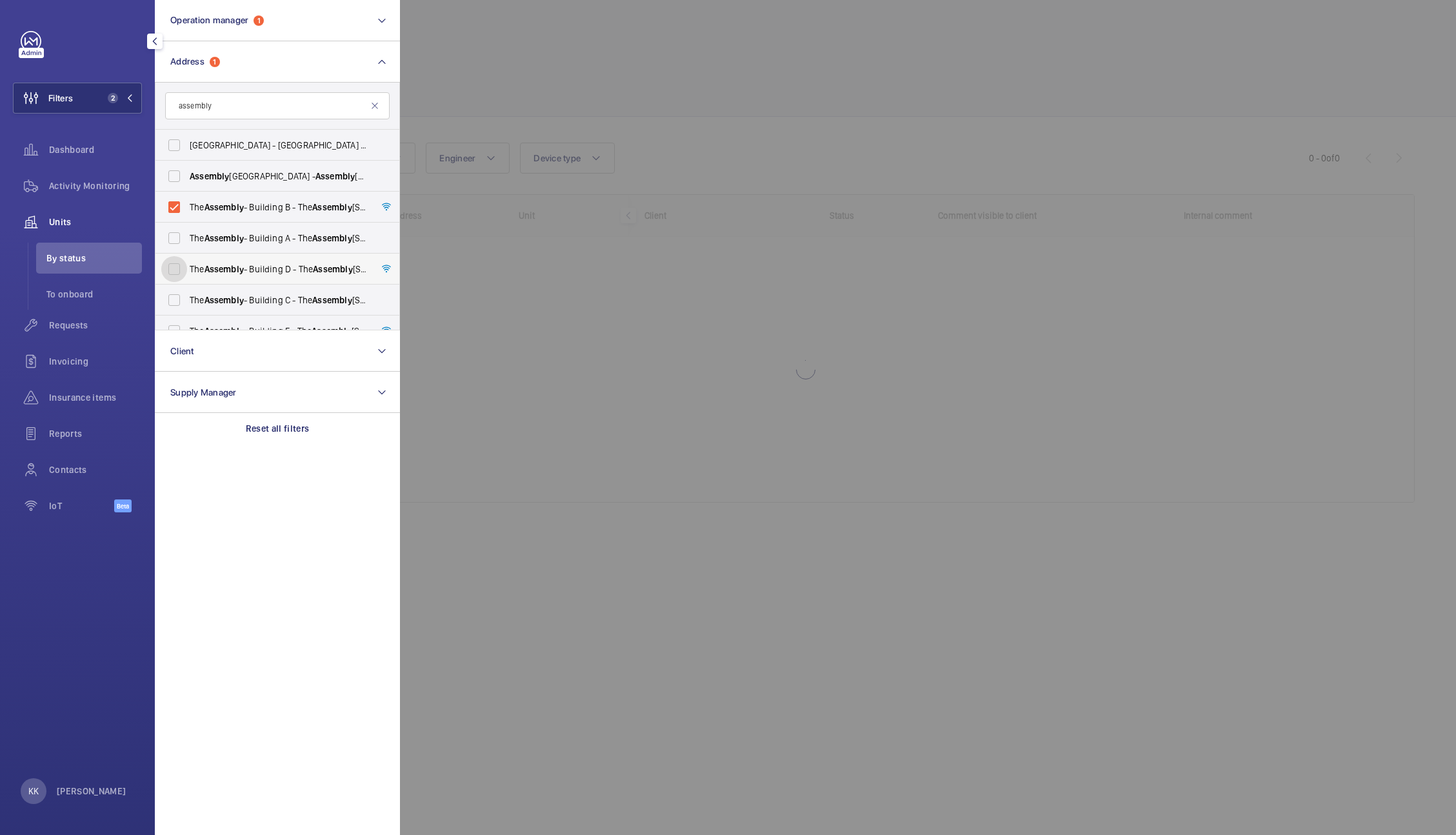
click at [187, 277] on input "The Assembly - Building D - [GEOGRAPHIC_DATA][STREET_ADDRESS]" at bounding box center [174, 269] width 26 height 26
checkbox input "true"
click at [292, 234] on span "The Assembly - Building A - [STREET_ADDRESS]" at bounding box center [278, 238] width 177 height 13
click at [187, 234] on input "The Assembly - Building A - [STREET_ADDRESS]" at bounding box center [174, 238] width 26 height 26
checkbox input "true"
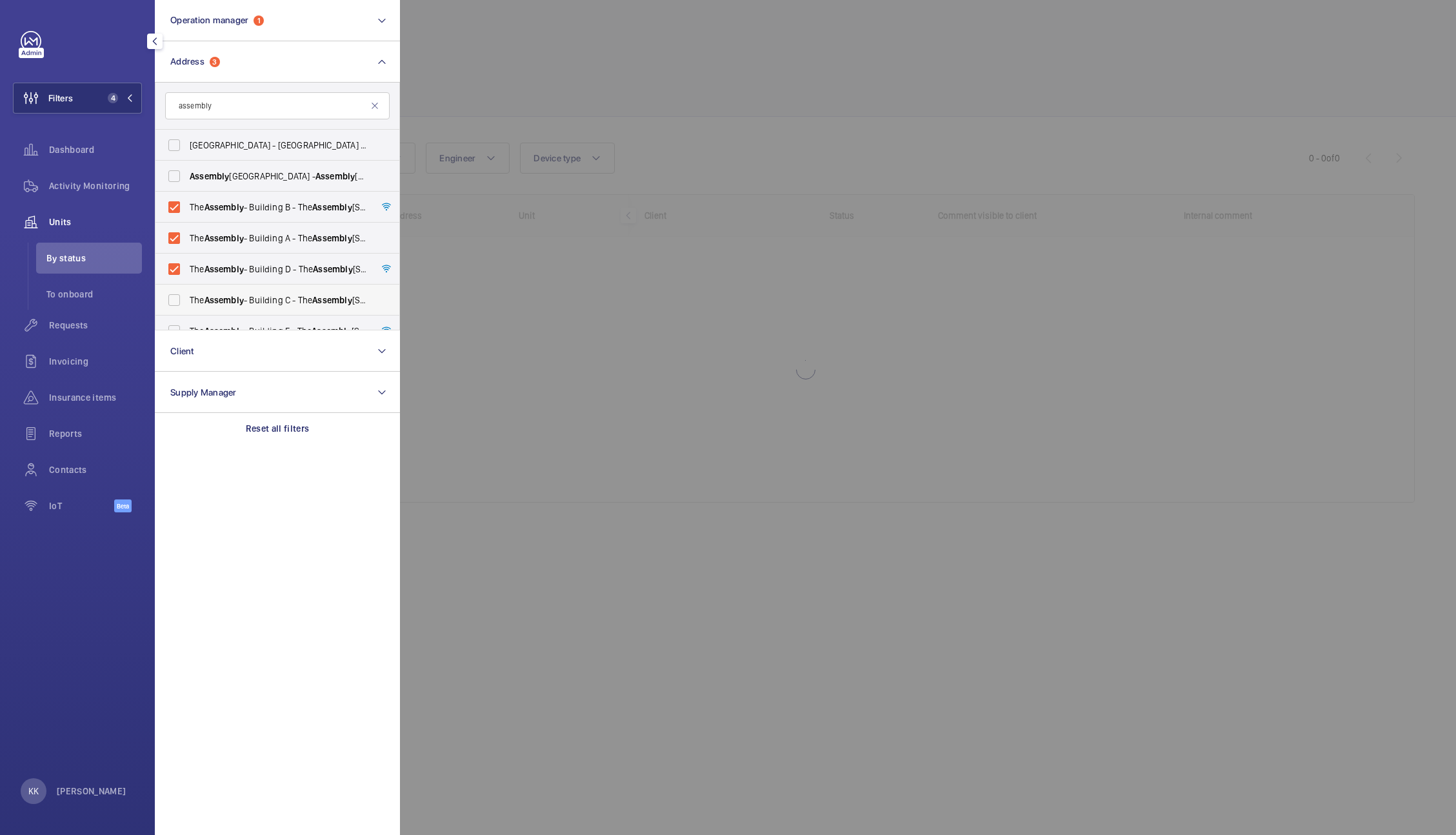
click at [289, 308] on label "The Assembly - Building [STREET_ADDRESS]" at bounding box center [268, 299] width 224 height 31
click at [187, 308] on input "The Assembly - Building [STREET_ADDRESS]" at bounding box center [174, 300] width 26 height 26
checkbox input "true"
click at [316, 327] on span "The Assembly - Building E - [GEOGRAPHIC_DATA][STREET_ADDRESS]" at bounding box center [278, 331] width 177 height 13
click at [187, 327] on input "The Assembly - Building E - [GEOGRAPHIC_DATA][STREET_ADDRESS]" at bounding box center [174, 331] width 26 height 26
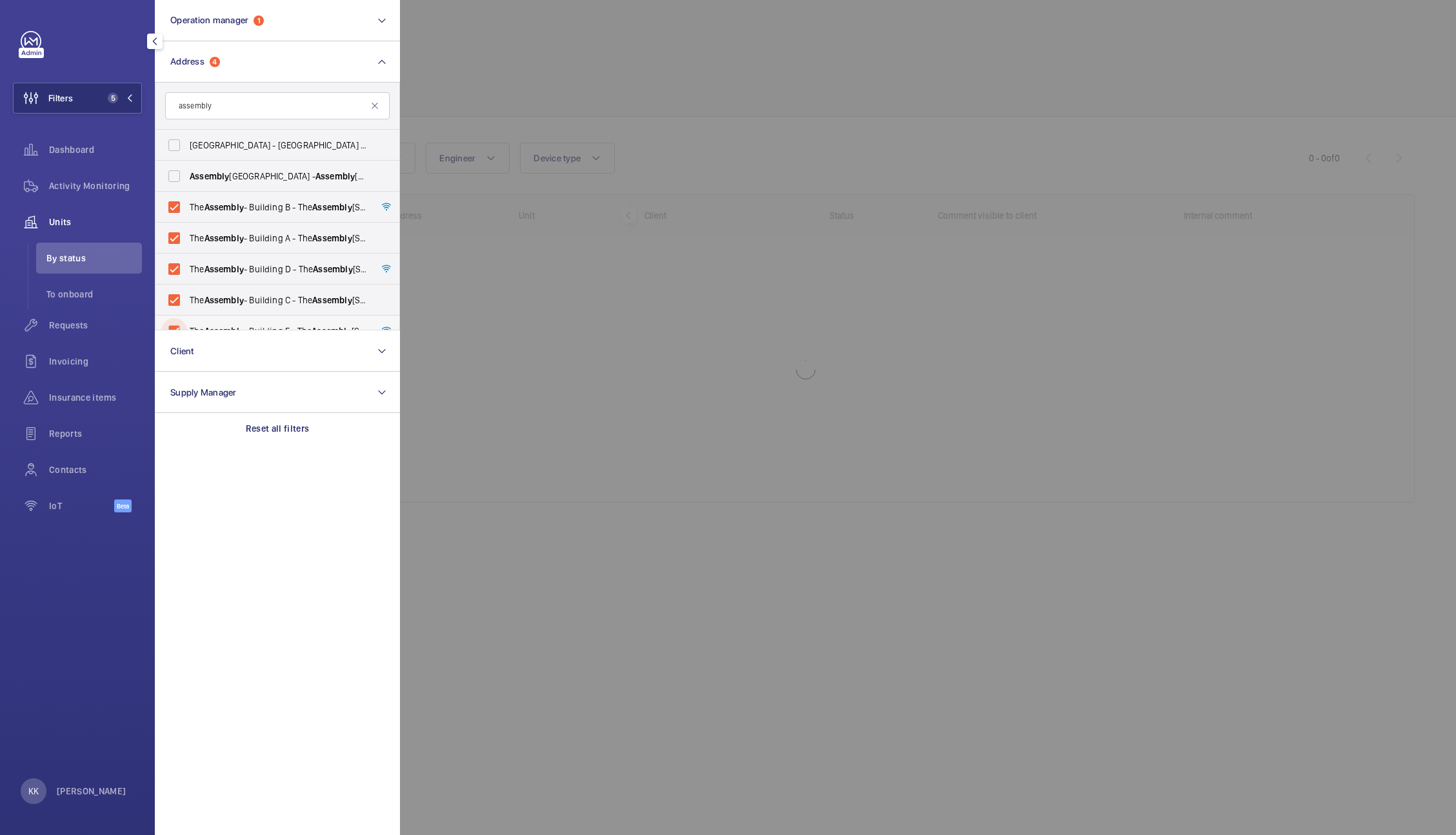
checkbox input "true"
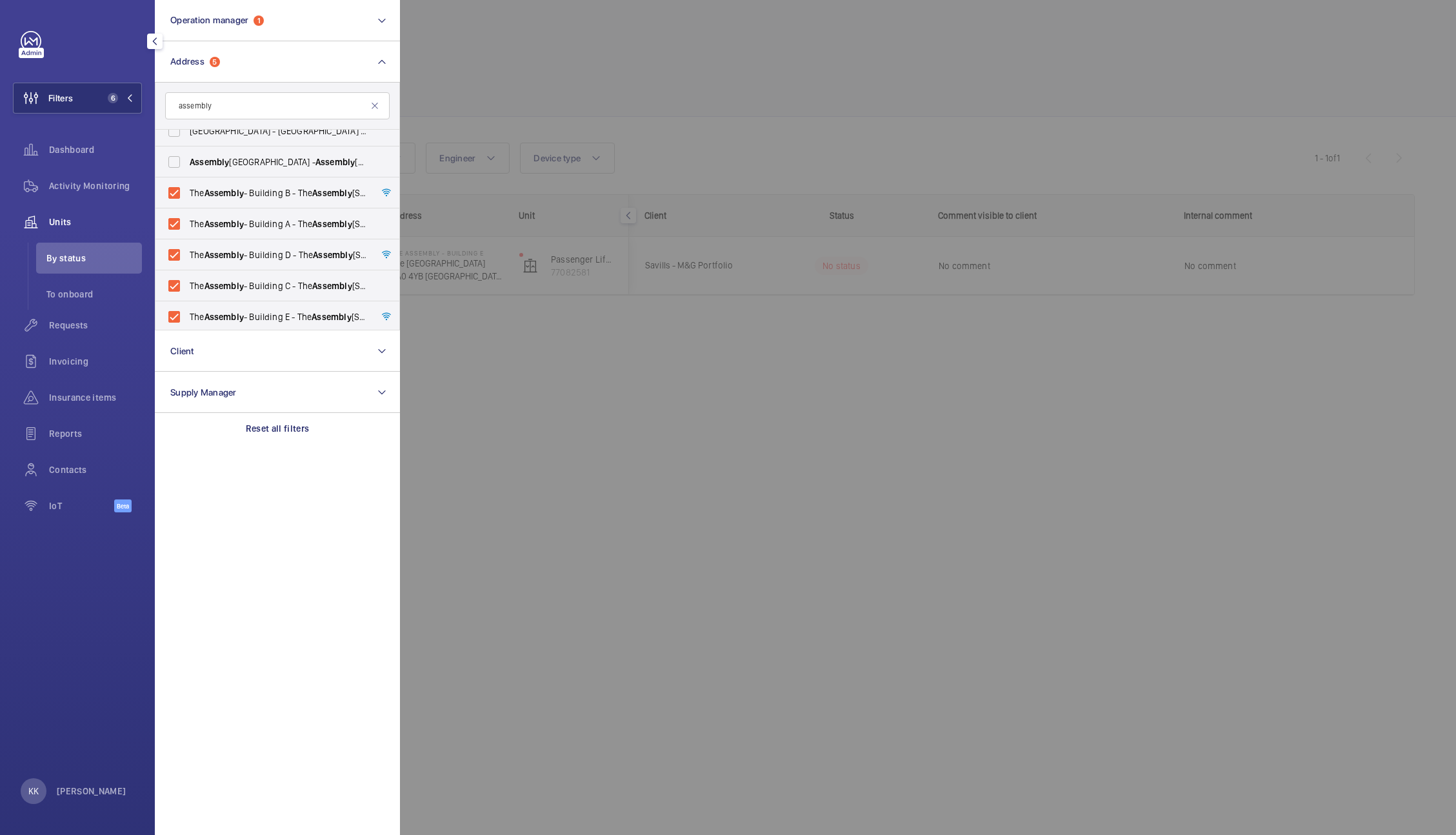
click at [574, 45] on div at bounding box center [1128, 418] width 1456 height 835
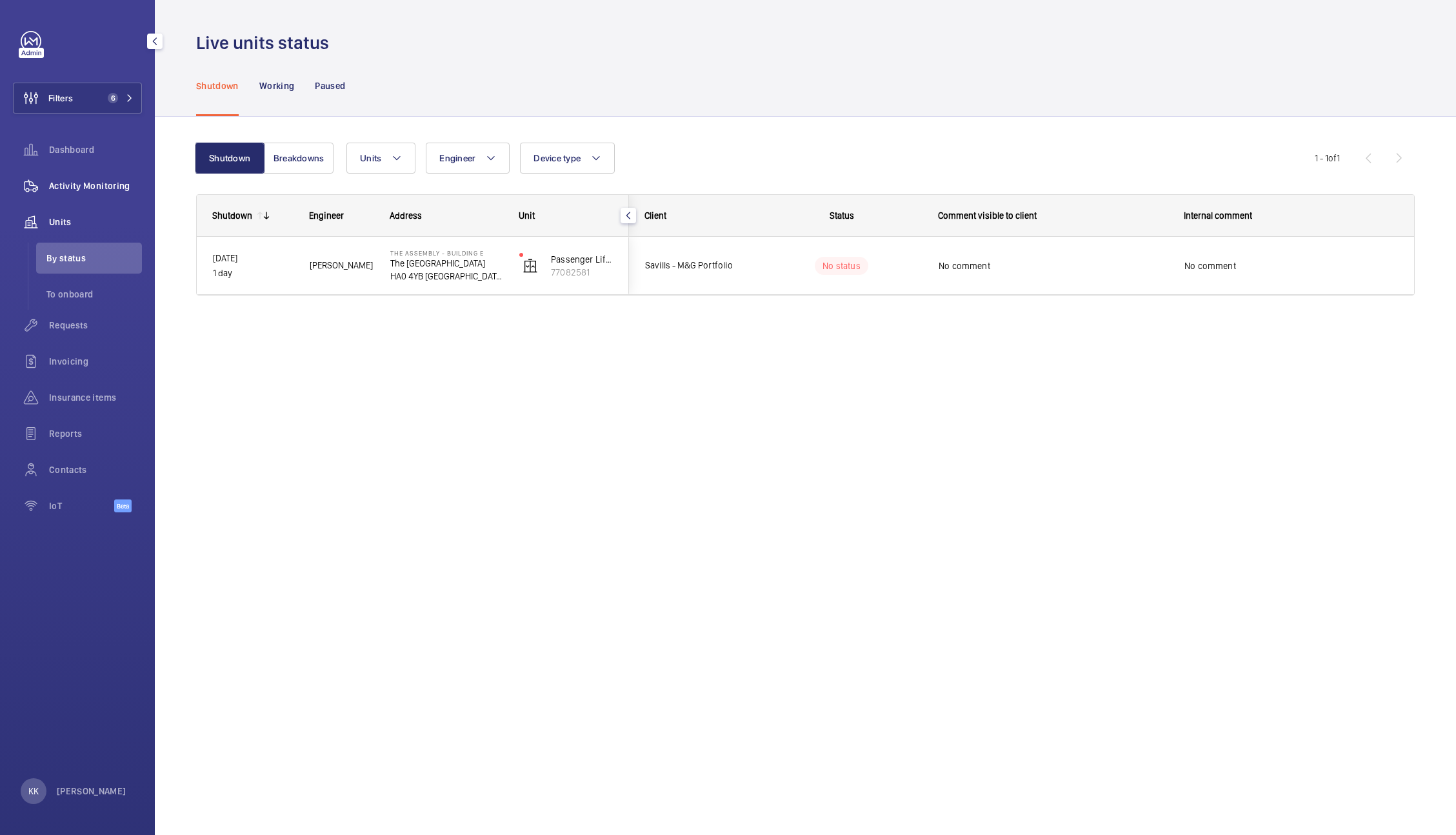
click at [89, 184] on span "Activity Monitoring" at bounding box center [96, 186] width 93 height 13
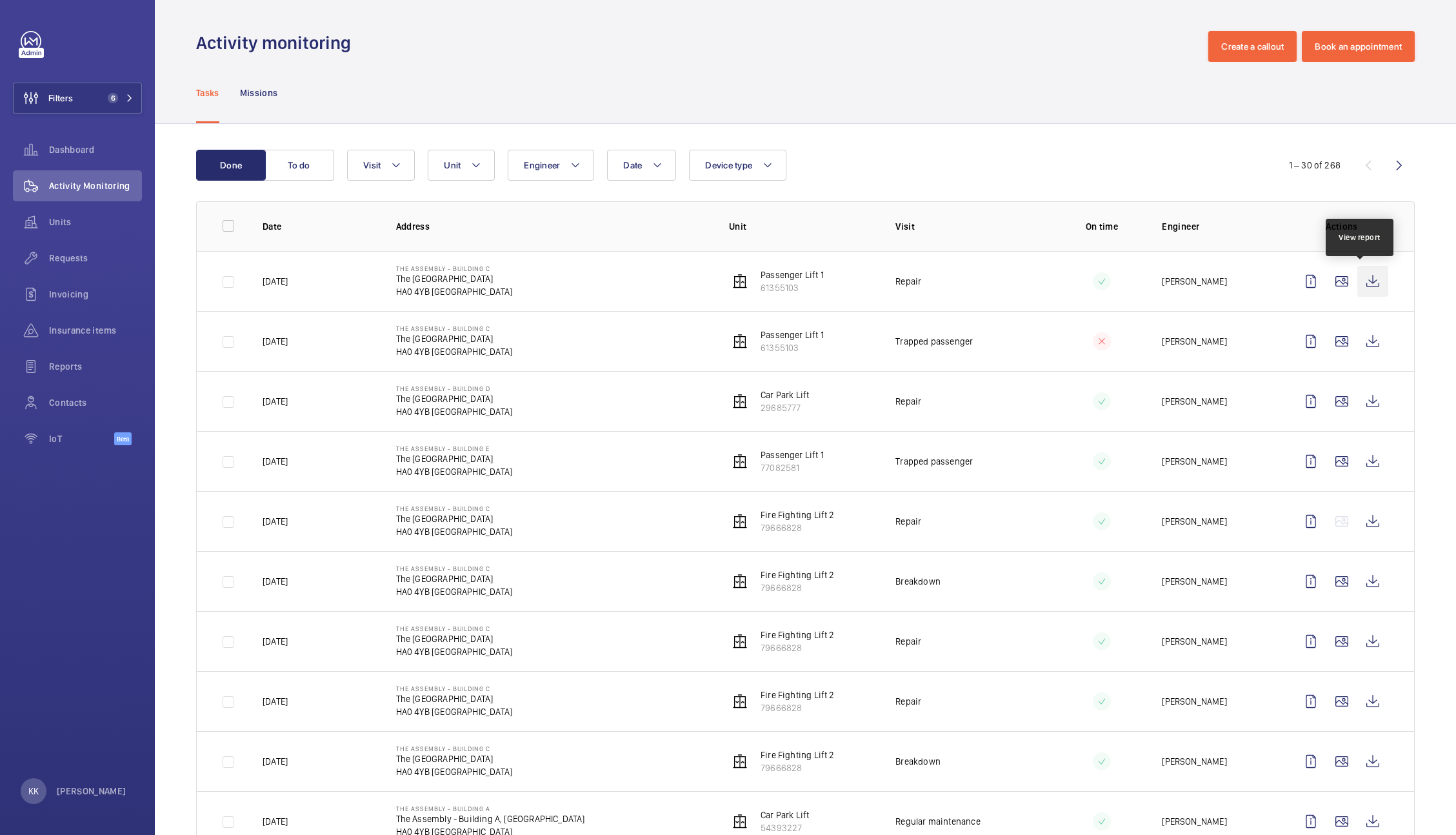
click at [1362, 285] on wm-front-icon-button at bounding box center [1372, 281] width 31 height 31
click at [1360, 342] on wm-front-icon-button at bounding box center [1372, 341] width 31 height 31
click at [1360, 519] on wm-front-icon-button at bounding box center [1372, 521] width 31 height 31
click at [1363, 465] on wm-front-icon-button at bounding box center [1372, 461] width 31 height 31
click at [102, 110] on button "Filters 6" at bounding box center [77, 97] width 129 height 31
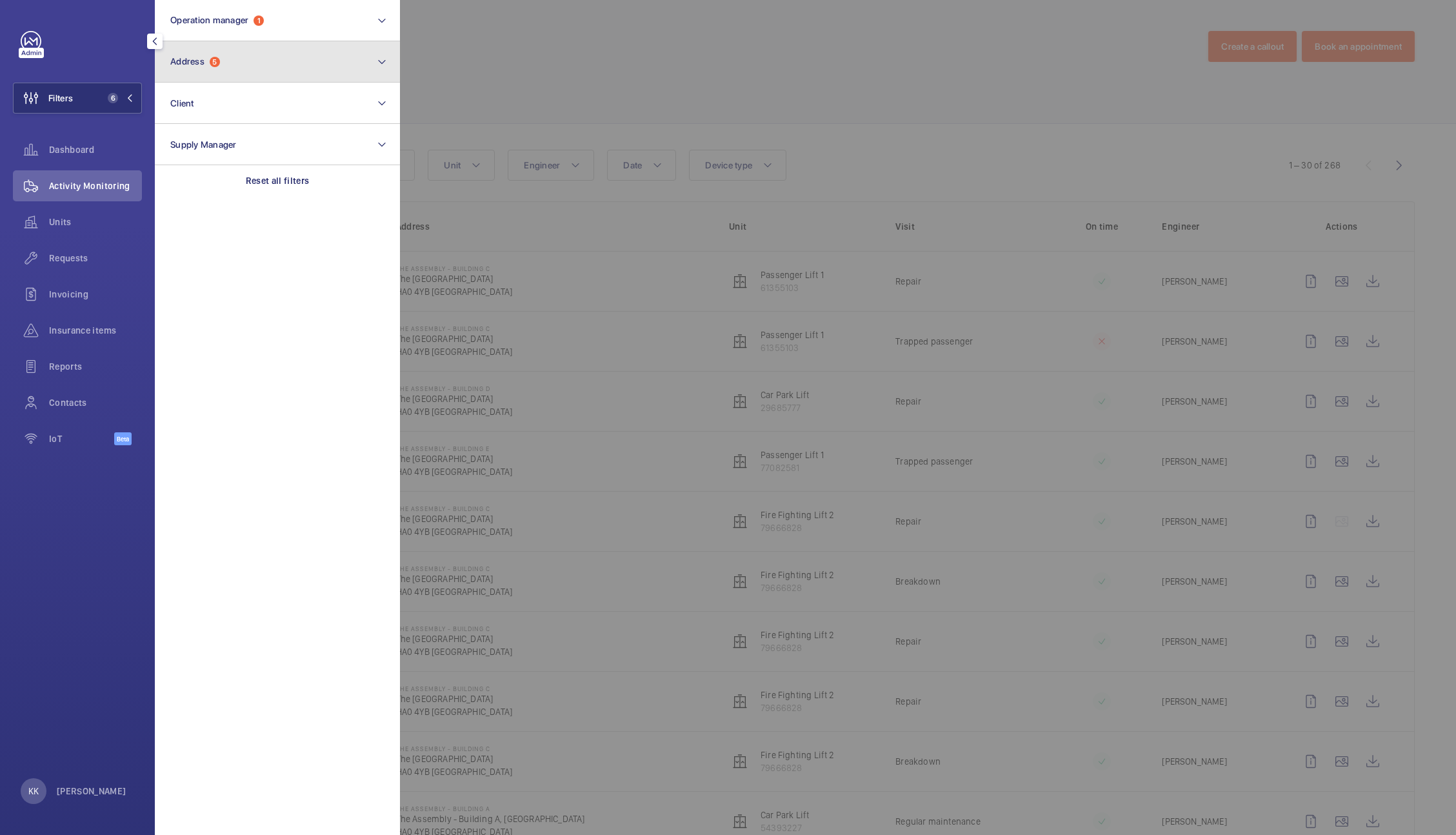
click at [211, 73] on button "Address 5" at bounding box center [277, 61] width 245 height 41
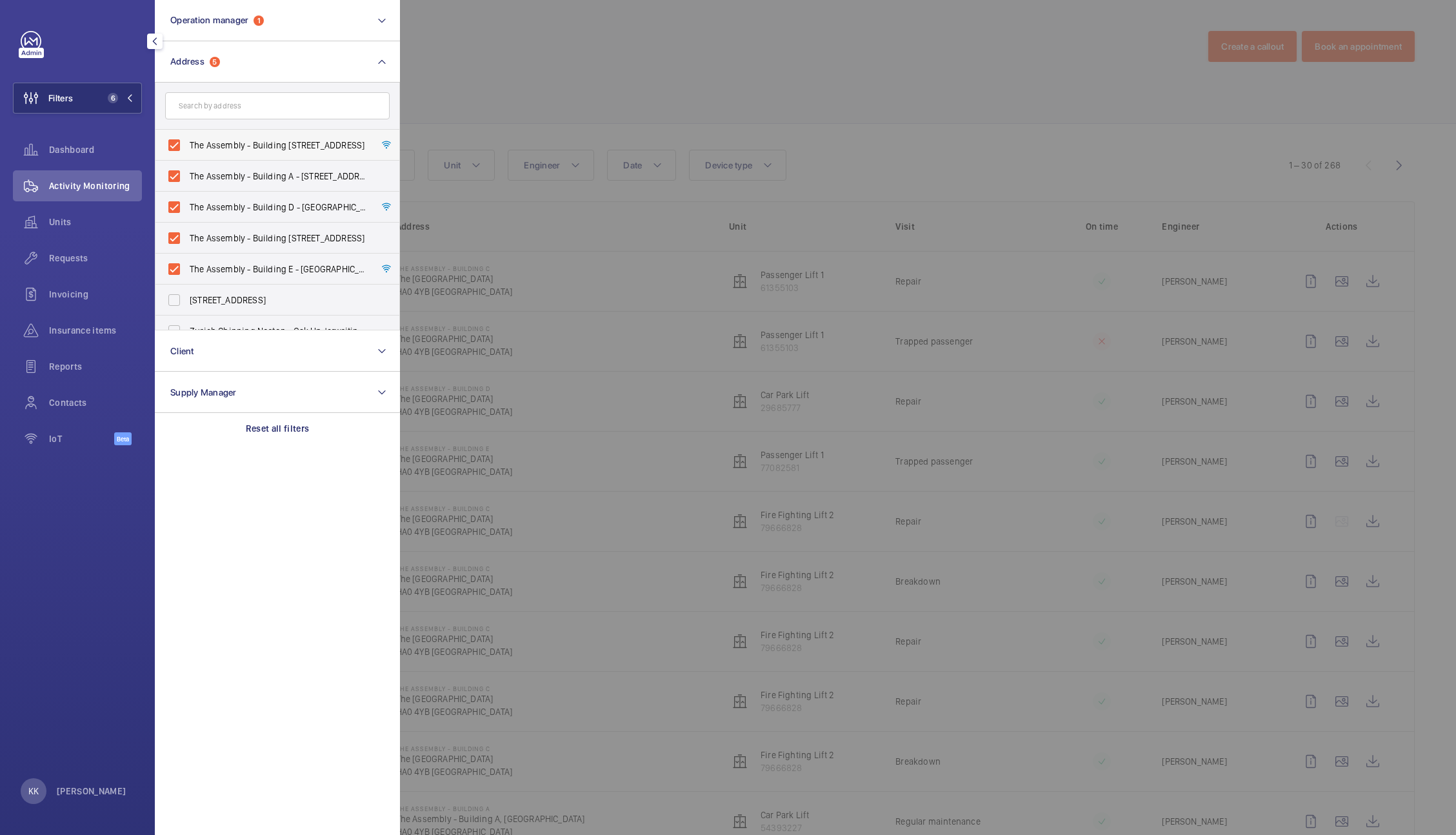
click at [233, 145] on span "The Assembly - Building [STREET_ADDRESS]" at bounding box center [278, 144] width 177 height 13
click at [187, 145] on input "The Assembly - Building [STREET_ADDRESS]" at bounding box center [174, 145] width 26 height 26
checkbox input "false"
click at [235, 193] on label "The Assembly - Building D - [GEOGRAPHIC_DATA][STREET_ADDRESS]" at bounding box center [268, 207] width 224 height 31
click at [187, 195] on input "The Assembly - Building D - [GEOGRAPHIC_DATA][STREET_ADDRESS]" at bounding box center [174, 207] width 26 height 26
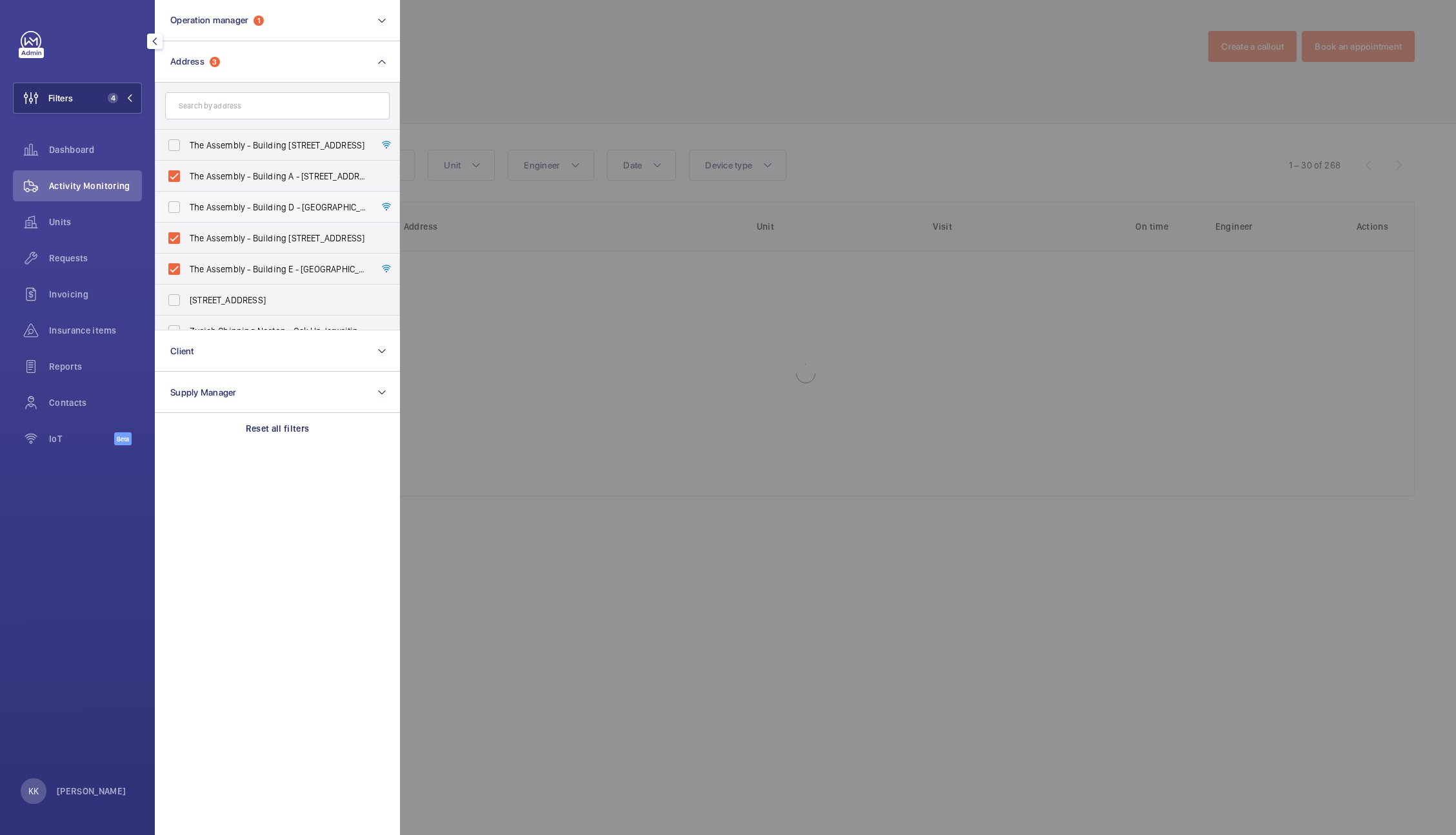
click at [244, 211] on span "The Assembly - Building D - [GEOGRAPHIC_DATA][STREET_ADDRESS]" at bounding box center [278, 207] width 177 height 13
click at [187, 211] on input "The Assembly - Building D - [GEOGRAPHIC_DATA][STREET_ADDRESS]" at bounding box center [174, 207] width 26 height 26
checkbox input "true"
click at [251, 177] on span "The Assembly - Building A - [STREET_ADDRESS]" at bounding box center [278, 176] width 177 height 13
click at [187, 177] on input "The Assembly - Building A - [STREET_ADDRESS]" at bounding box center [174, 176] width 26 height 26
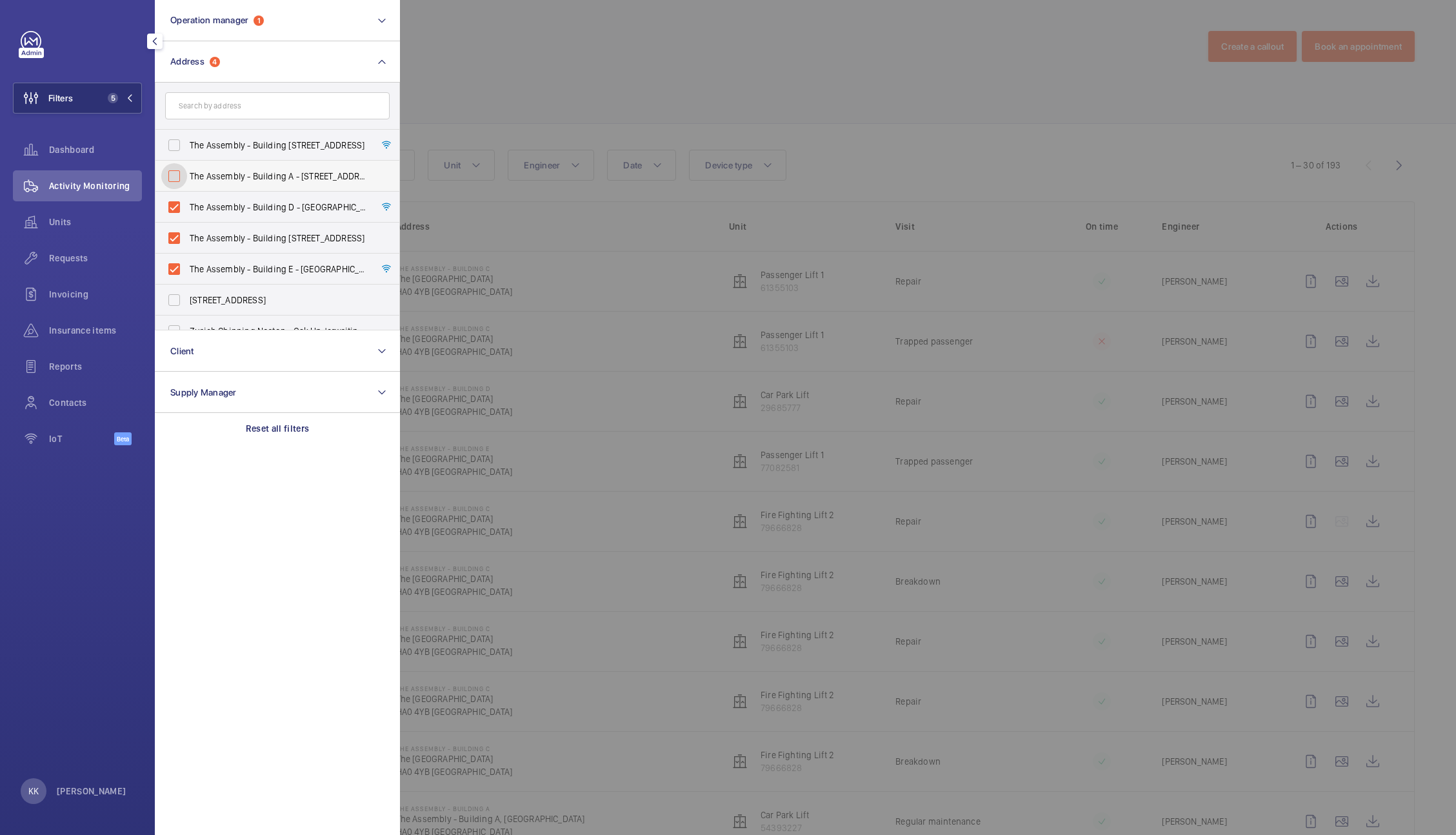
checkbox input "false"
click at [263, 198] on label "The Assembly - Building D - [GEOGRAPHIC_DATA][STREET_ADDRESS]" at bounding box center [268, 207] width 224 height 31
click at [187, 198] on input "The Assembly - Building D - [GEOGRAPHIC_DATA][STREET_ADDRESS]" at bounding box center [174, 207] width 26 height 26
checkbox input "false"
click at [280, 240] on span "The Assembly - Building [STREET_ADDRESS]" at bounding box center [278, 238] width 177 height 13
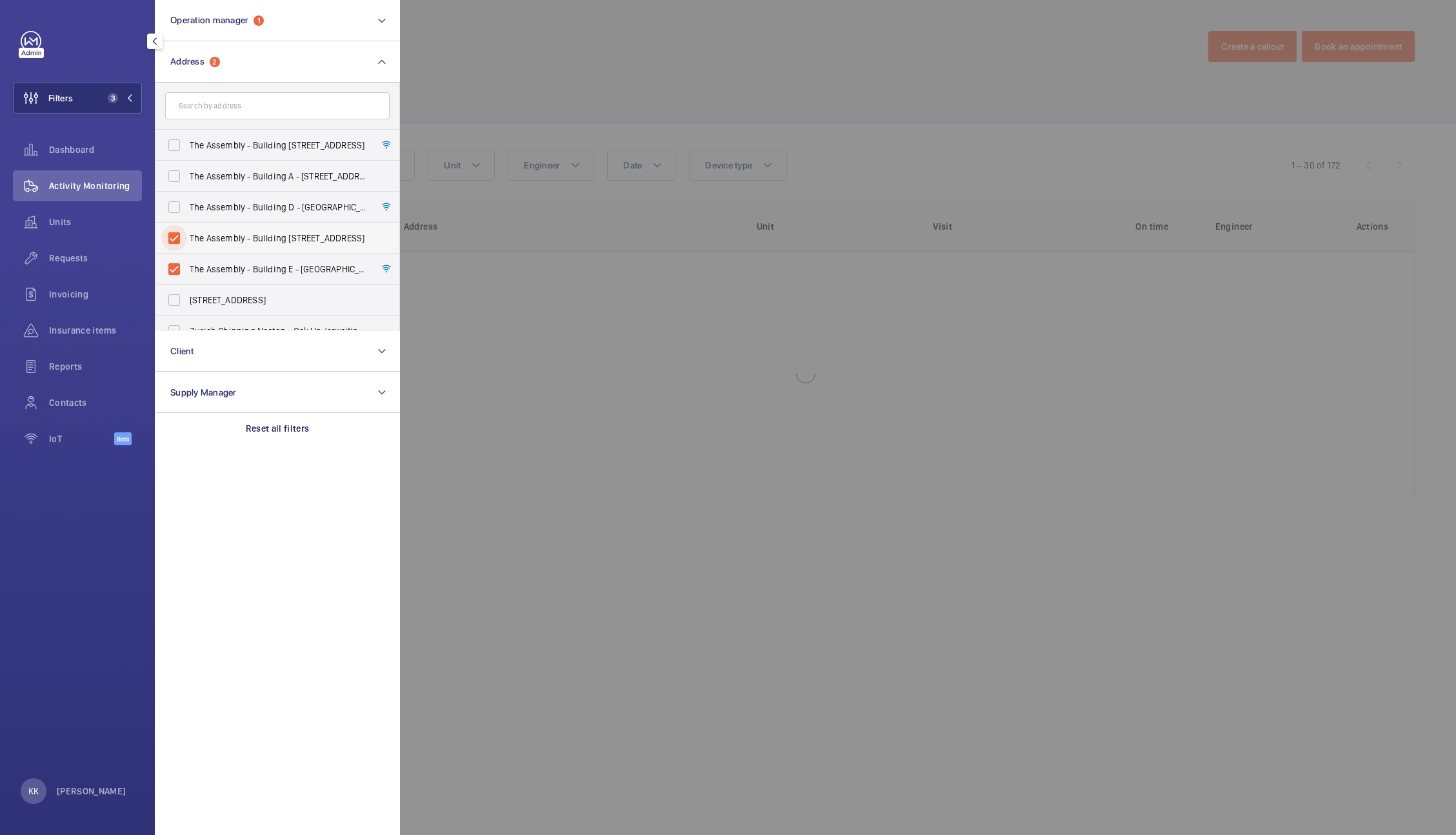
click at [187, 240] on input "The Assembly - Building [STREET_ADDRESS]" at bounding box center [174, 238] width 26 height 26
checkbox input "false"
click at [284, 266] on span "The Assembly - Building E - [GEOGRAPHIC_DATA][STREET_ADDRESS]" at bounding box center [278, 269] width 177 height 13
click at [187, 266] on input "The Assembly - Building E - [GEOGRAPHIC_DATA][STREET_ADDRESS]" at bounding box center [174, 269] width 26 height 26
checkbox input "false"
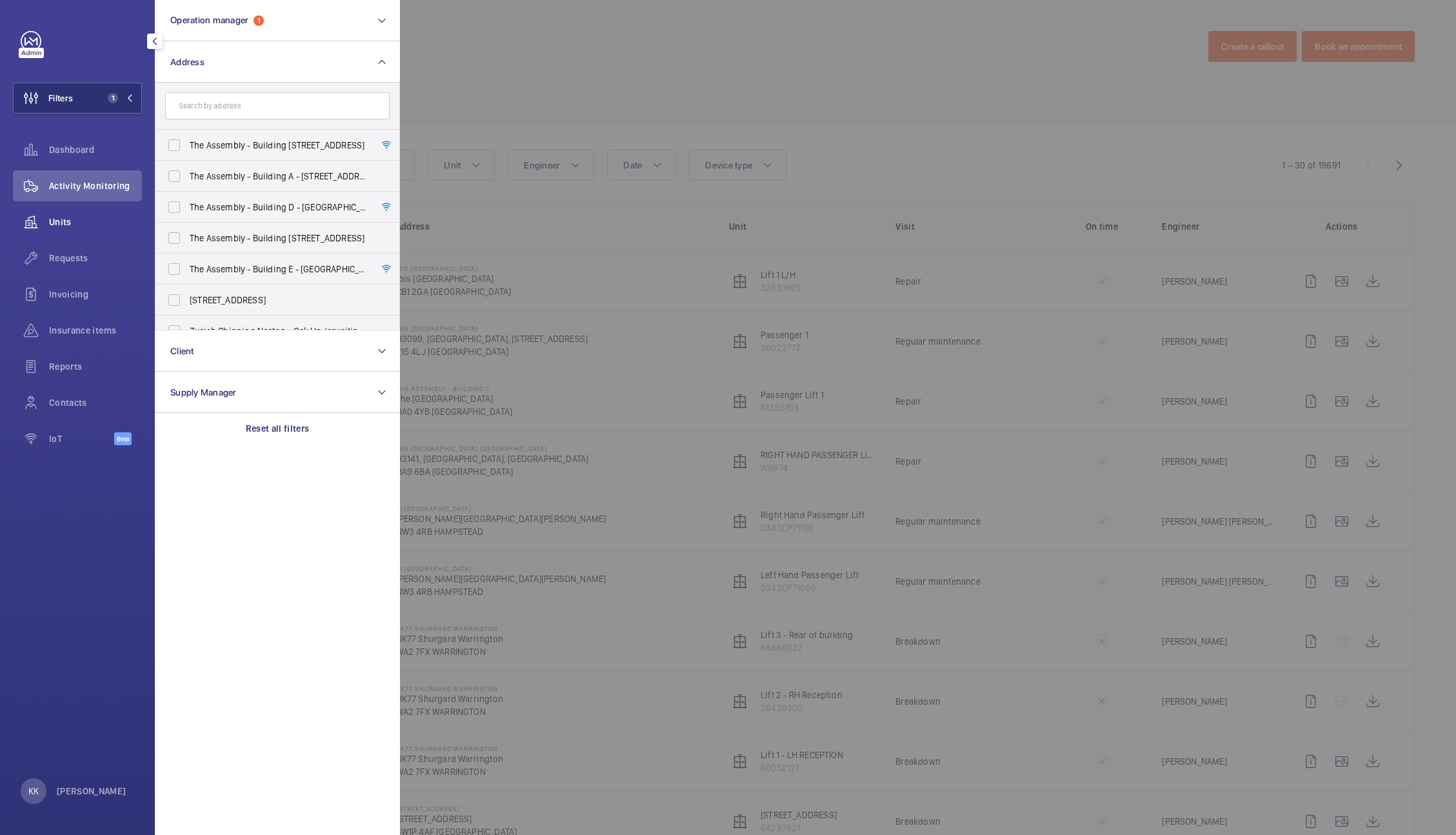
click at [78, 217] on span "Units" at bounding box center [96, 221] width 93 height 13
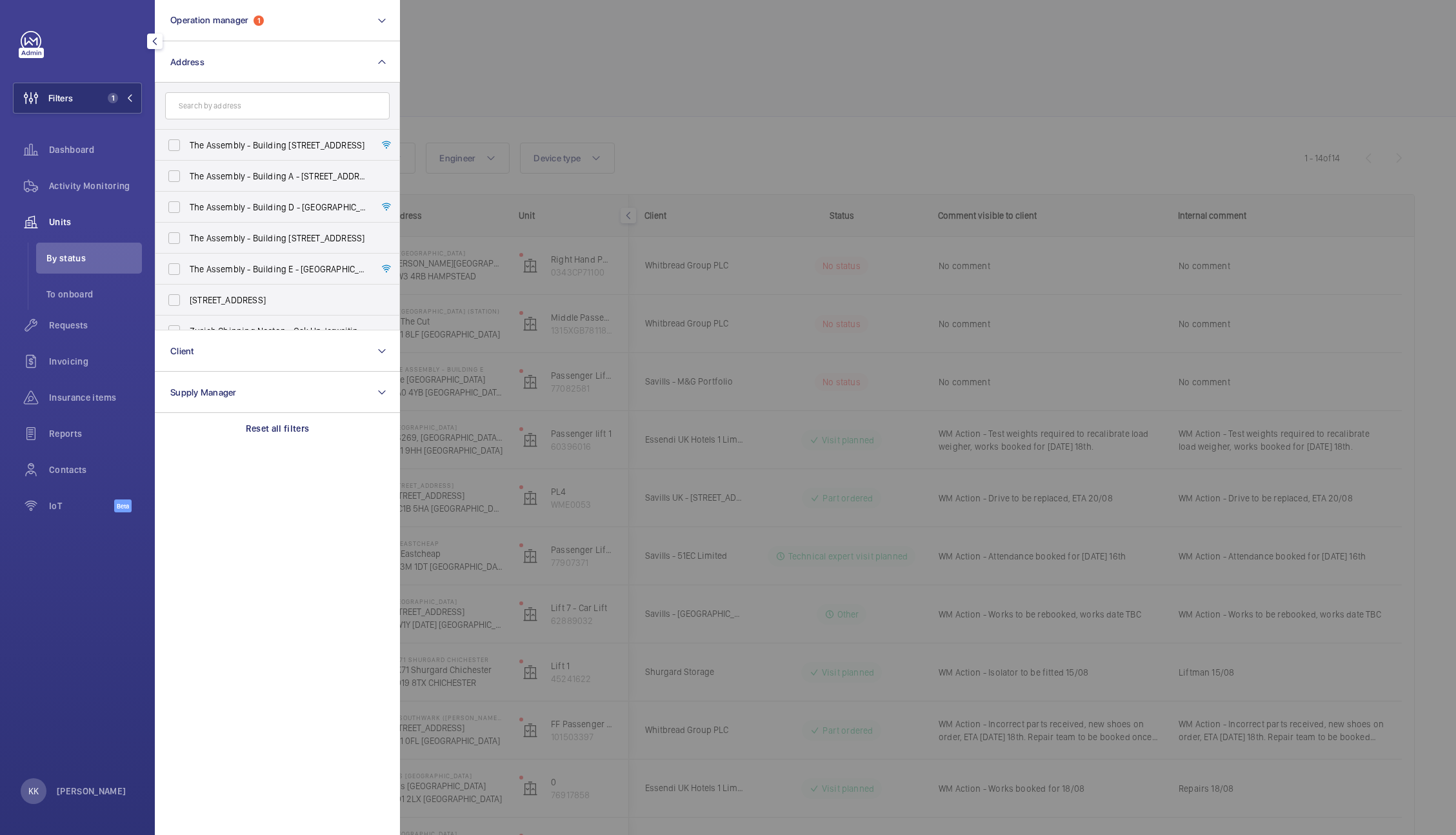
click at [735, 106] on div at bounding box center [1128, 418] width 1456 height 835
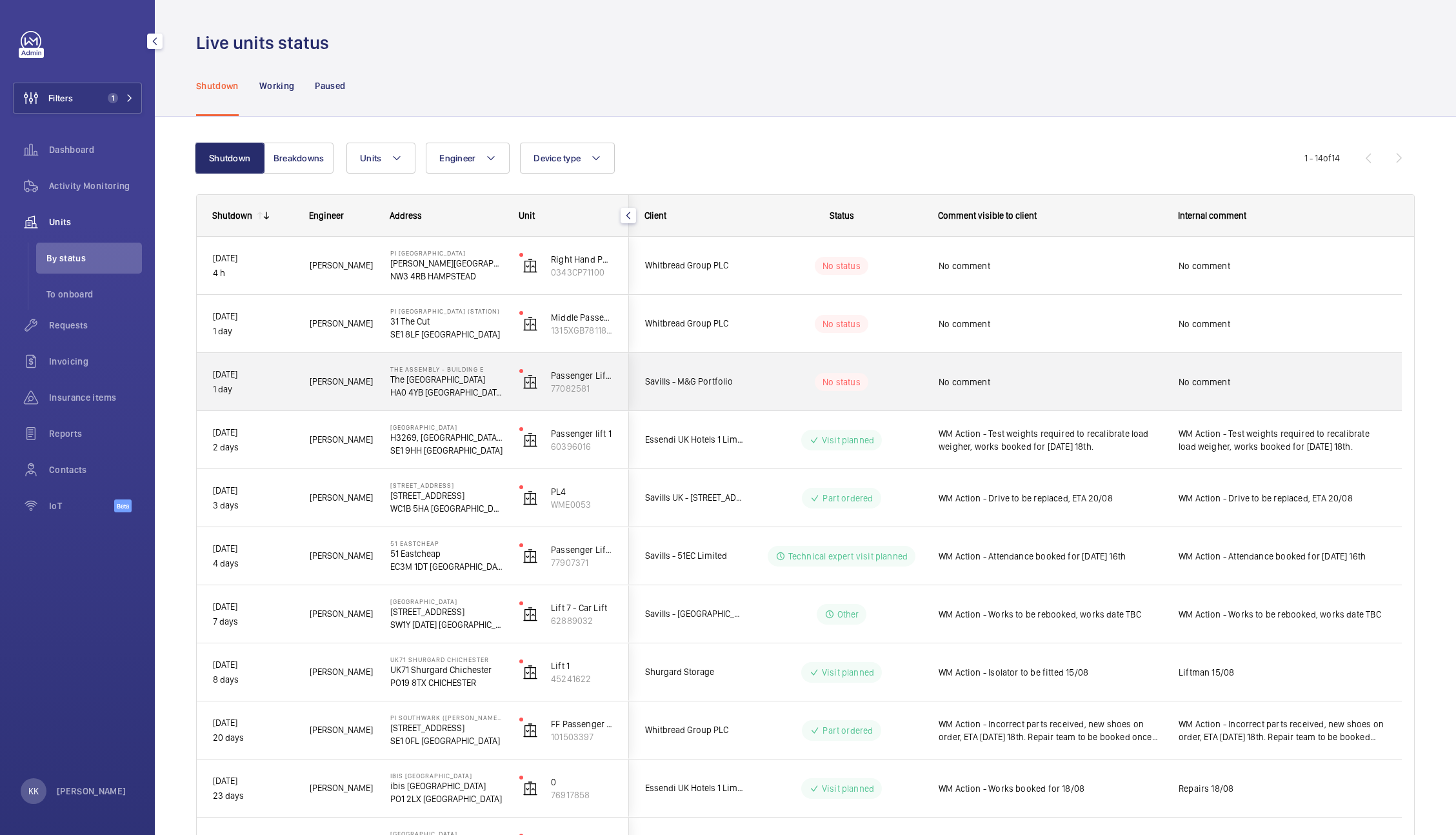
click at [1059, 398] on div "No comment" at bounding box center [1042, 382] width 239 height 55
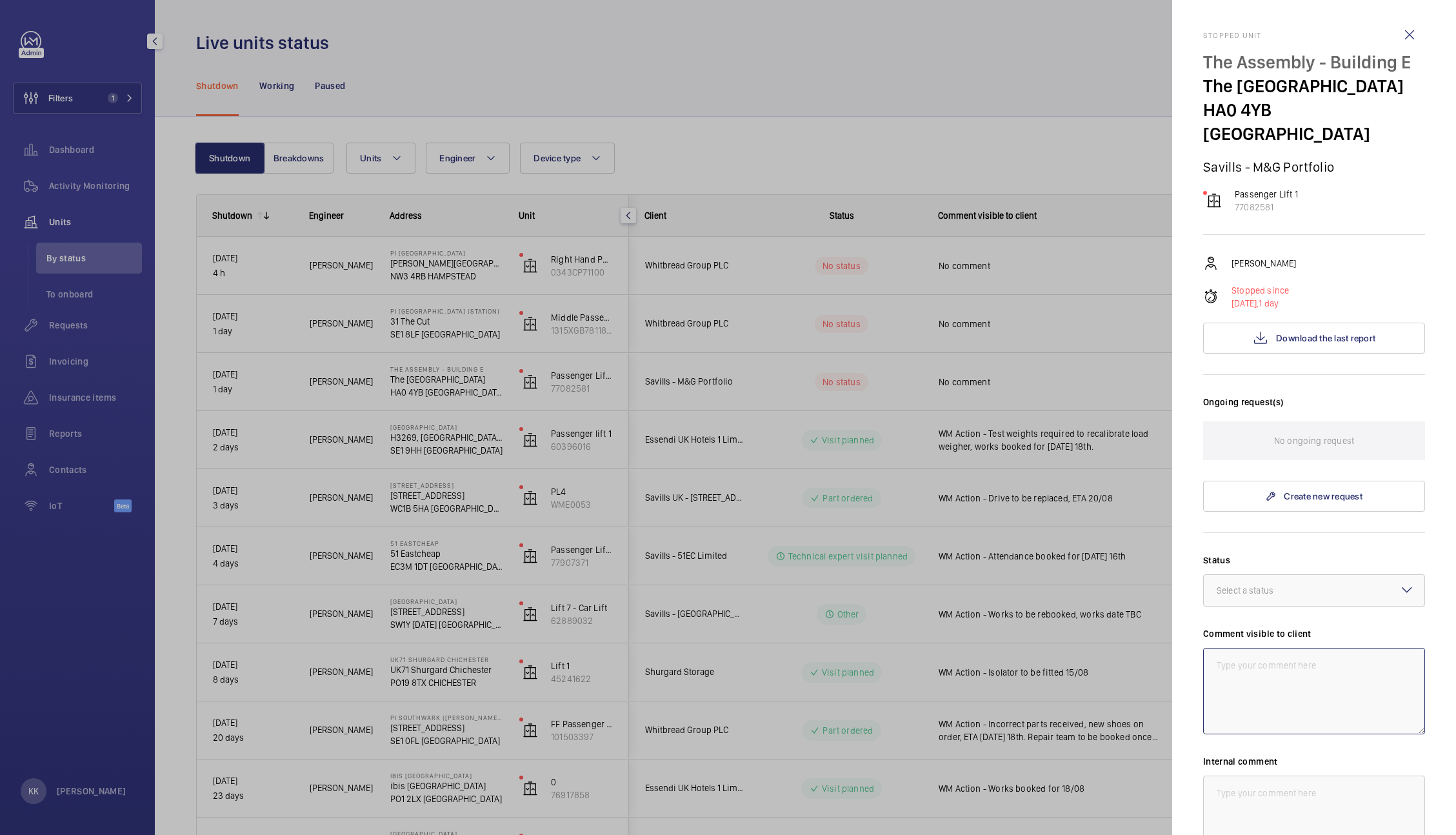
click at [1253, 693] on textarea at bounding box center [1314, 691] width 222 height 87
drag, startPoint x: 1253, startPoint y: 693, endPoint x: 1154, endPoint y: 626, distance: 119.5
click at [1154, 626] on mat-sidenav-container "Filters 1 Dashboard Activity Monitoring Units By status To onboard Requests Inv…" at bounding box center [728, 418] width 1456 height 835
type textarea "WM Action - Technician attendance required, date TBC"
drag, startPoint x: 1275, startPoint y: 773, endPoint x: 1280, endPoint y: 799, distance: 26.5
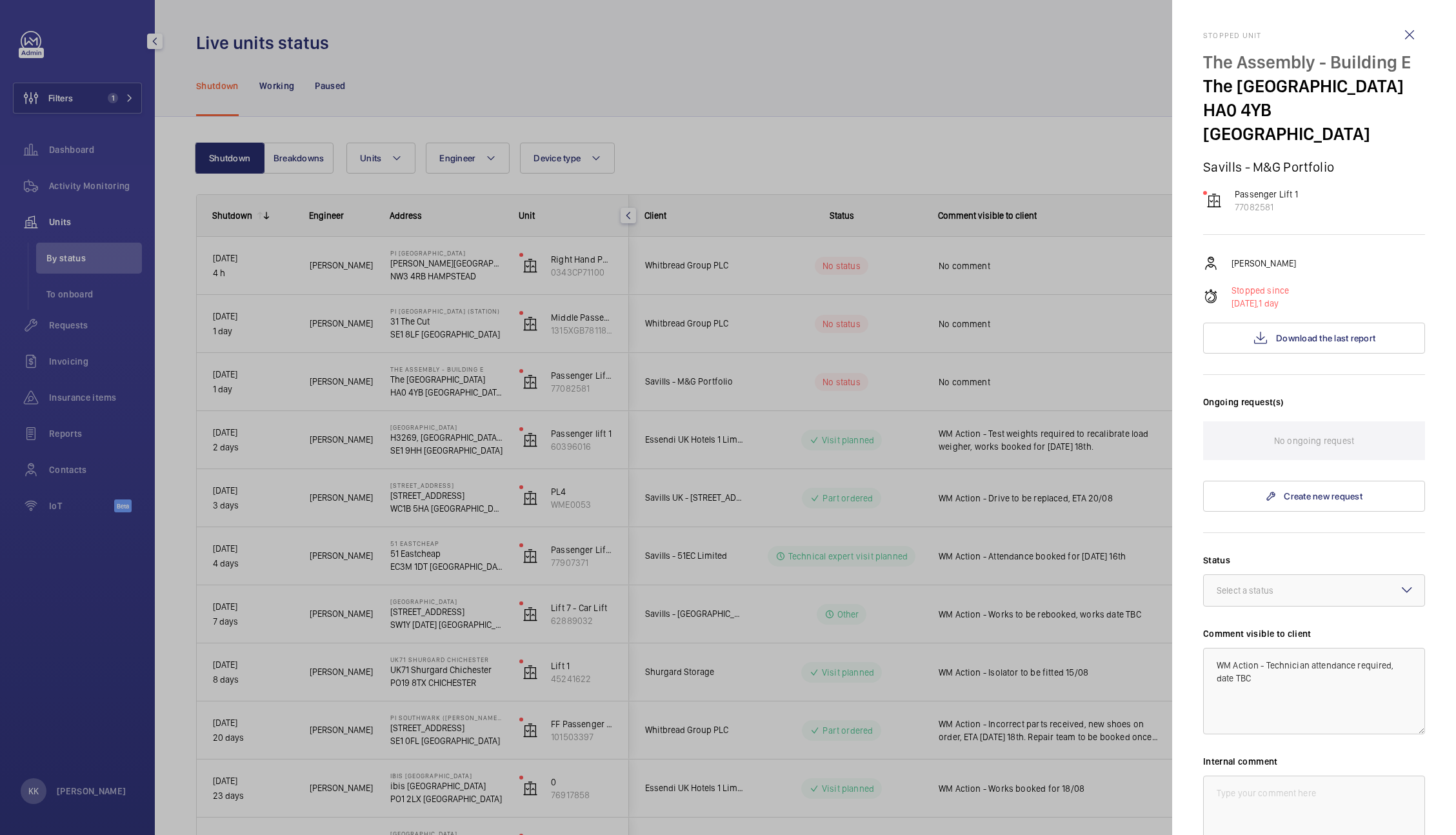
click at [1280, 799] on div "Internal comment" at bounding box center [1314, 808] width 222 height 107
click at [1280, 799] on textarea at bounding box center [1314, 819] width 222 height 87
paste textarea "WM Action - Technician attendance required, date TBC"
click at [1231, 595] on div "Select a status" at bounding box center [1261, 590] width 89 height 13
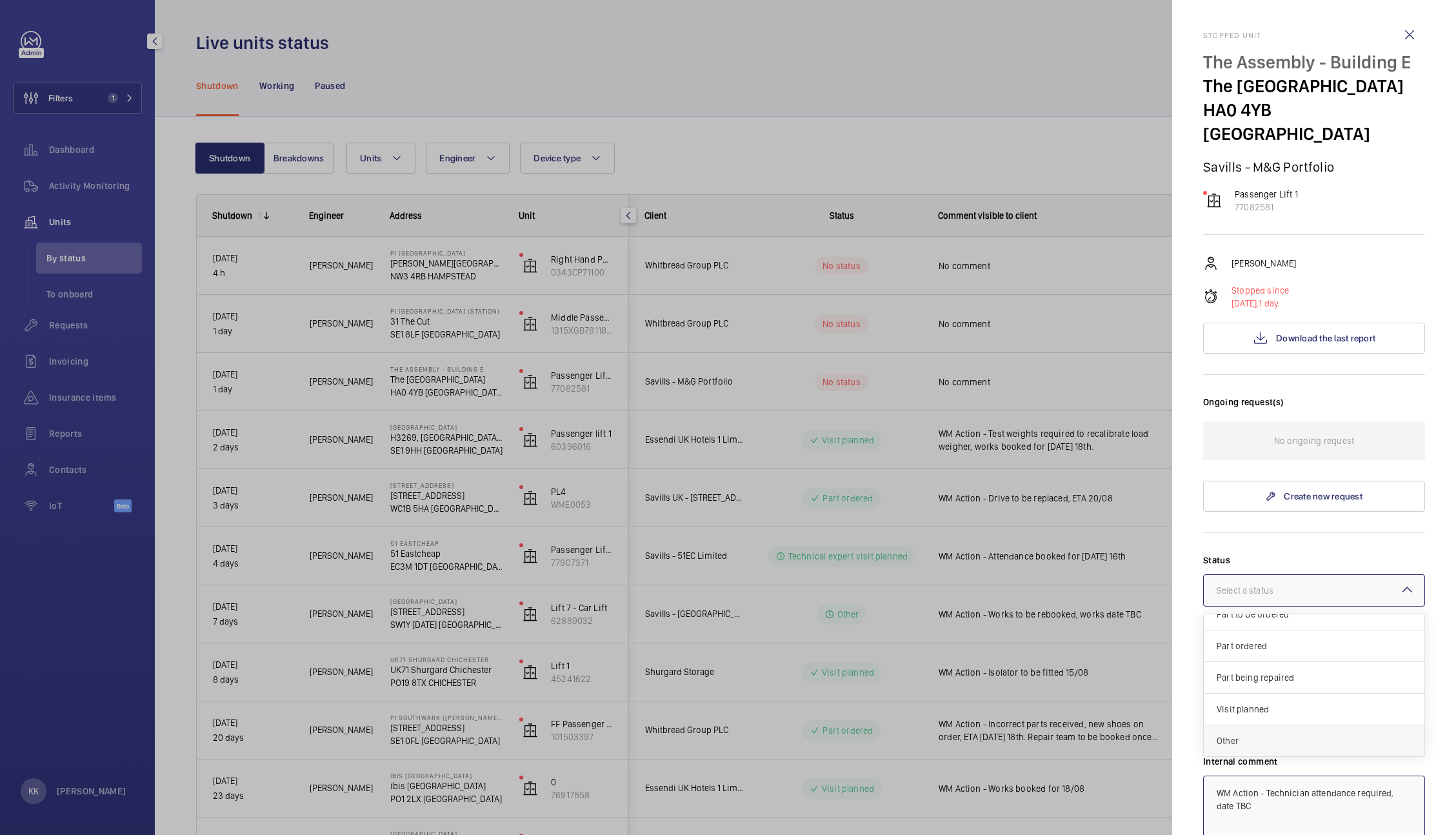
click at [1311, 747] on div "Other" at bounding box center [1314, 741] width 221 height 31
type textarea "WM Action - Technician attendance required, date TBC"
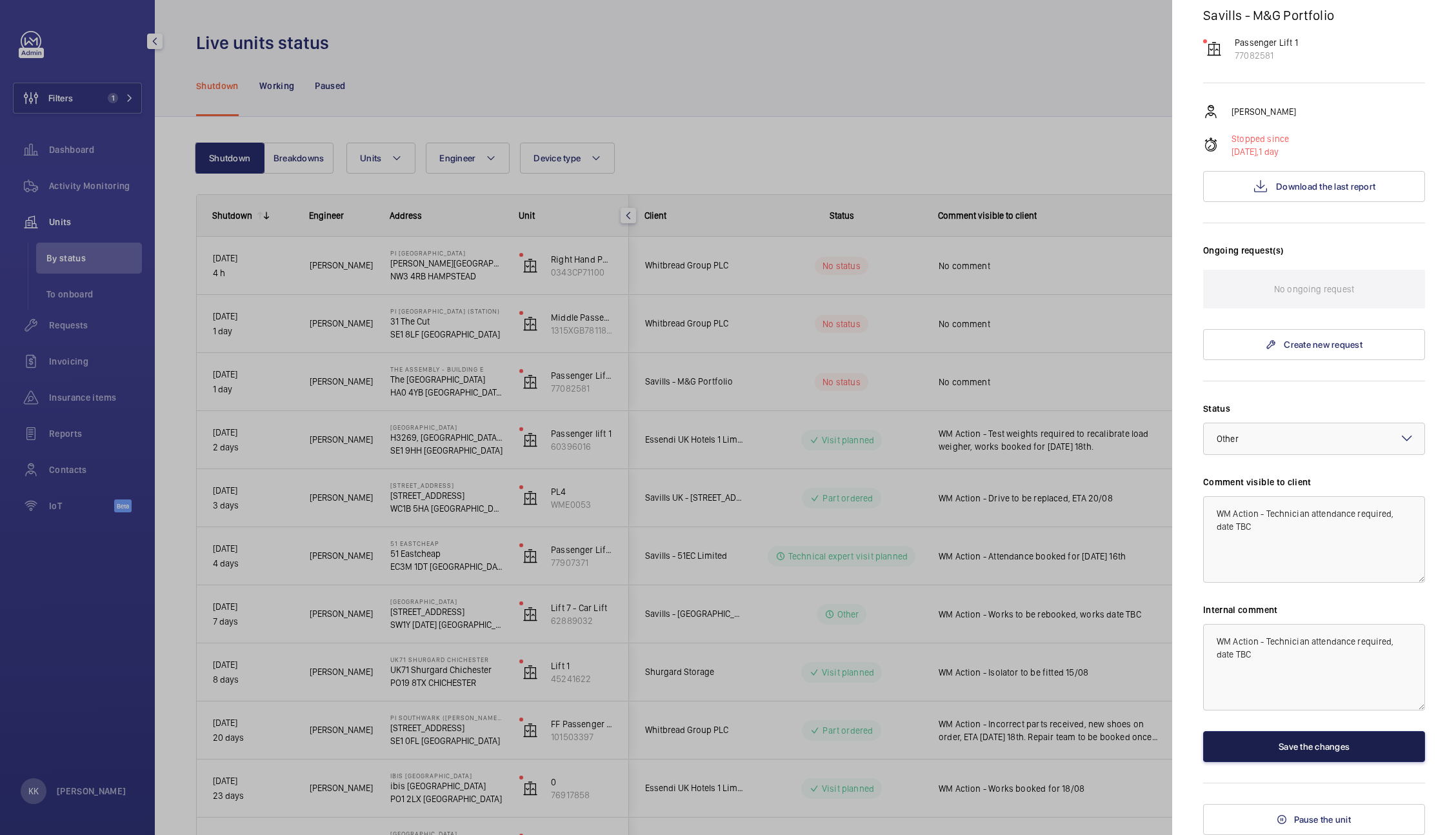
click at [1292, 753] on button "Save the changes" at bounding box center [1314, 746] width 222 height 31
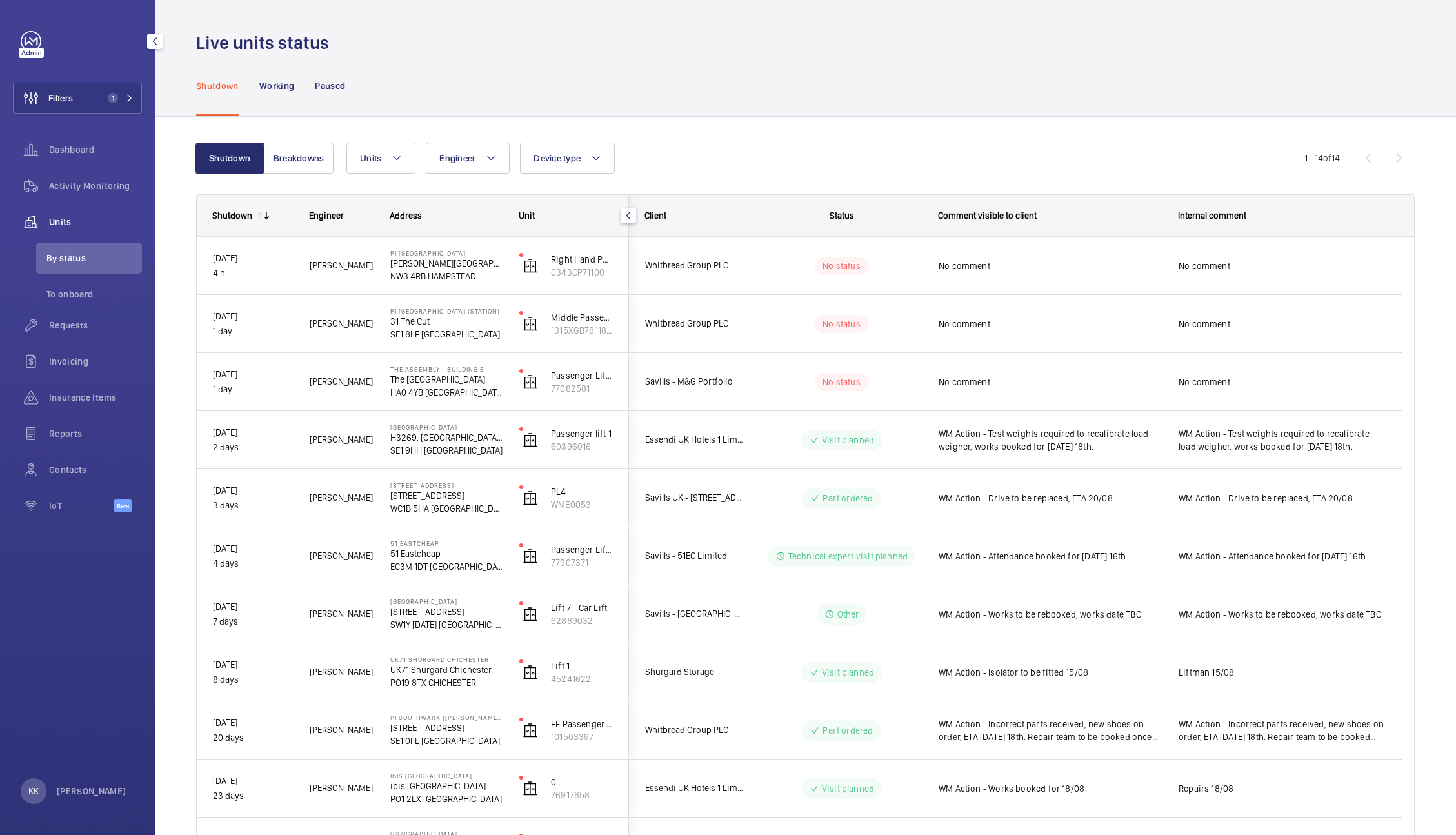
scroll to position [0, 0]
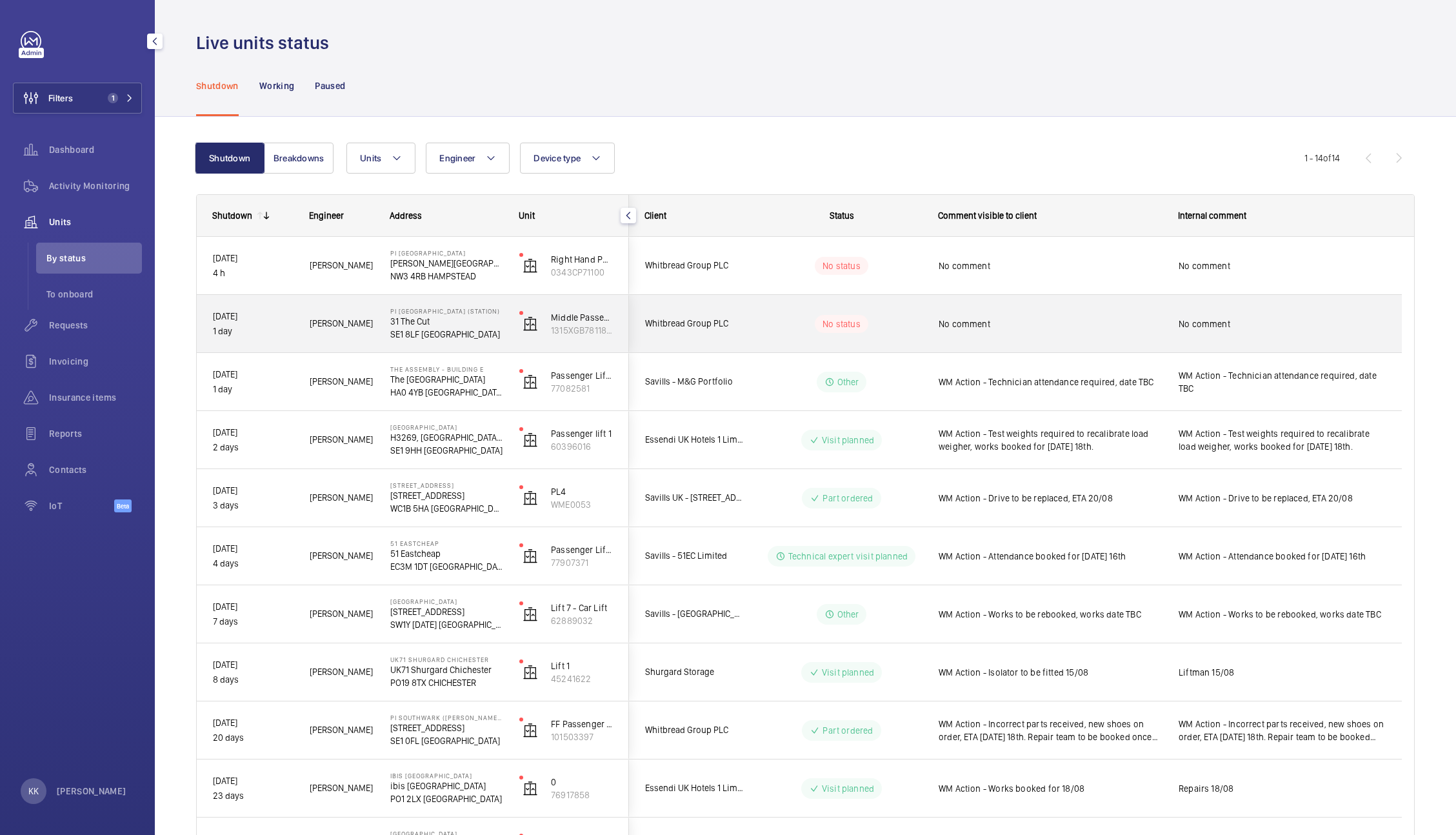
click at [1157, 329] on span "No comment" at bounding box center [1050, 323] width 223 height 13
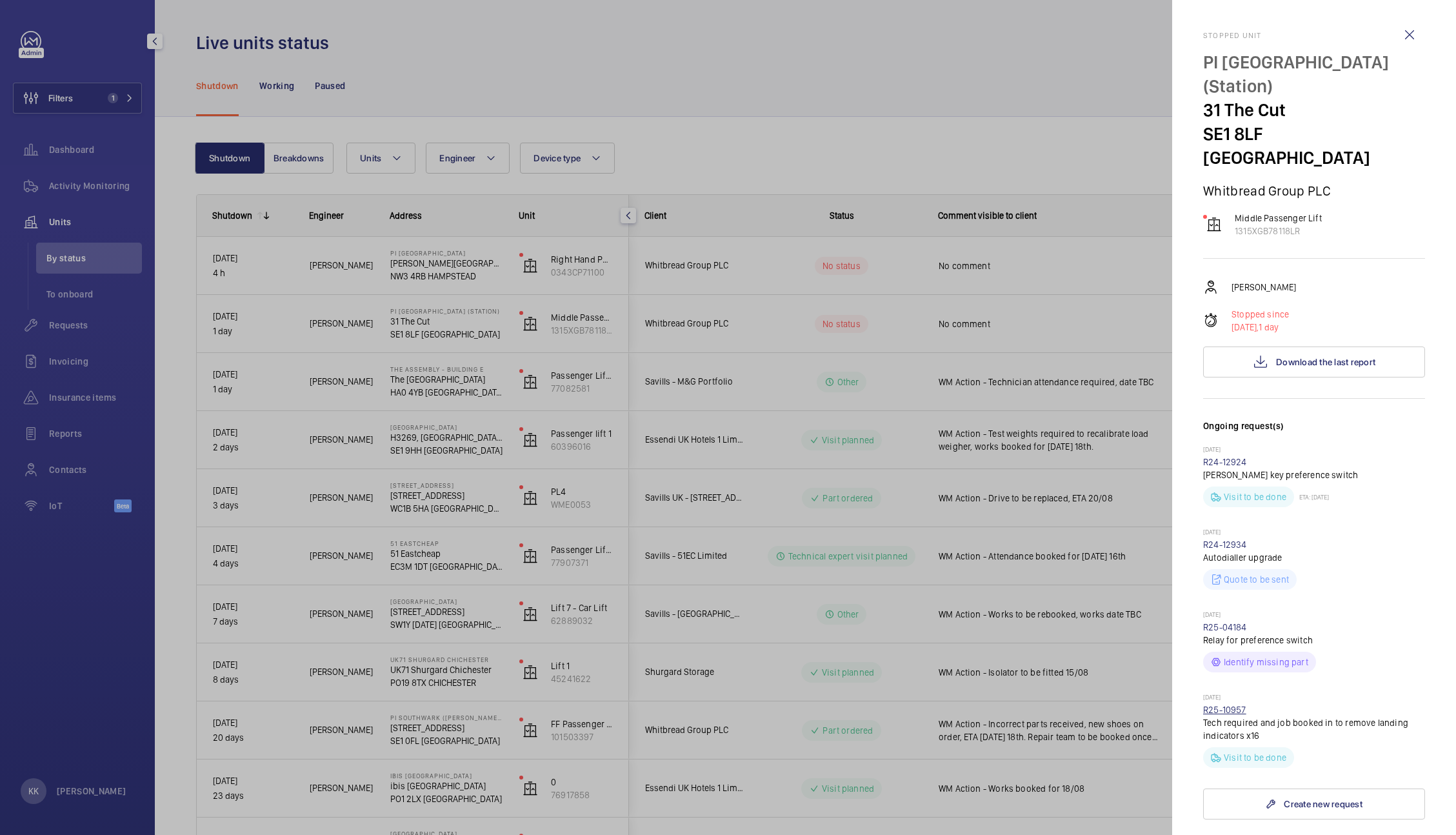
click at [1221, 705] on link "R25-10957" at bounding box center [1225, 710] width 43 height 10
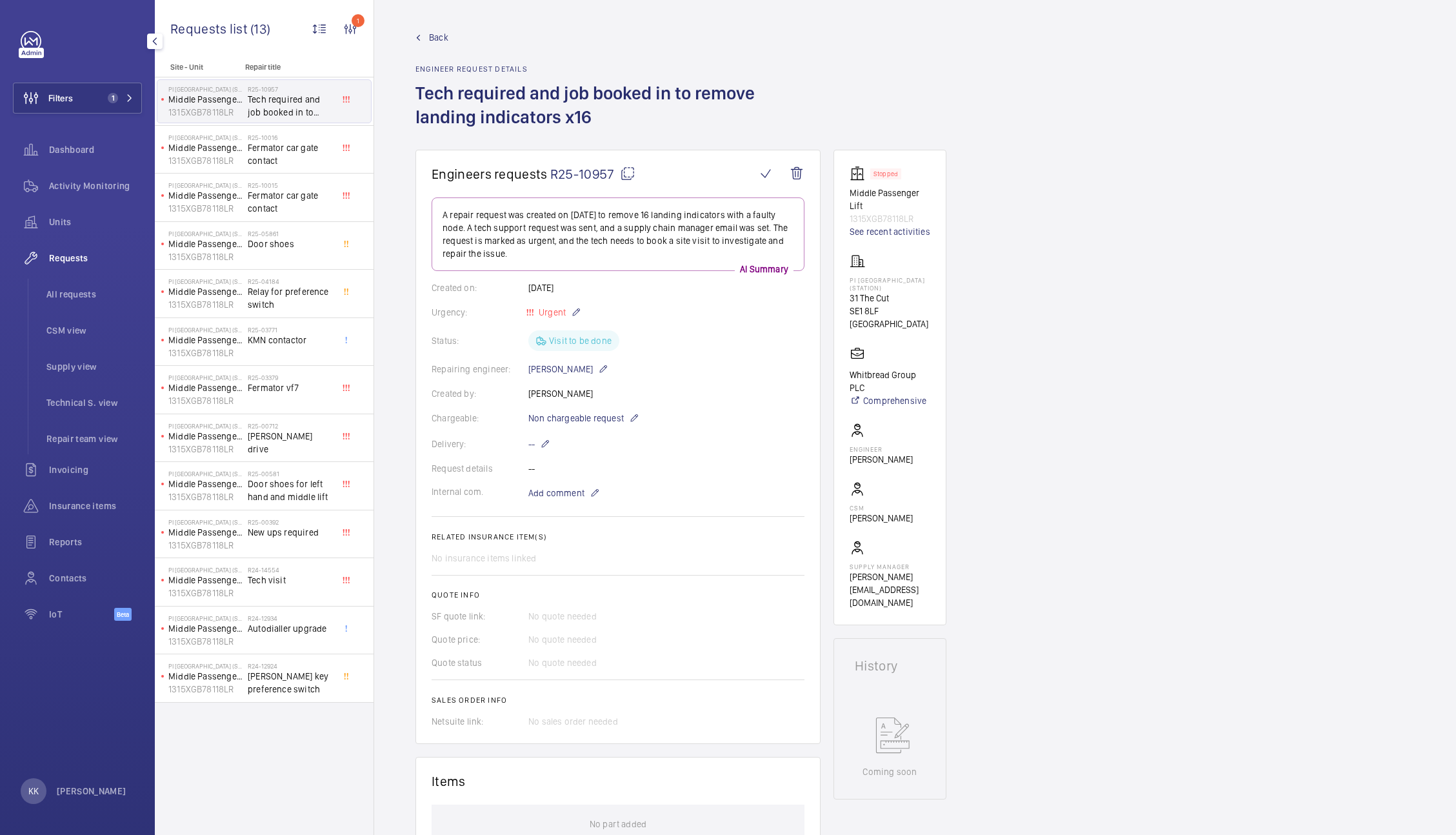
click at [987, 121] on div "Back Engineer request details Tech required and job booked in to remove landing…" at bounding box center [915, 90] width 999 height 119
click at [981, 195] on div "Engineers requests R25-10957 A repair request was created on [DATE] to remove 1…" at bounding box center [915, 814] width 1082 height 1330
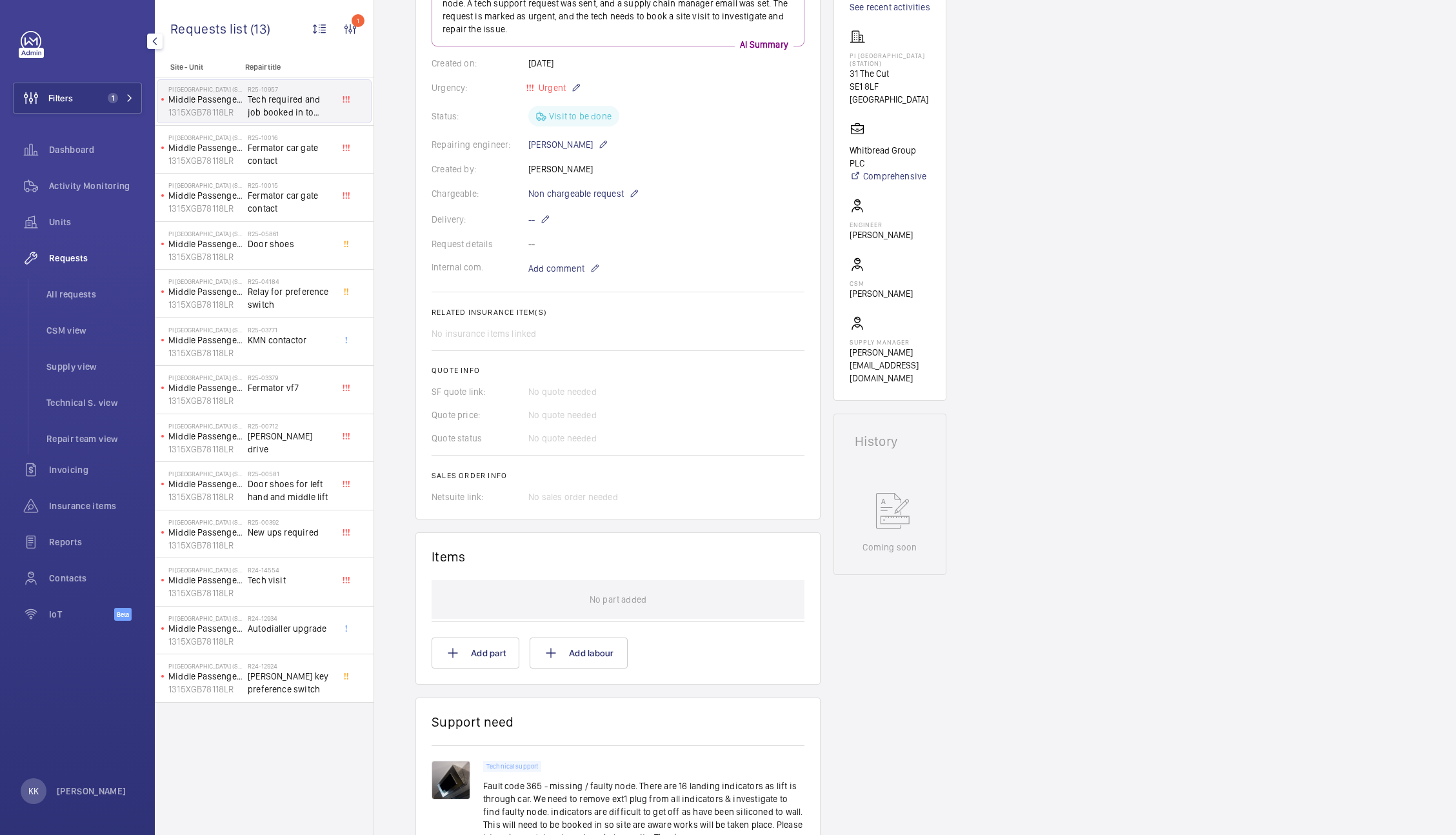
scroll to position [254, 0]
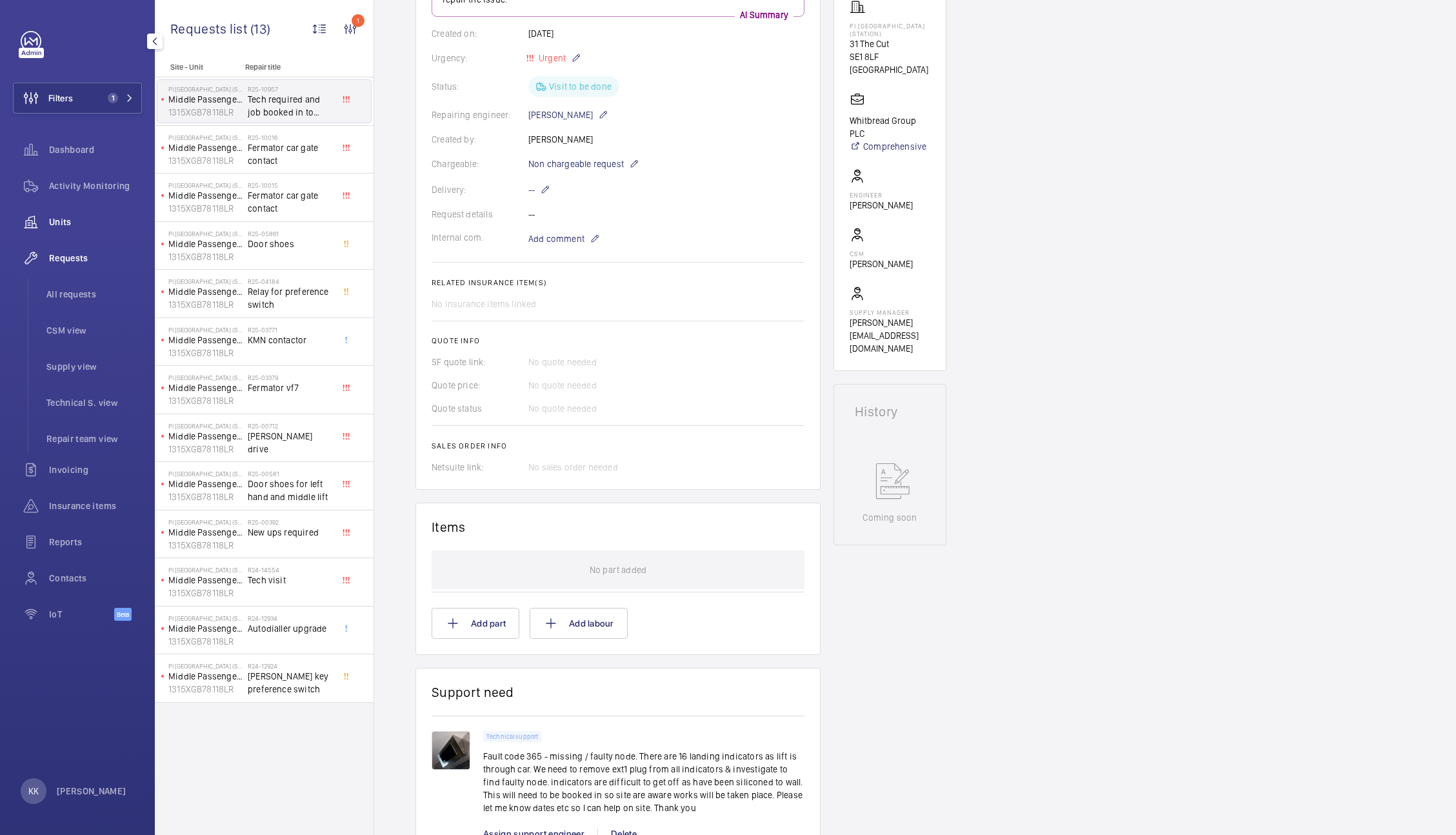
click at [72, 233] on div "Units" at bounding box center [77, 221] width 129 height 31
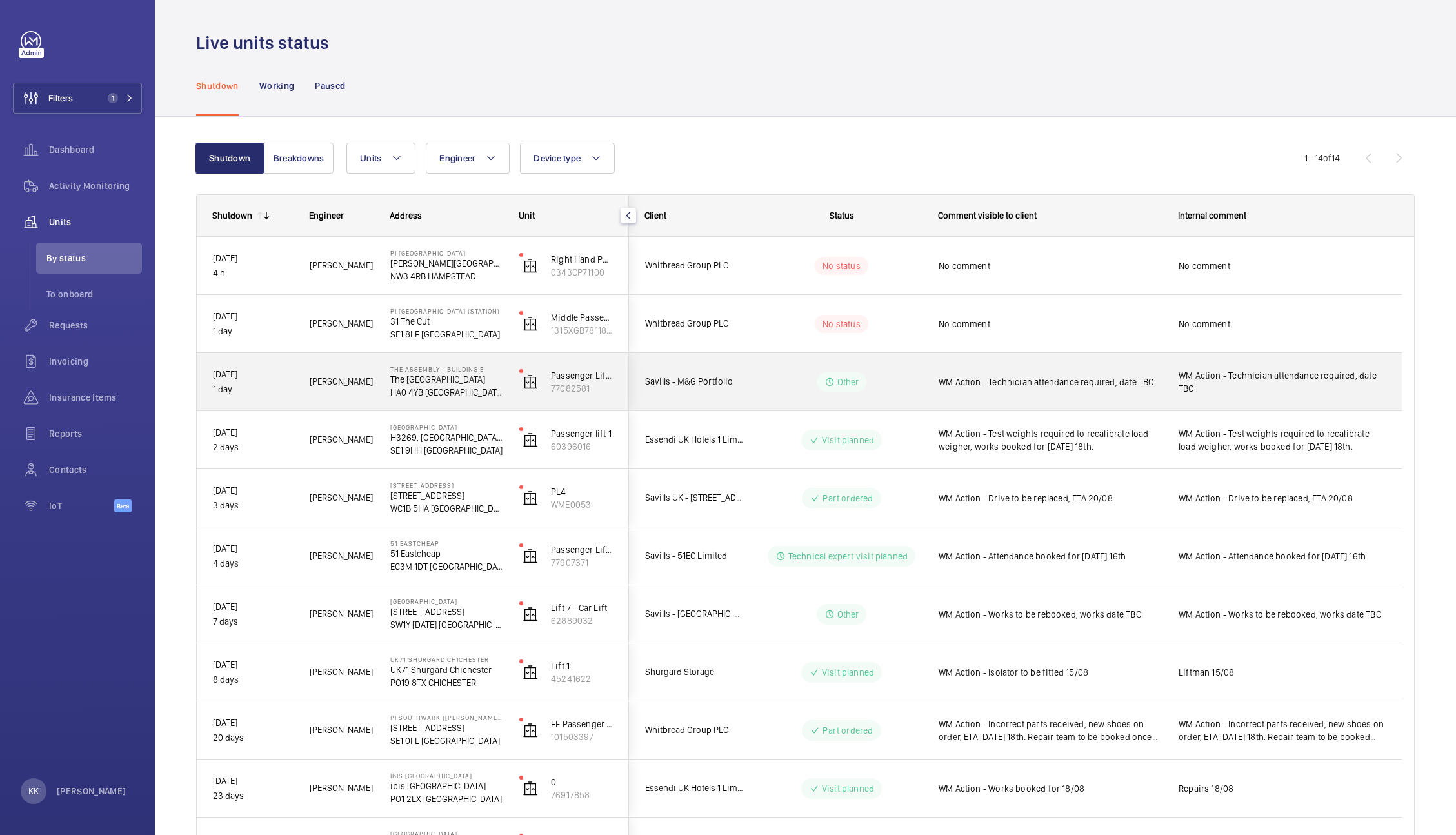
click at [1034, 395] on div "WM Action - Technician attendance required, date TBC" at bounding box center [1050, 382] width 223 height 30
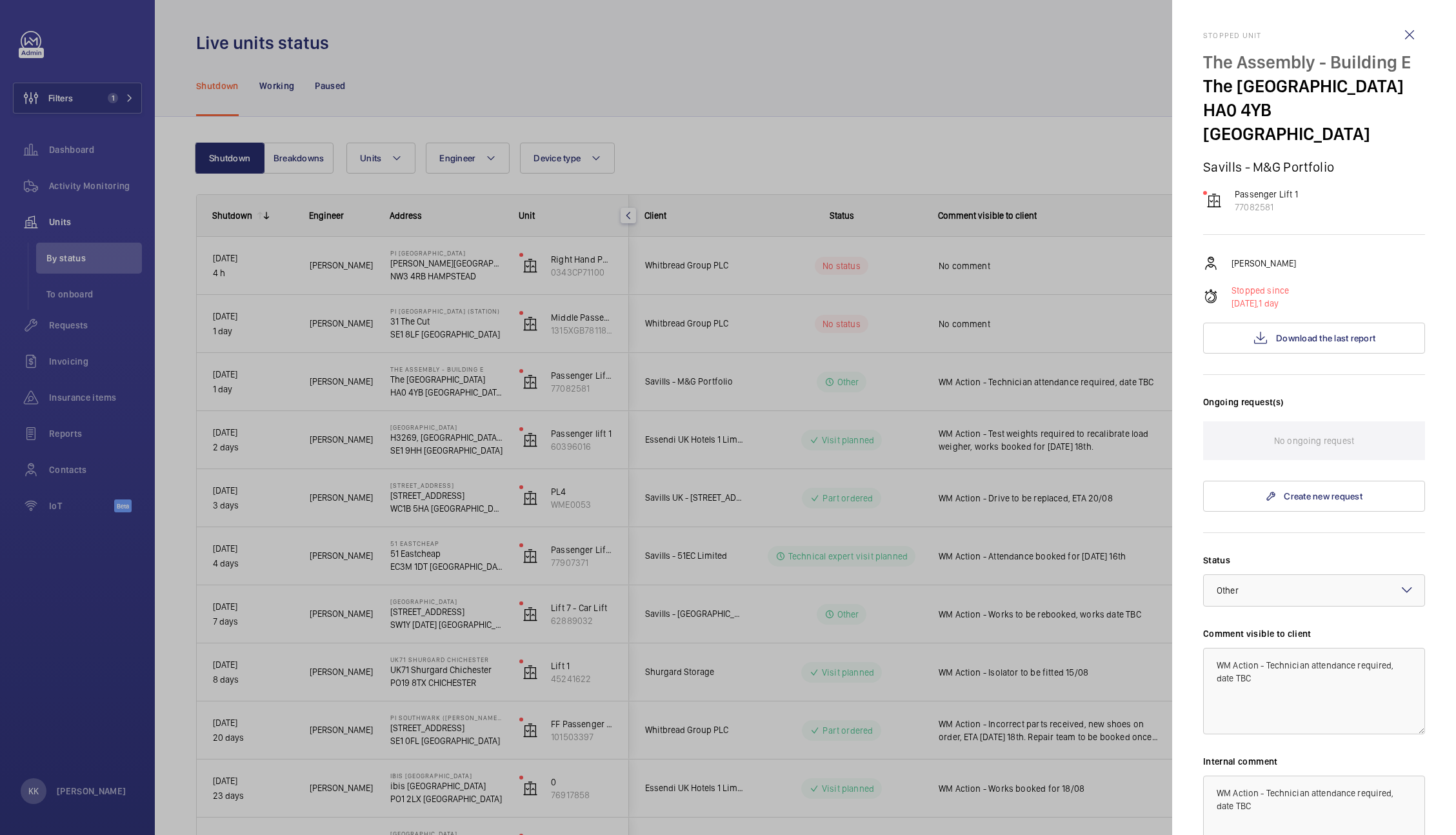
scroll to position [152, 0]
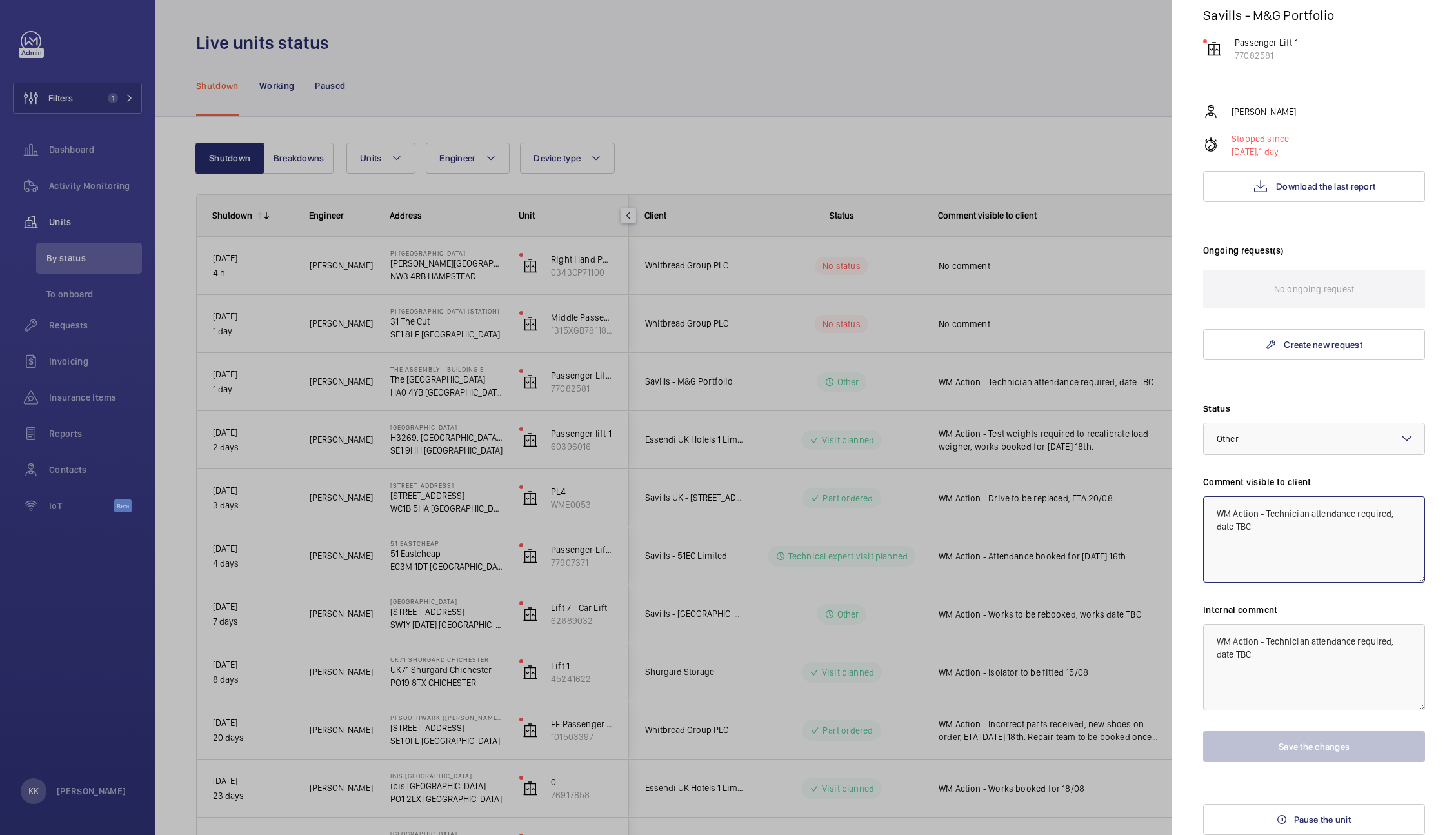
drag, startPoint x: 1300, startPoint y: 537, endPoint x: 1152, endPoint y: 453, distance: 170.2
click at [1152, 453] on mat-sidenav-container "Filters 1 Dashboard Activity Monitoring Units By status To onboard Requests Inv…" at bounding box center [728, 418] width 1456 height 835
click at [894, 319] on div at bounding box center [728, 418] width 1456 height 835
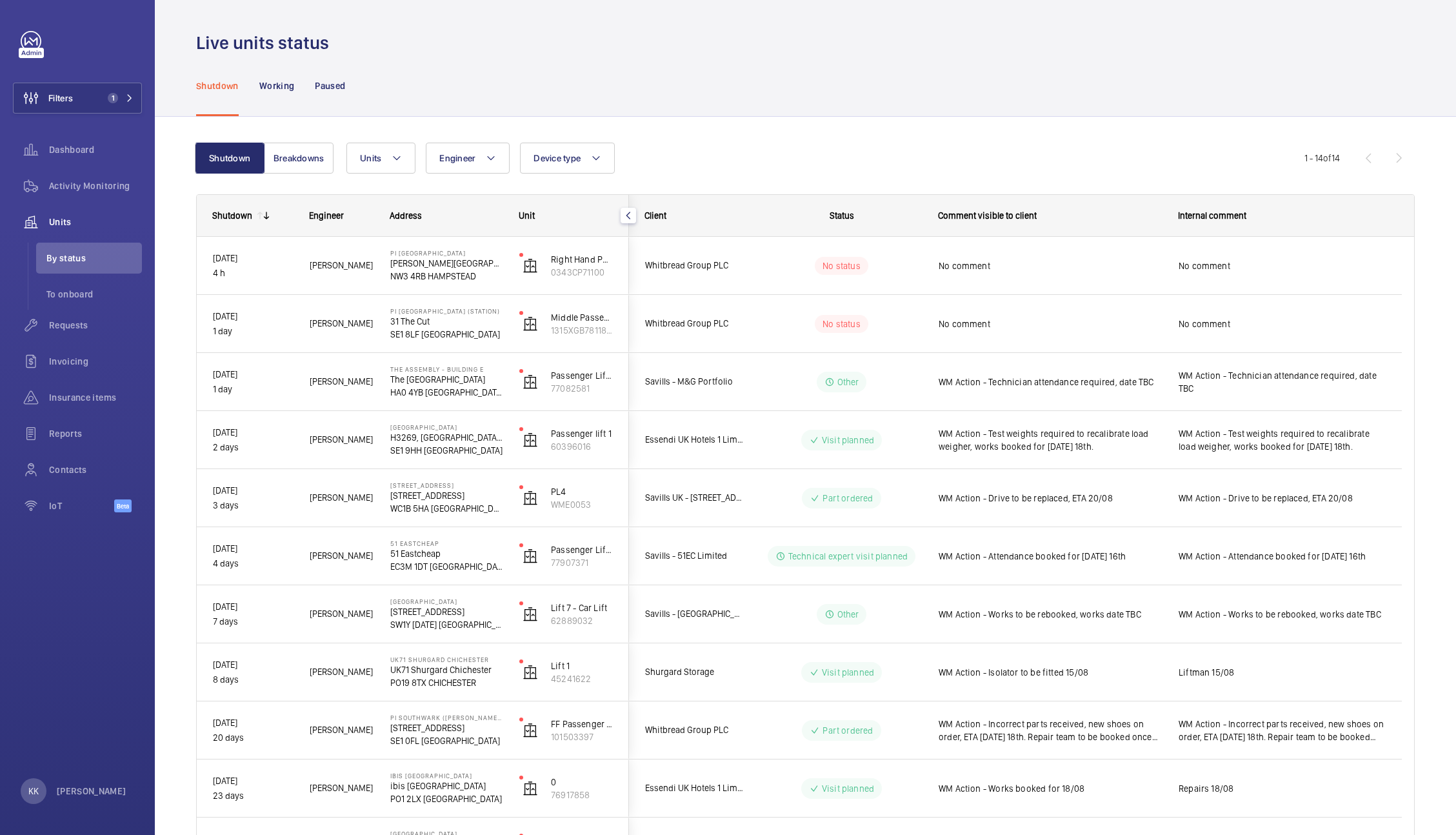
click at [984, 327] on mat-sidenav-container "Filters 1 Dashboard Activity Monitoring Units By status To onboard Requests Inv…" at bounding box center [728, 418] width 1456 height 835
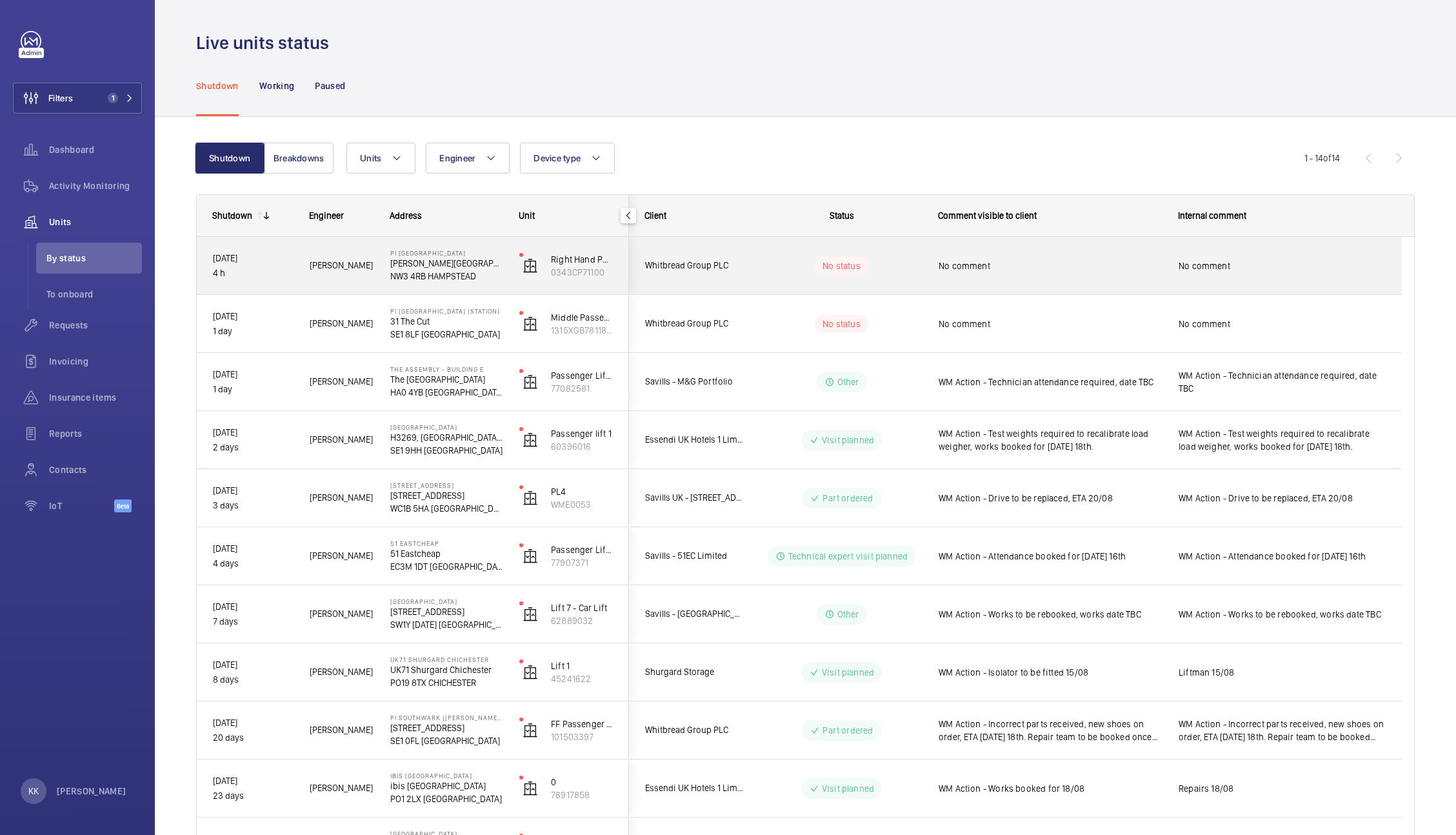
click at [1154, 292] on div "No comment" at bounding box center [1042, 266] width 239 height 55
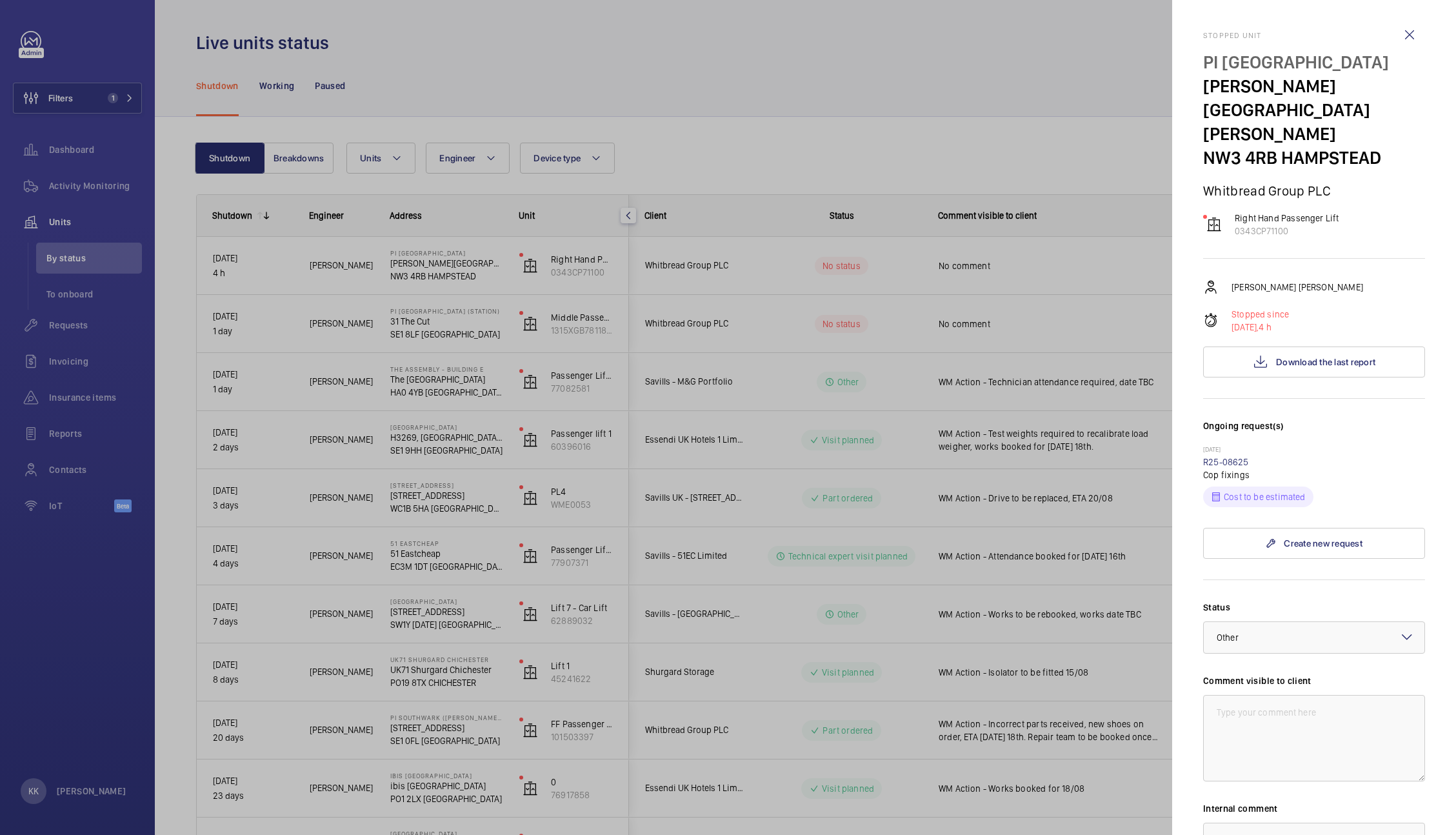
click at [1057, 340] on div at bounding box center [728, 418] width 1456 height 835
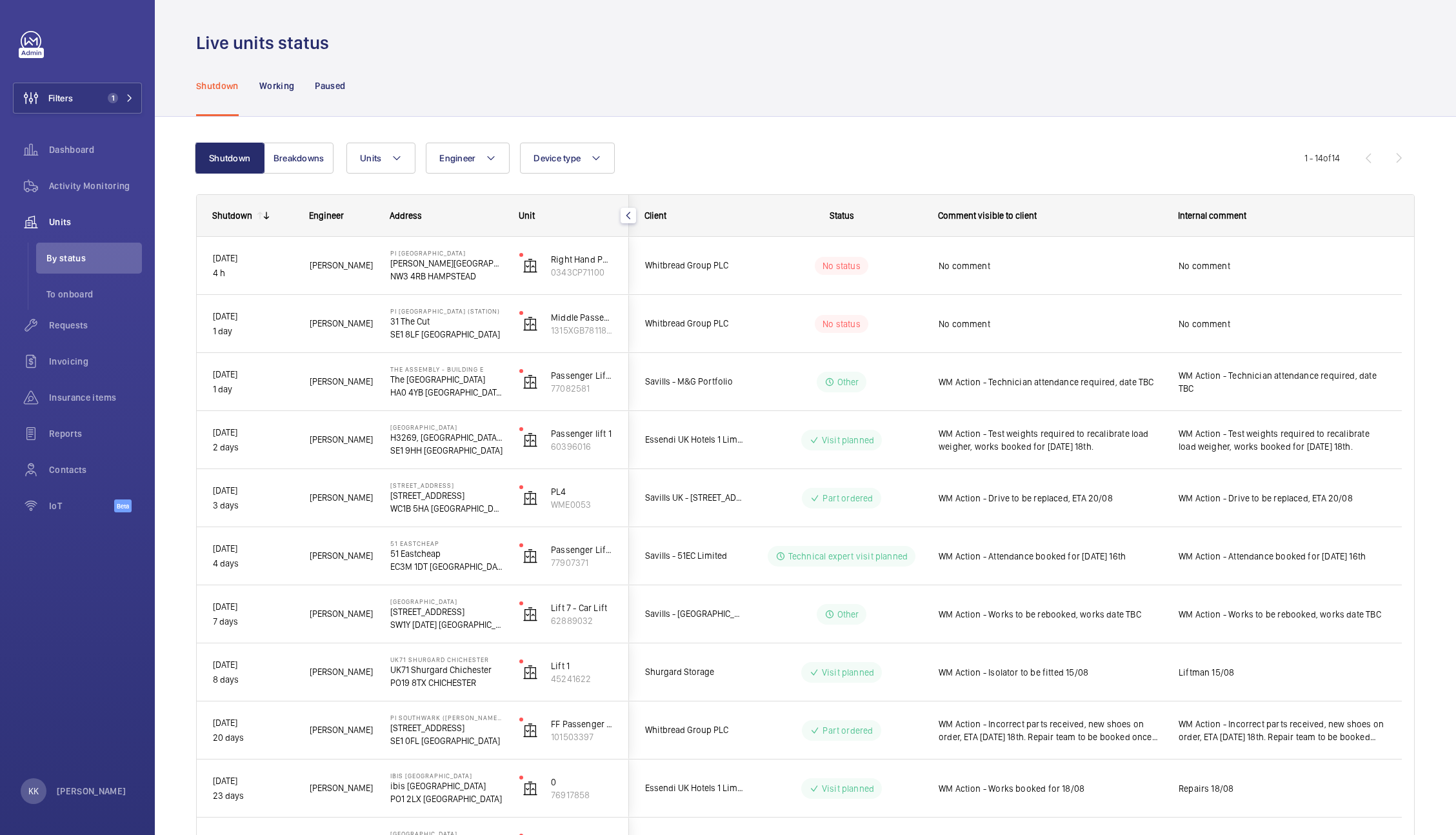
click at [1028, 330] on mat-sidenav-container "Filters 1 Dashboard Activity Monitoring Units By status To onboard Requests Inv…" at bounding box center [728, 418] width 1456 height 835
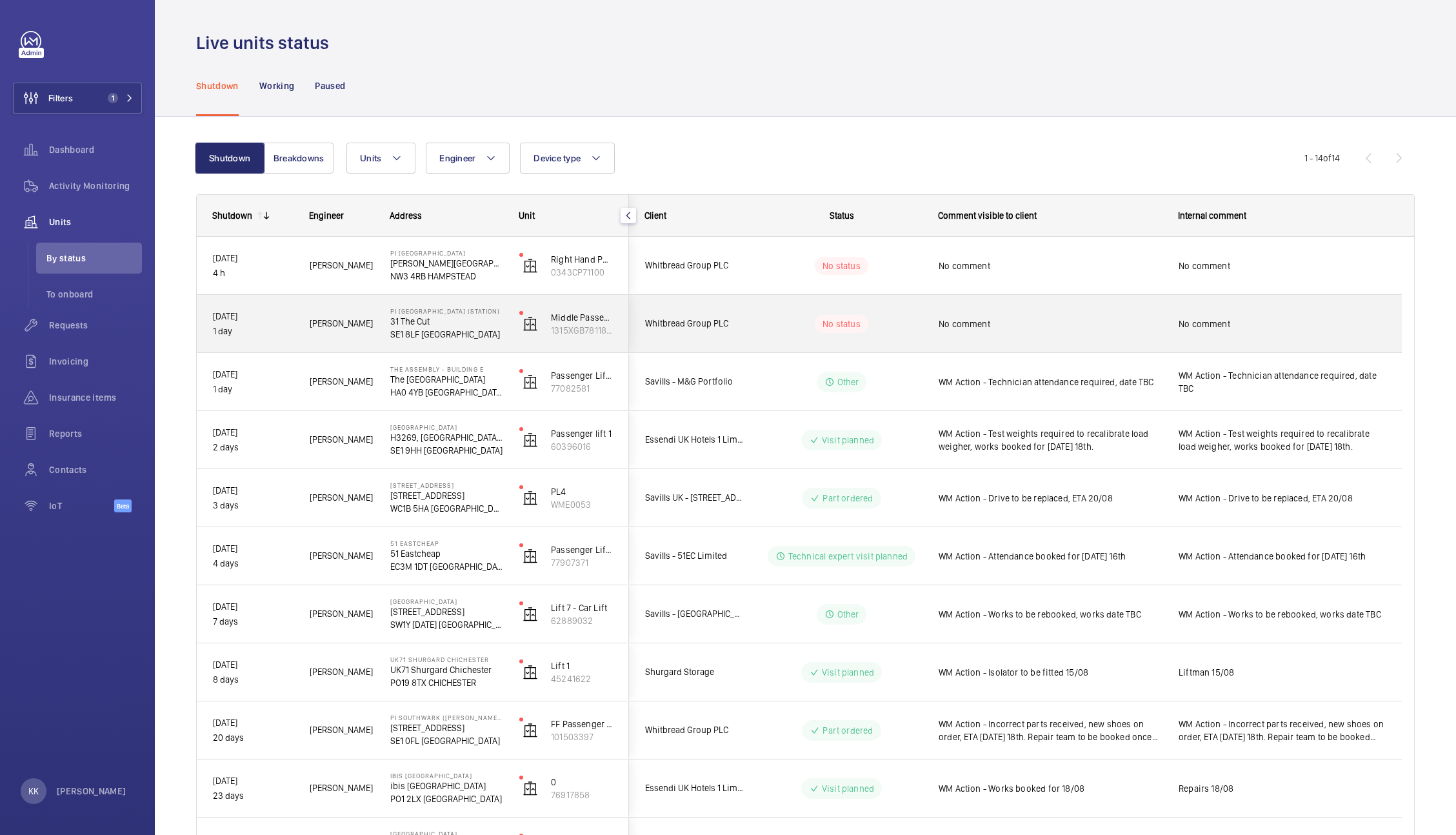
click at [1028, 330] on div "No comment" at bounding box center [1050, 324] width 223 height 30
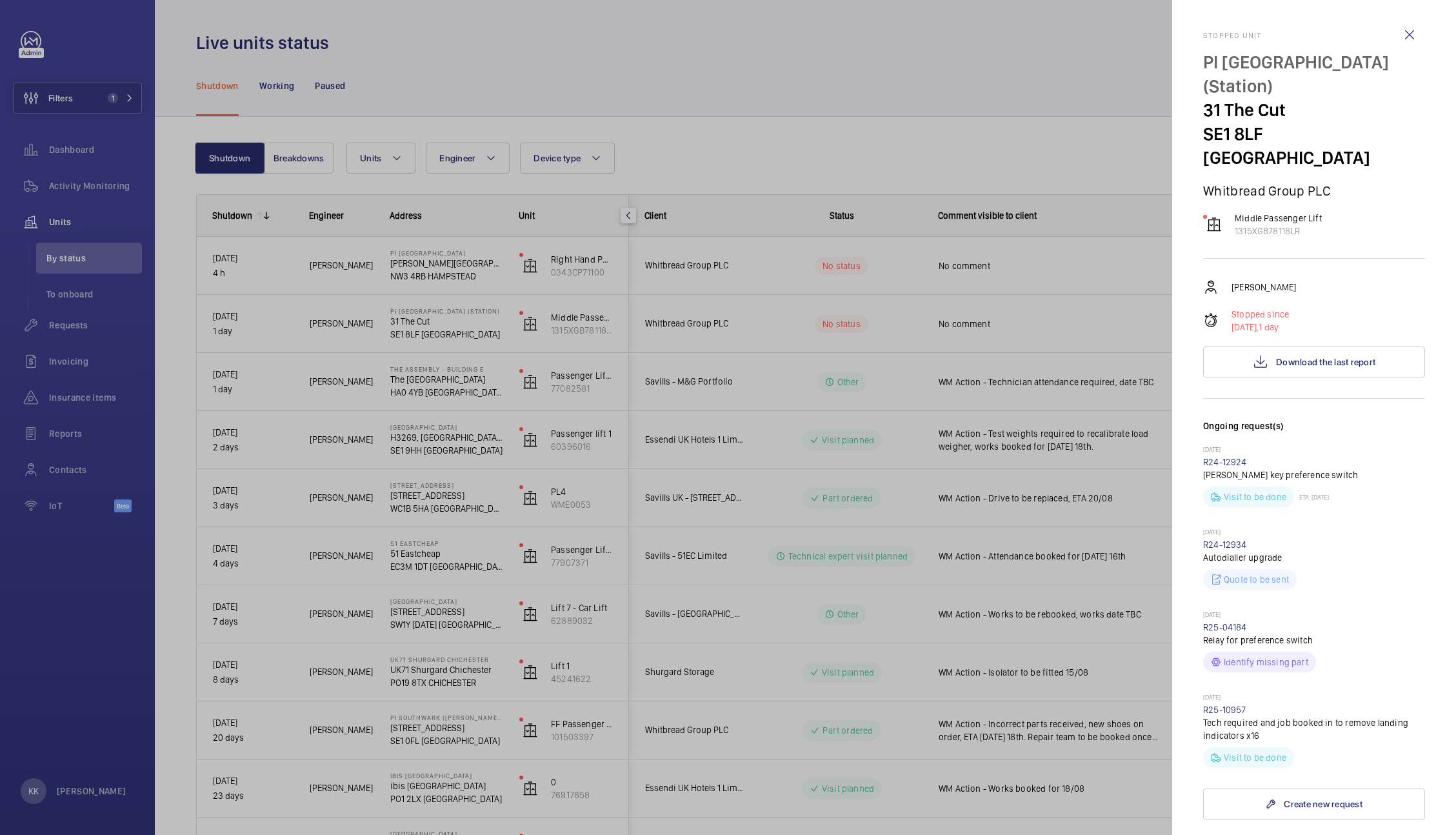
scroll to position [322, 0]
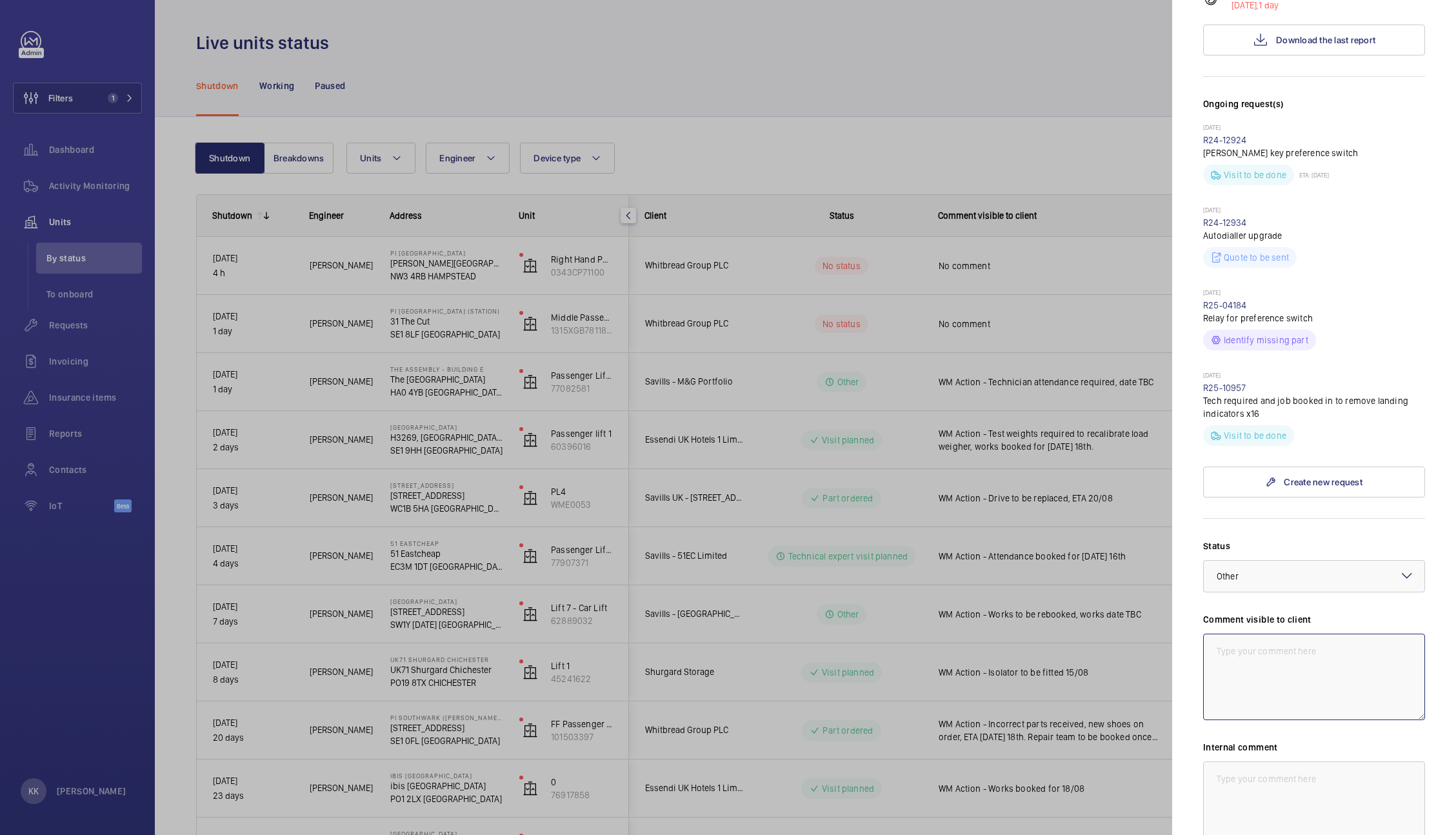
click at [1243, 647] on textarea at bounding box center [1314, 677] width 222 height 87
paste textarea "WM Action - Technician attendance required, date TBC"
type textarea "WM Action - Technician attendance required, date TBC"
click at [1232, 815] on textarea at bounding box center [1314, 805] width 222 height 87
paste textarea "WM Action - Technician attendance required, date TBC"
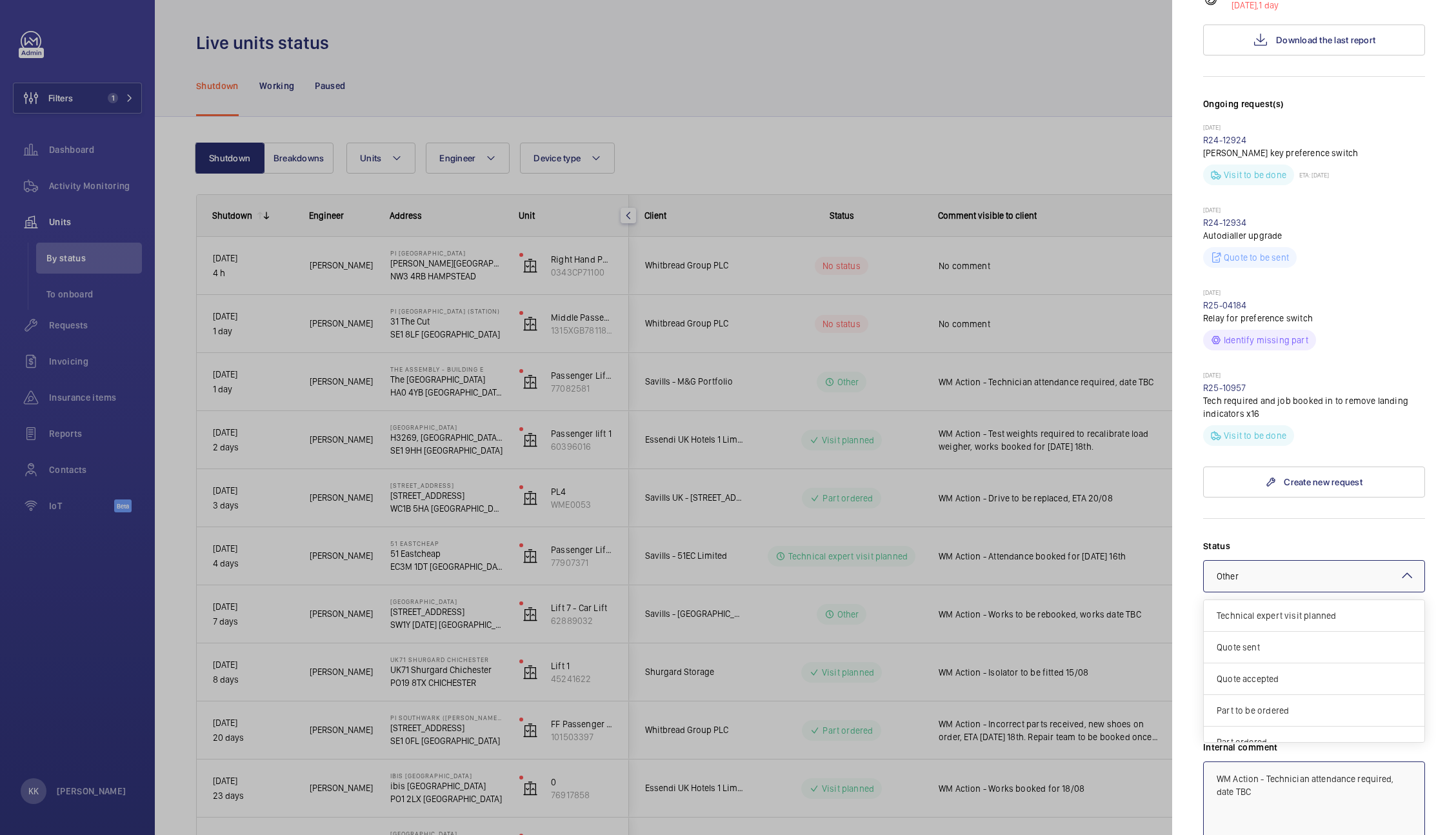
click at [1229, 571] on span "Other" at bounding box center [1227, 576] width 22 height 10
click at [1247, 688] on span "Visit planned" at bounding box center [1314, 694] width 195 height 13
click at [1233, 571] on span "Visit planned" at bounding box center [1243, 576] width 52 height 10
click at [1236, 721] on span "Other" at bounding box center [1314, 727] width 195 height 13
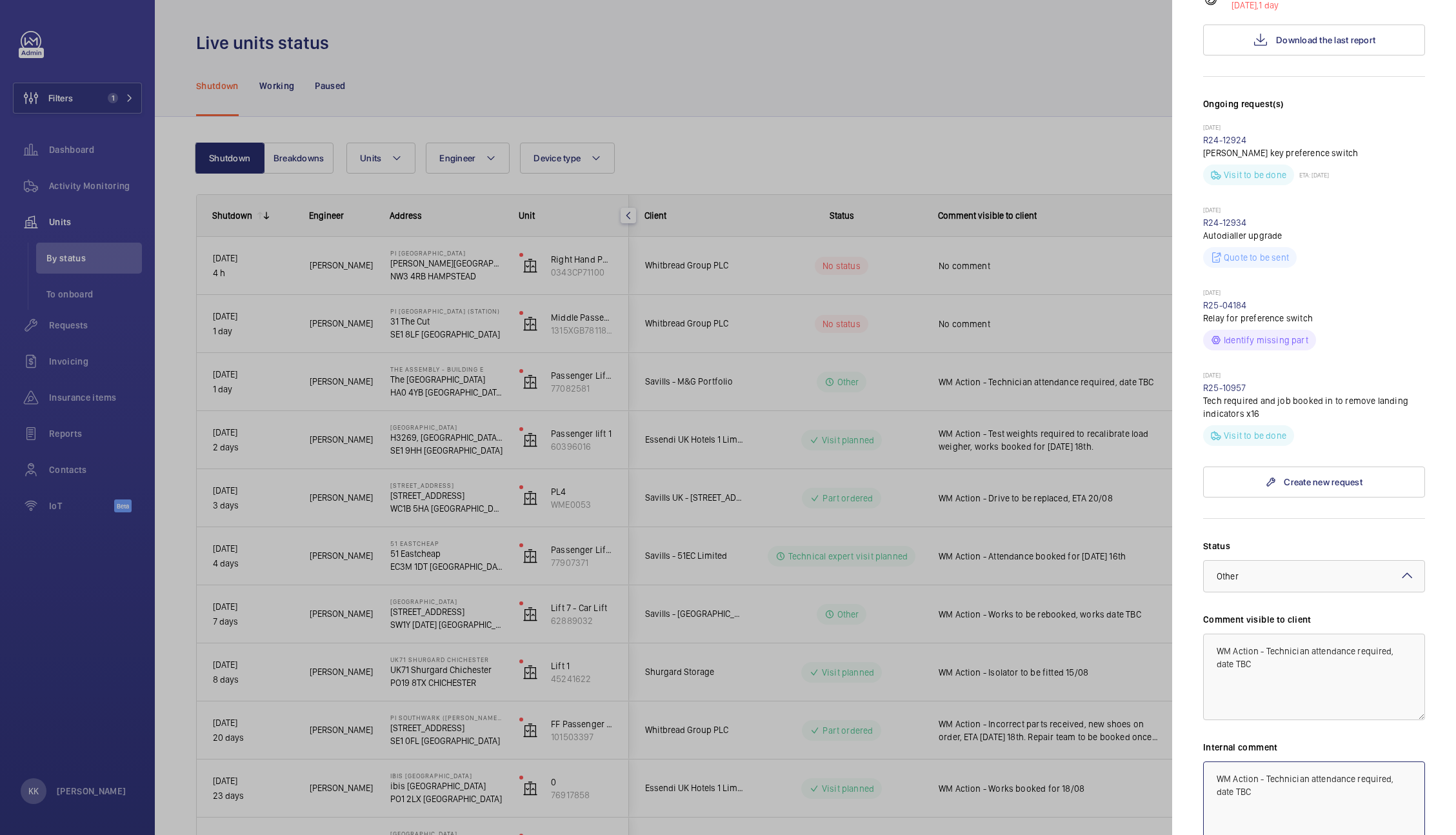
type textarea "WM Action - Technician attendance required, date TBC"
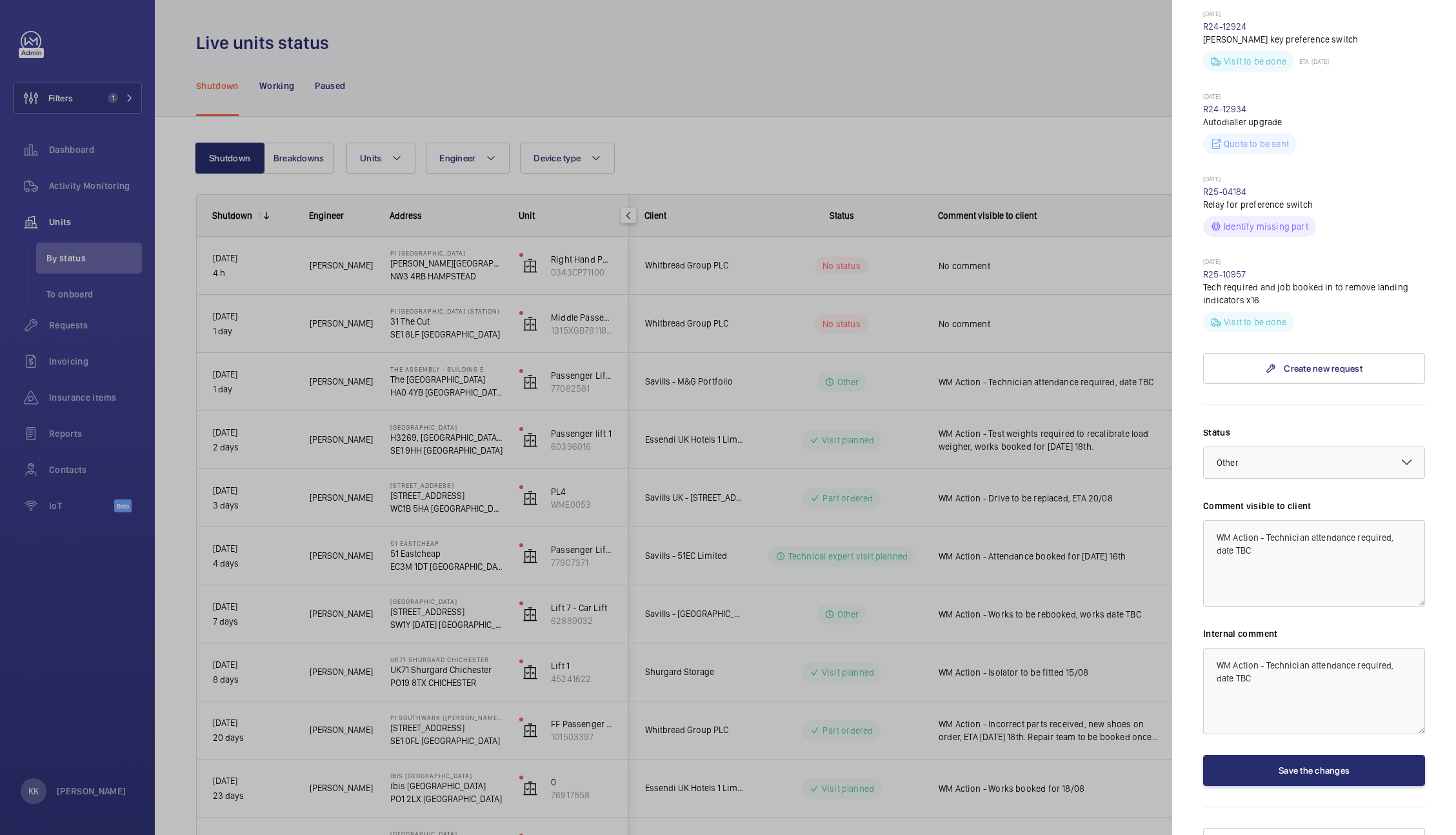
click at [1259, 764] on div "Stopped unit [GEOGRAPHIC_DATA] (Station) 31 The Cut SE1 8LF [GEOGRAPHIC_DATA] W…" at bounding box center [1314, 227] width 222 height 1264
click at [1259, 755] on button "Save the changes" at bounding box center [1314, 770] width 222 height 31
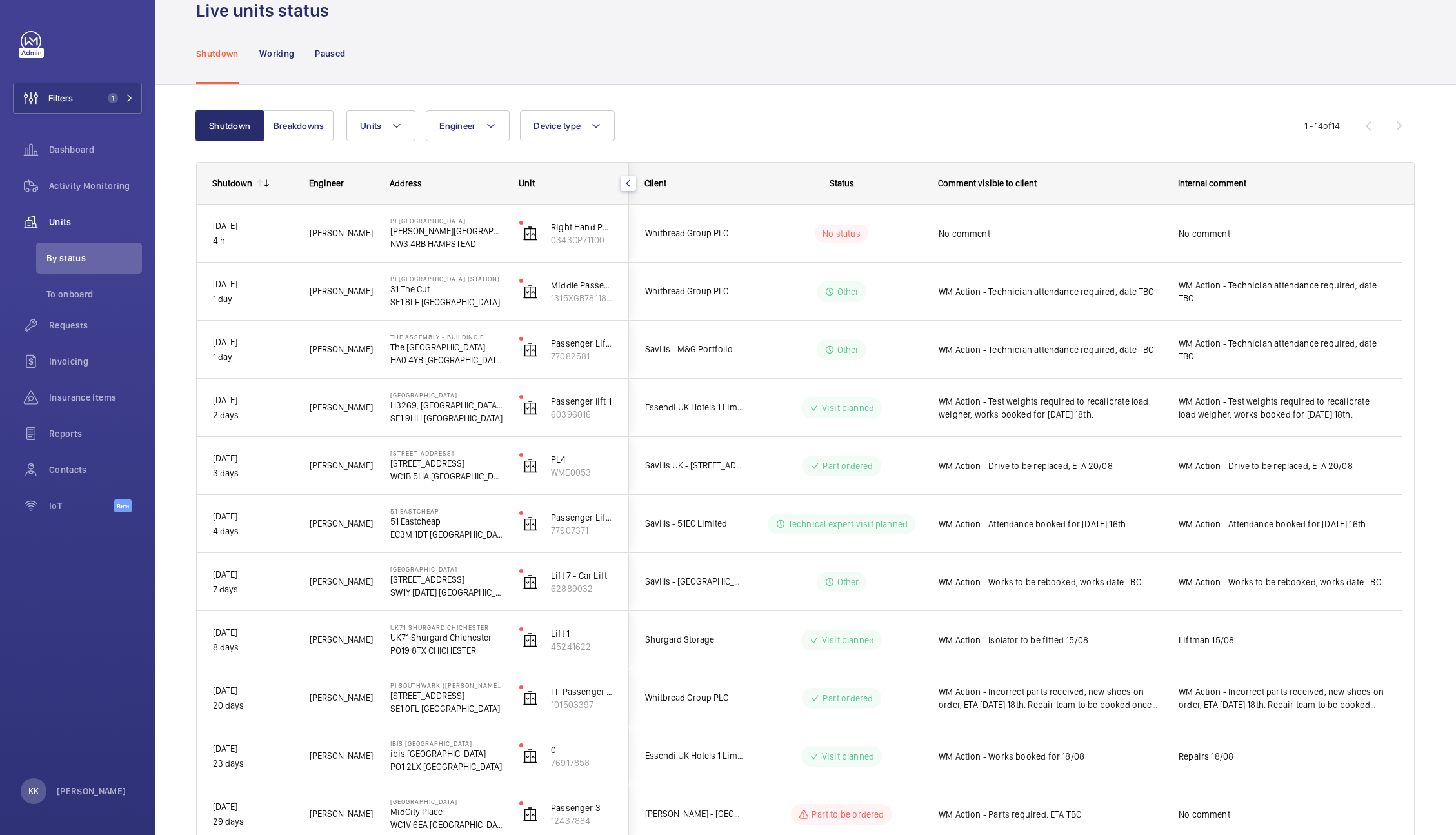
scroll to position [0, 0]
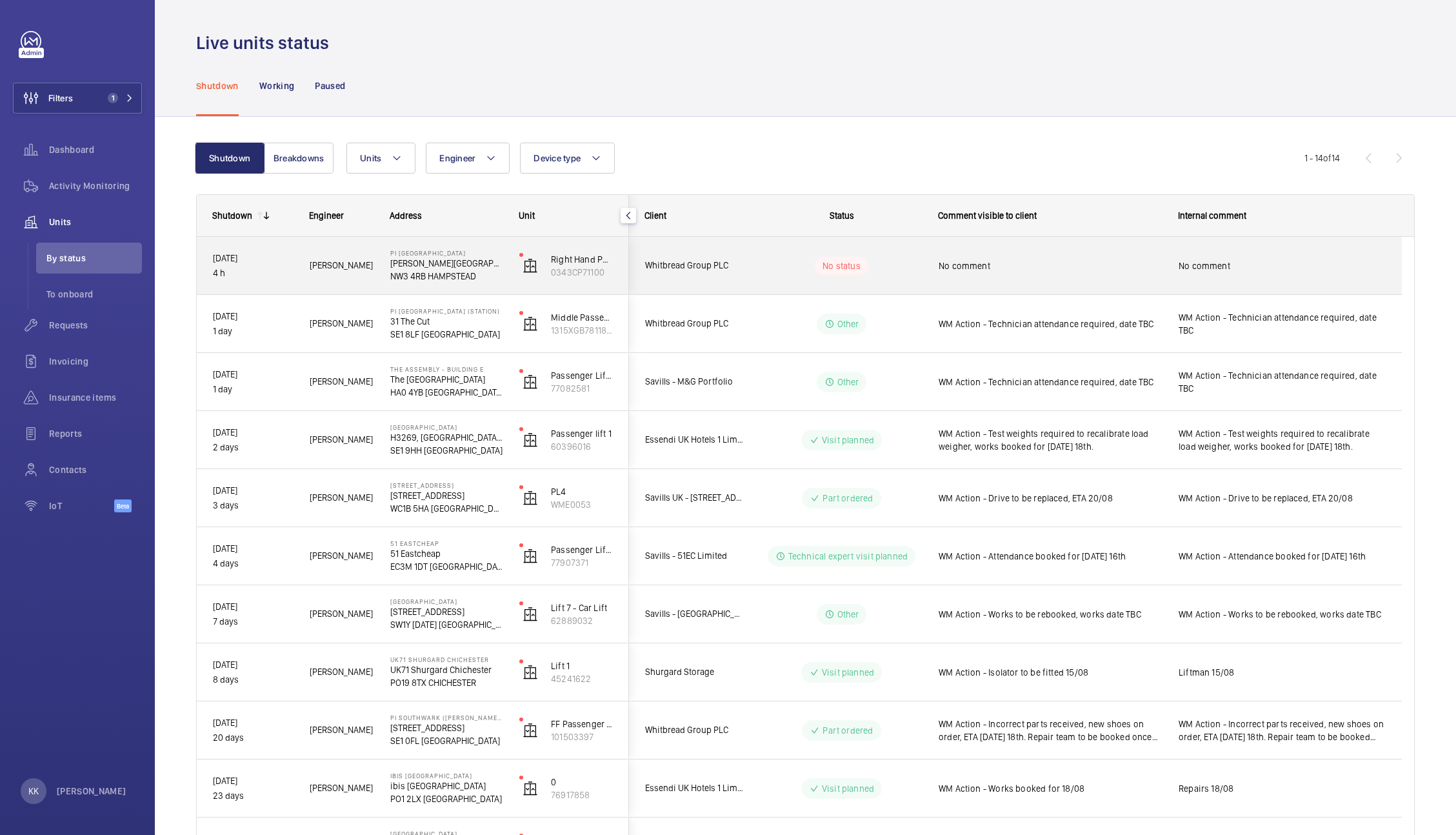
click at [1036, 273] on div "No comment" at bounding box center [1050, 266] width 223 height 30
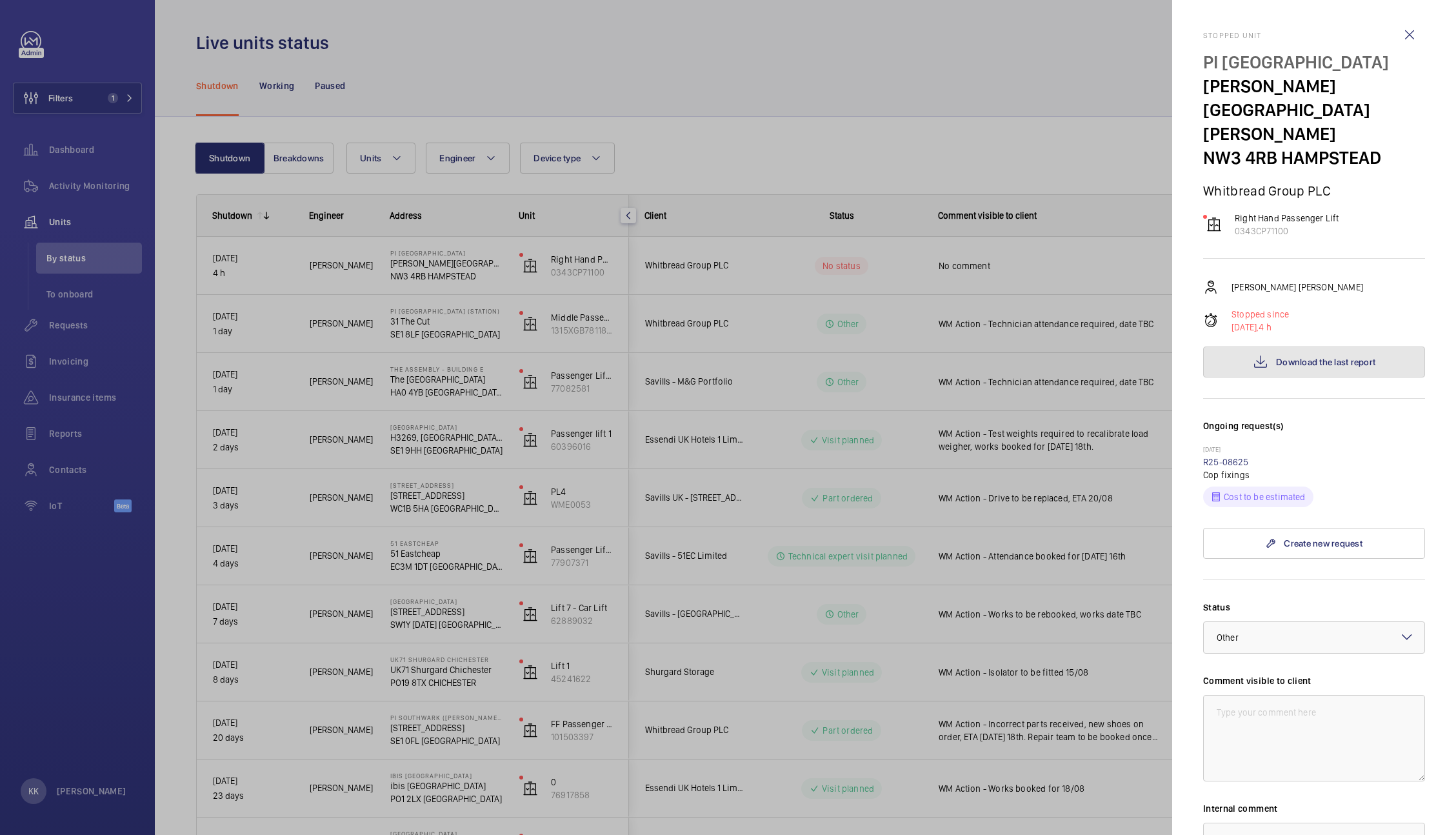
click at [1287, 357] on span "Download the last report" at bounding box center [1325, 362] width 99 height 10
click at [1234, 632] on span "Other" at bounding box center [1227, 637] width 22 height 10
click at [1247, 782] on span "Other" at bounding box center [1309, 788] width 185 height 13
click at [1247, 631] on div "× Other" at bounding box center [1244, 637] width 54 height 13
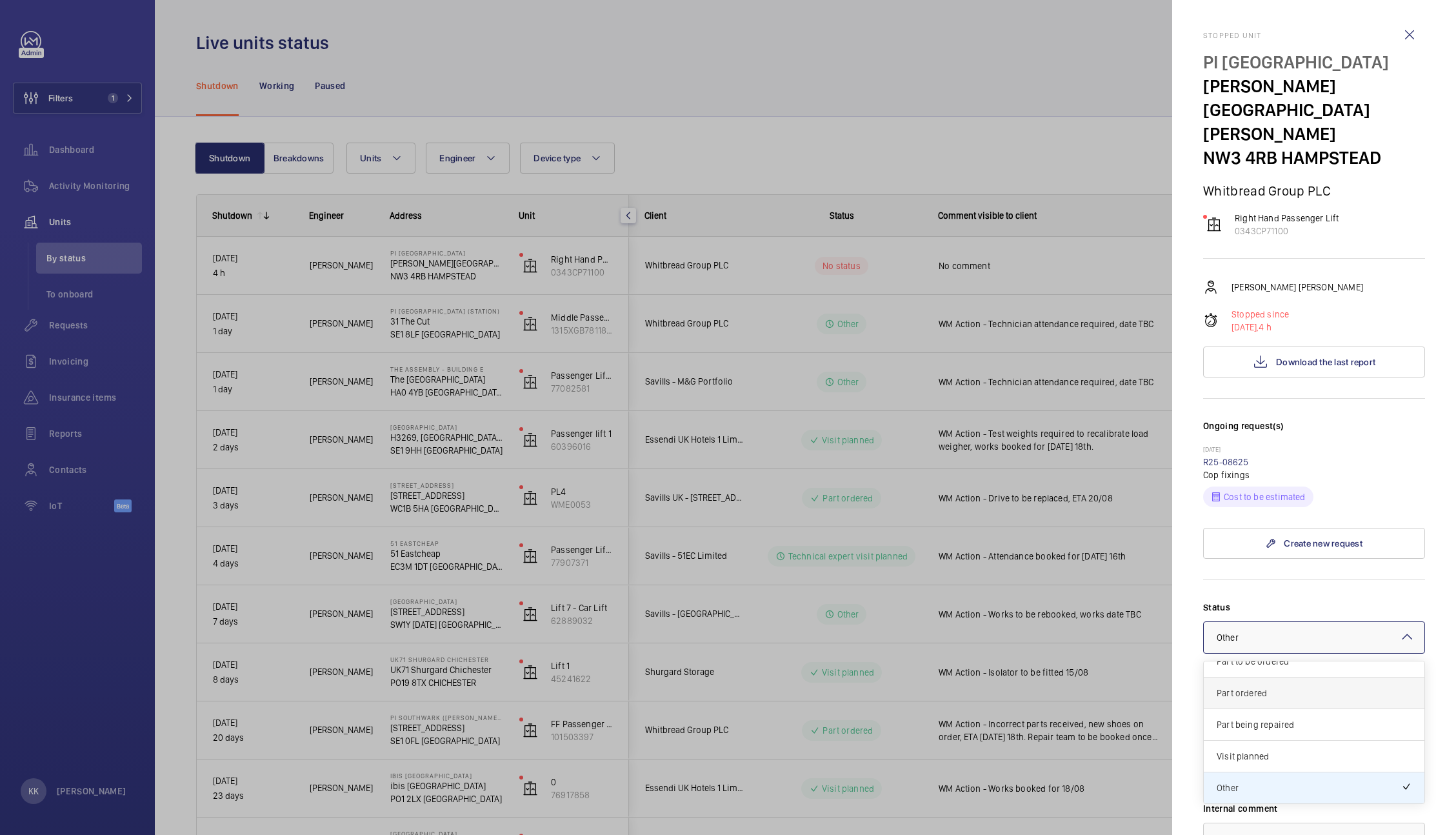
drag, startPoint x: 1407, startPoint y: 681, endPoint x: 1402, endPoint y: 644, distance: 37.3
click at [1402, 644] on div "Technical expert visit planned Quote sent Quote accepted Part to be ordered Par…" at bounding box center [1314, 677] width 221 height 252
click at [1339, 703] on span "Quote sent" at bounding box center [1314, 709] width 195 height 13
click at [1339, 695] on textarea at bounding box center [1314, 738] width 222 height 87
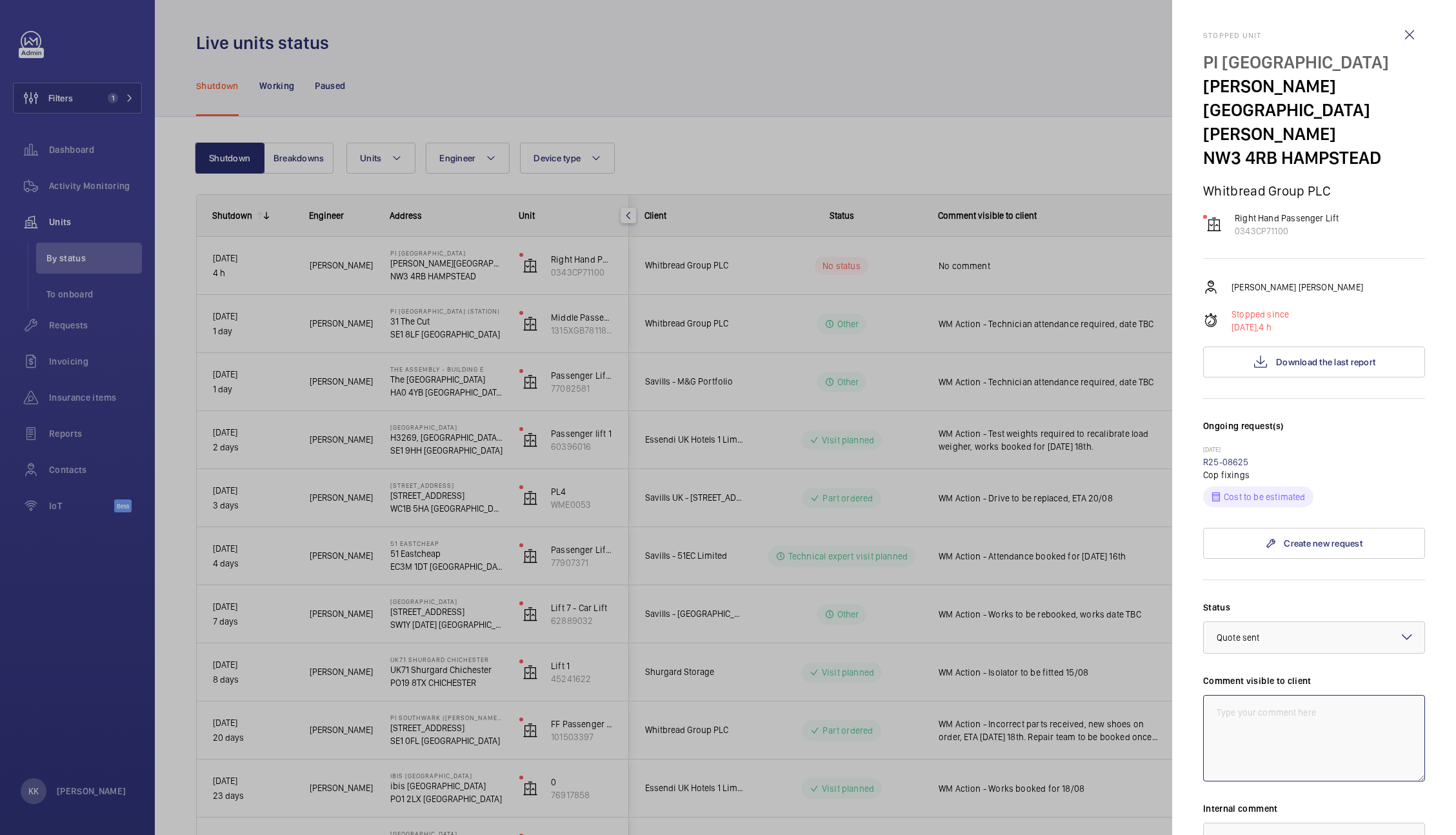
click at [1308, 695] on textarea at bounding box center [1314, 738] width 222 height 87
drag, startPoint x: 1390, startPoint y: 52, endPoint x: 1200, endPoint y: 64, distance: 190.4
click at [1200, 64] on mat-sidenav "Stopped unit PI [GEOGRAPHIC_DATA][PERSON_NAME][PERSON_NAME] 4RB HAMPSTEAD Whitb…" at bounding box center [1314, 418] width 284 height 835
copy p "PI [GEOGRAPHIC_DATA]"
click at [1383, 708] on textarea "WM Action -" at bounding box center [1314, 738] width 222 height 87
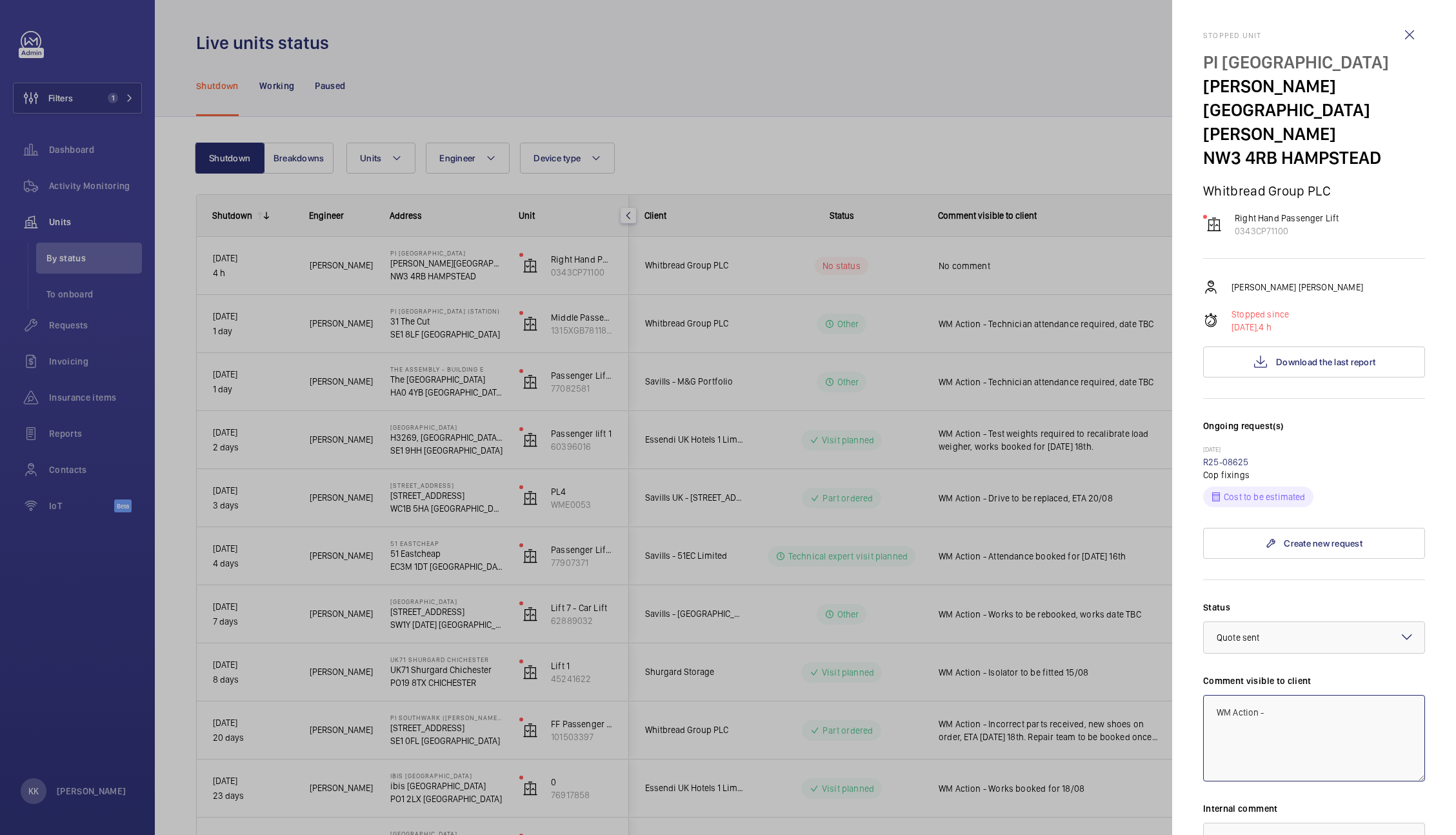
click at [1214, 695] on textarea "WM Action -" at bounding box center [1314, 738] width 222 height 87
click at [1329, 695] on textarea "Client Action -" at bounding box center [1314, 738] width 222 height 87
paste textarea "Q00021470"
click at [1329, 695] on textarea "Client Action - Quote Q00021470 sent, bird droppings over equipment, unable to …" at bounding box center [1314, 738] width 222 height 87
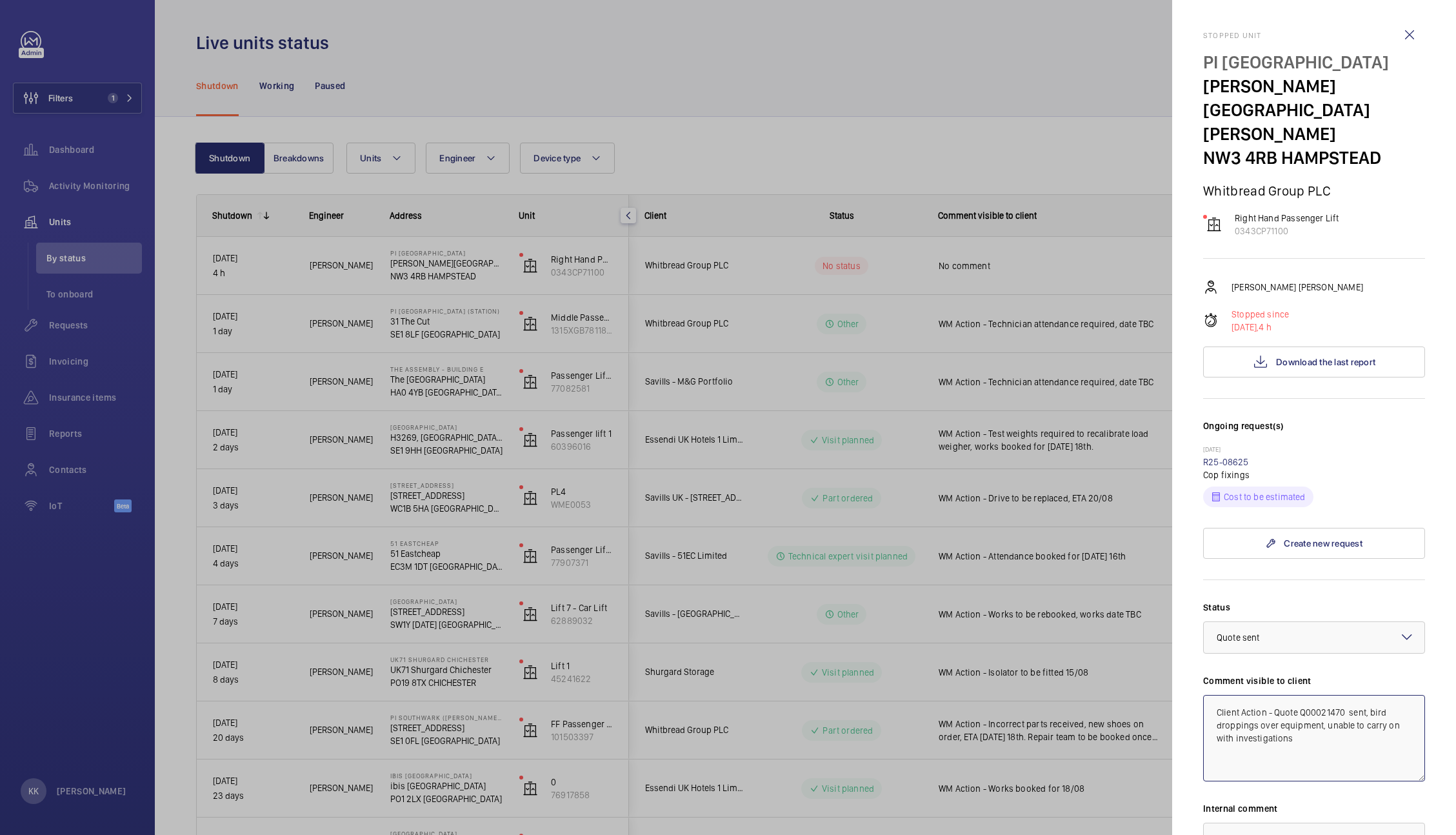
drag, startPoint x: 1313, startPoint y: 721, endPoint x: 1122, endPoint y: 585, distance: 234.5
click at [1122, 585] on mat-sidenav-container "Filters 1 Dashboard Activity Monitoring Units By status To onboard Requests Inv…" at bounding box center [728, 418] width 1456 height 835
type textarea "Client Action - Quote Q00021470 sent, bird droppings over equipment, unable to …"
paste textarea "Client Action - Quote Q00021470 sent, bird droppings over equipment, unable to …"
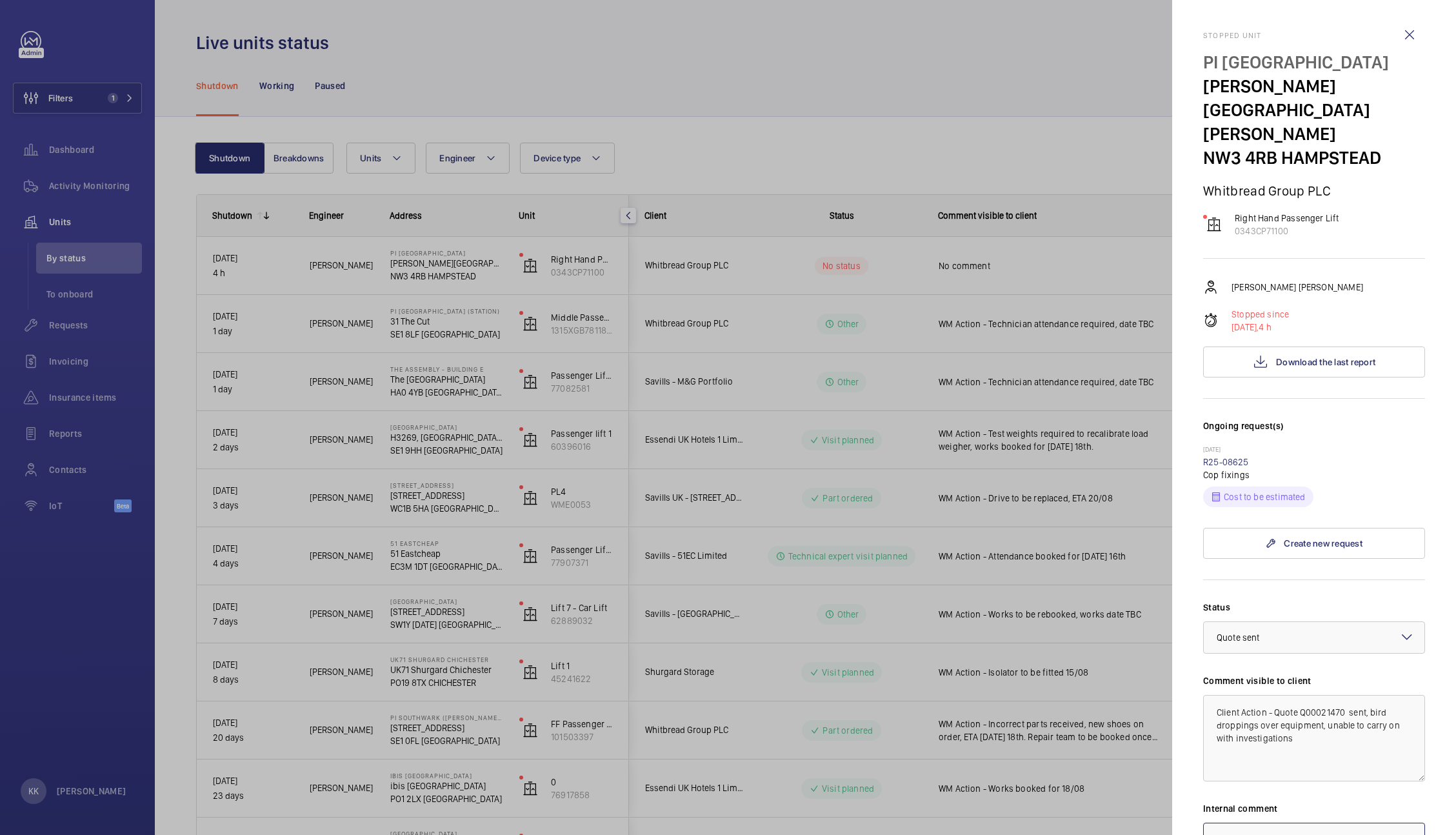
type textarea "Client Action - Quote Q00021470 sent, bird droppings over equipment, unable to …"
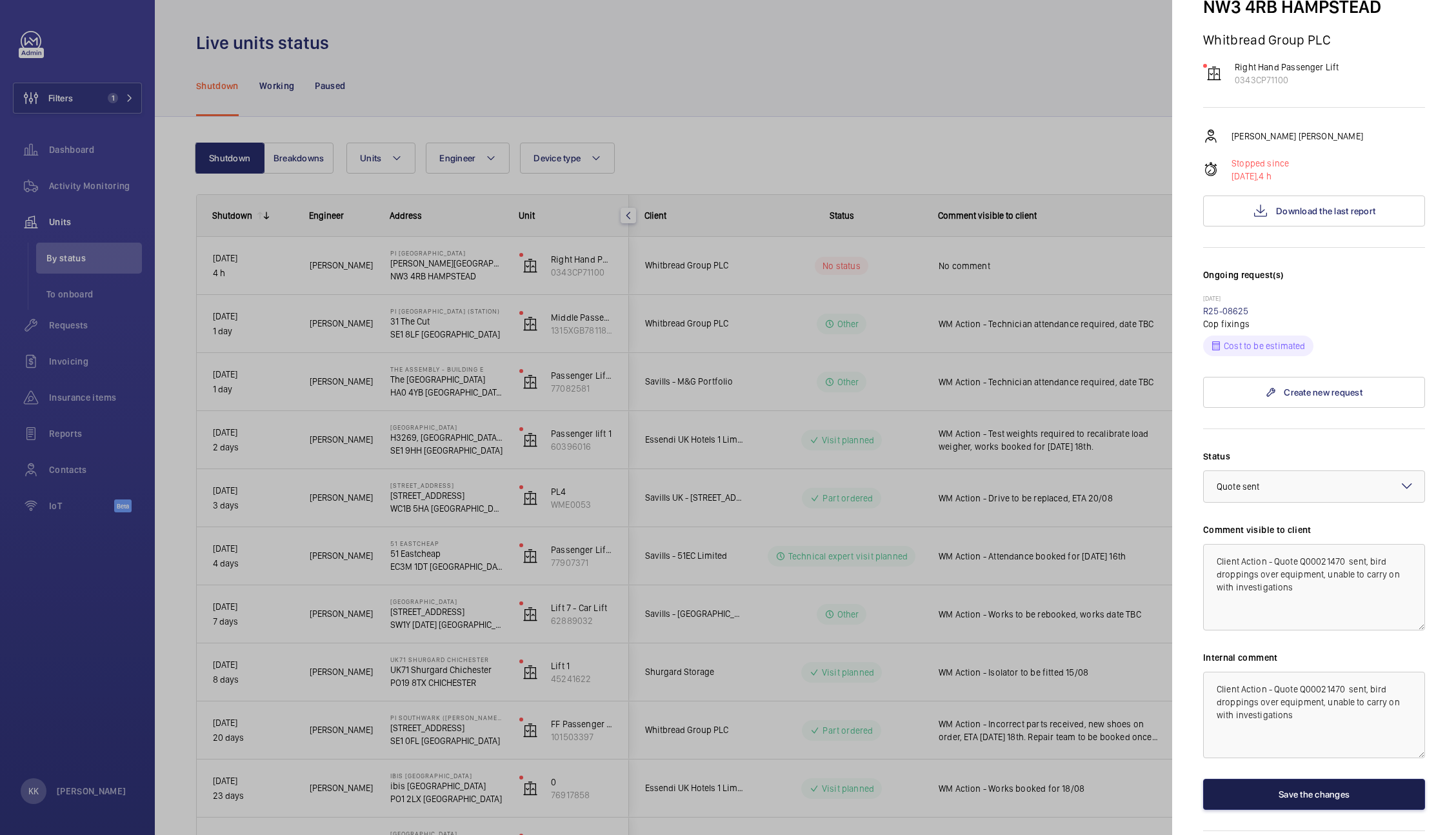
click at [1336, 779] on button "Save the changes" at bounding box center [1314, 794] width 222 height 31
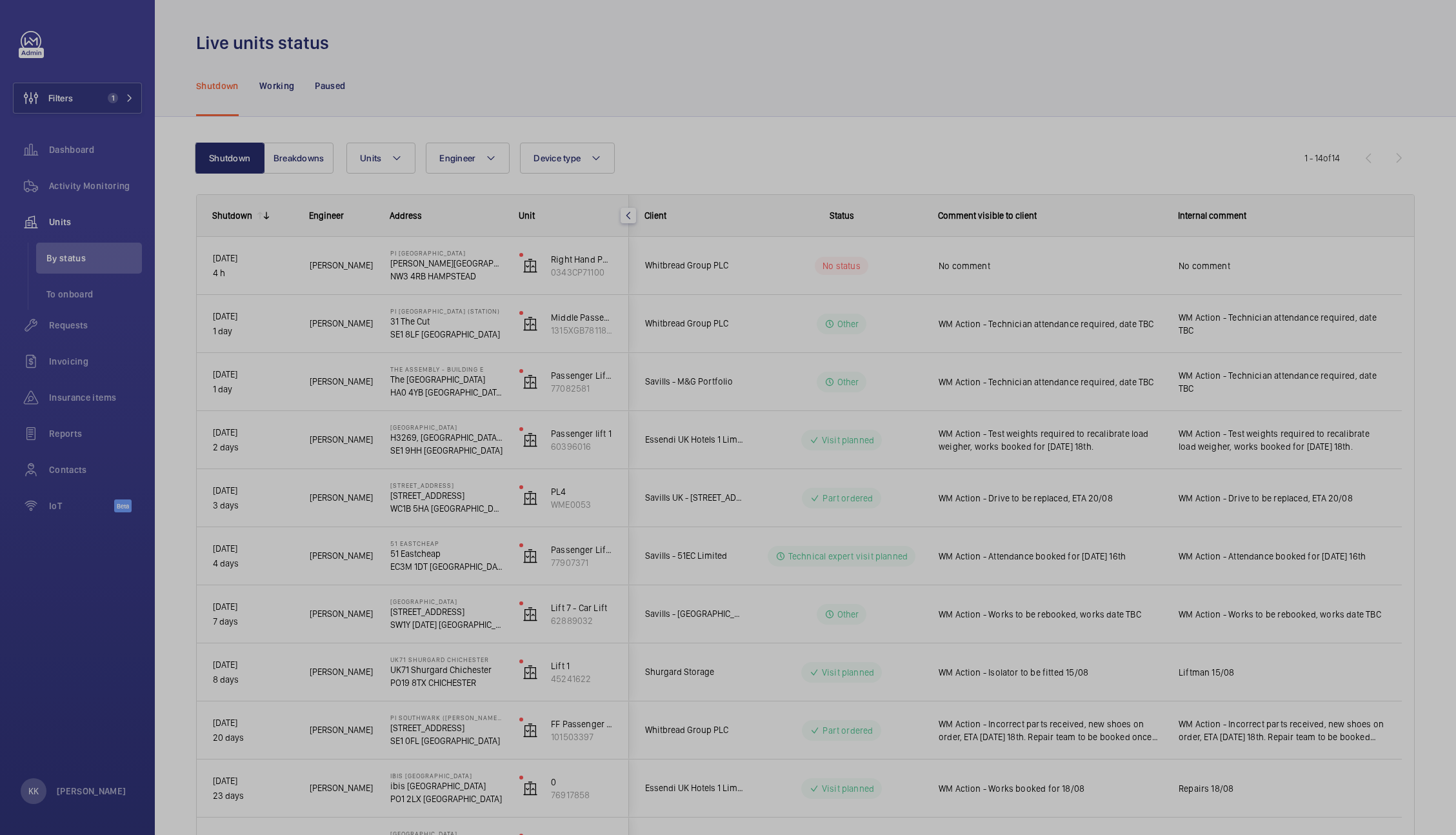
scroll to position [0, 0]
